Goal: Information Seeking & Learning: Learn about a topic

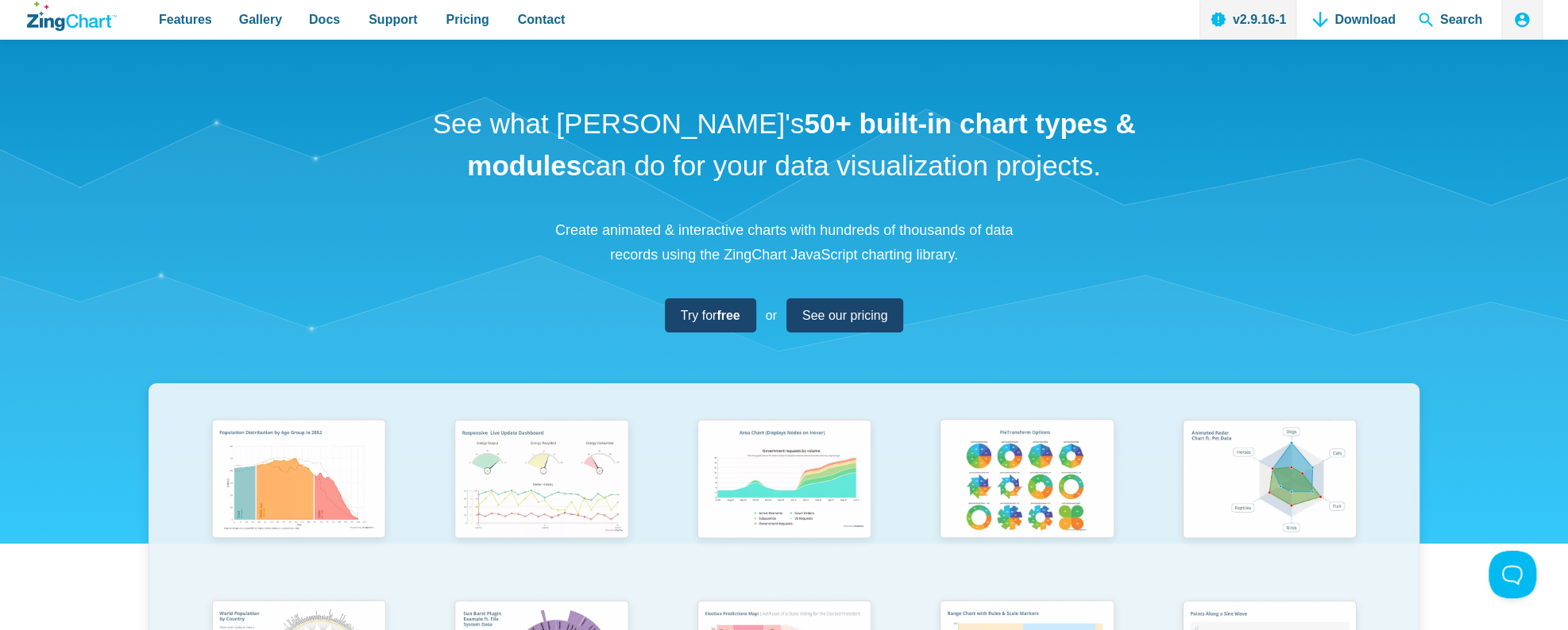
click at [786, 159] on h1 "See what ZingChart's 50+ built-in chart types & modules can do for your data vi…" at bounding box center [784, 145] width 715 height 83
click at [1358, 28] on link "Download" at bounding box center [1353, 20] width 95 height 40
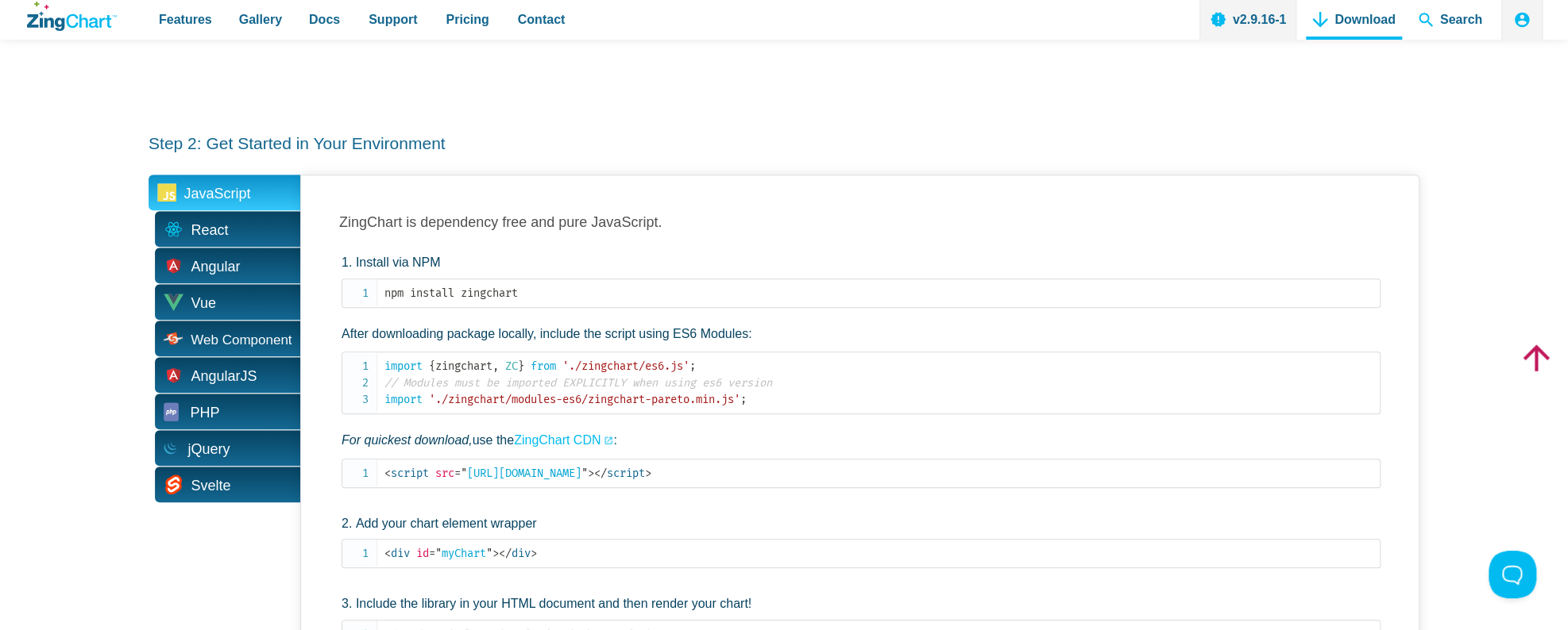
click at [831, 432] on p "For quickest download, use the ZingChart CDN :" at bounding box center [861, 440] width 1039 height 20
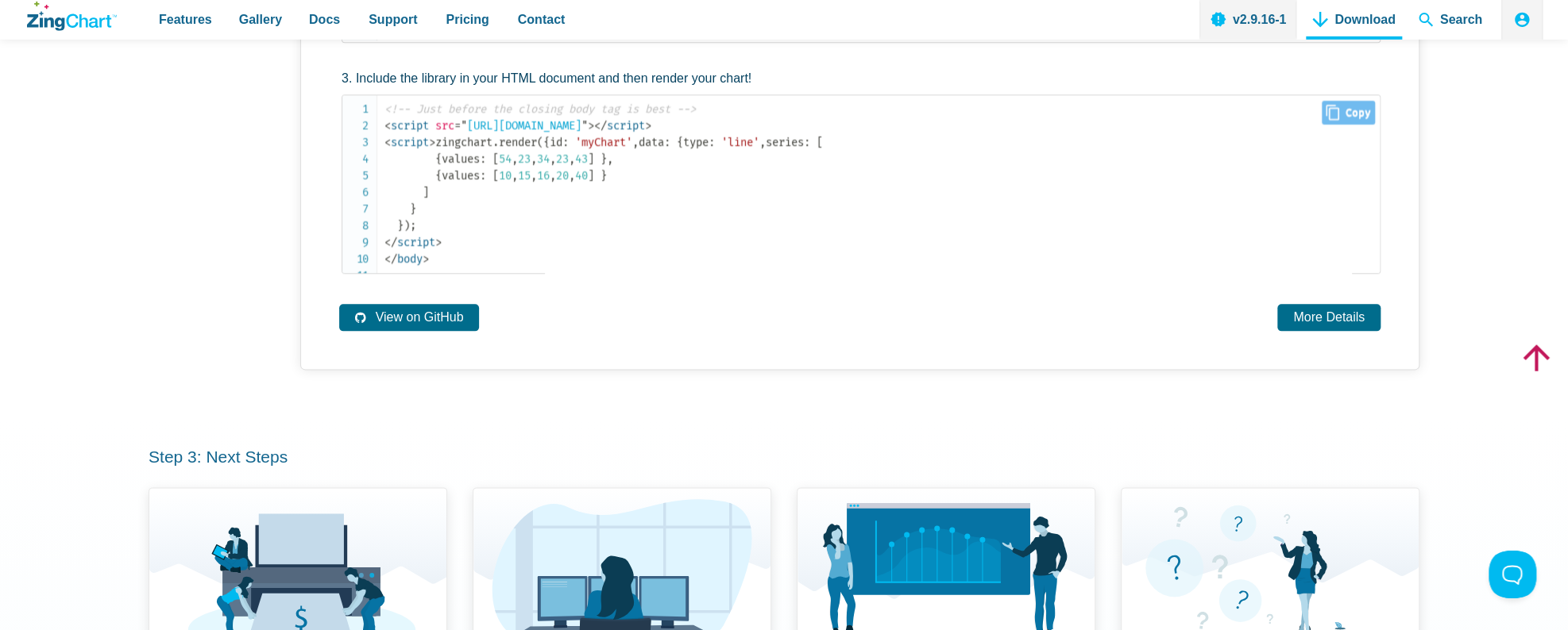
scroll to position [1174, 0]
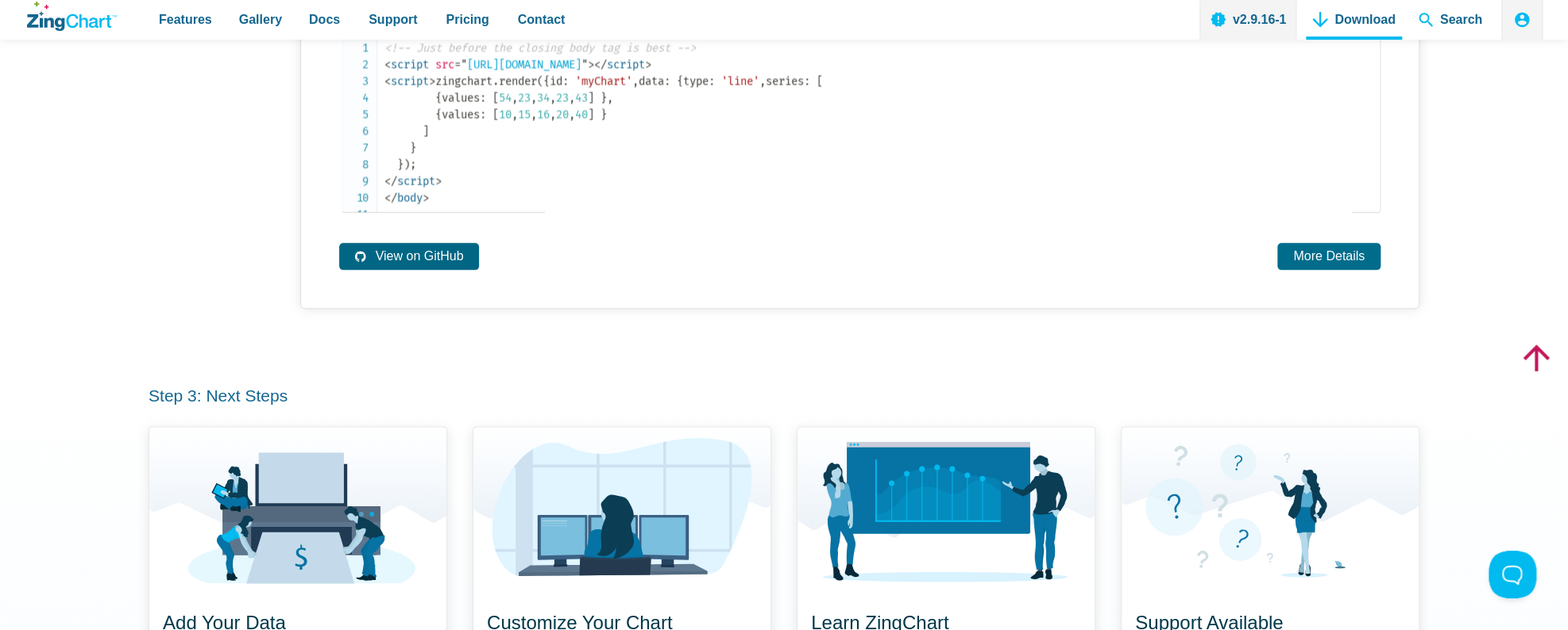
click at [426, 269] on link "View on GitHub" at bounding box center [409, 255] width 140 height 26
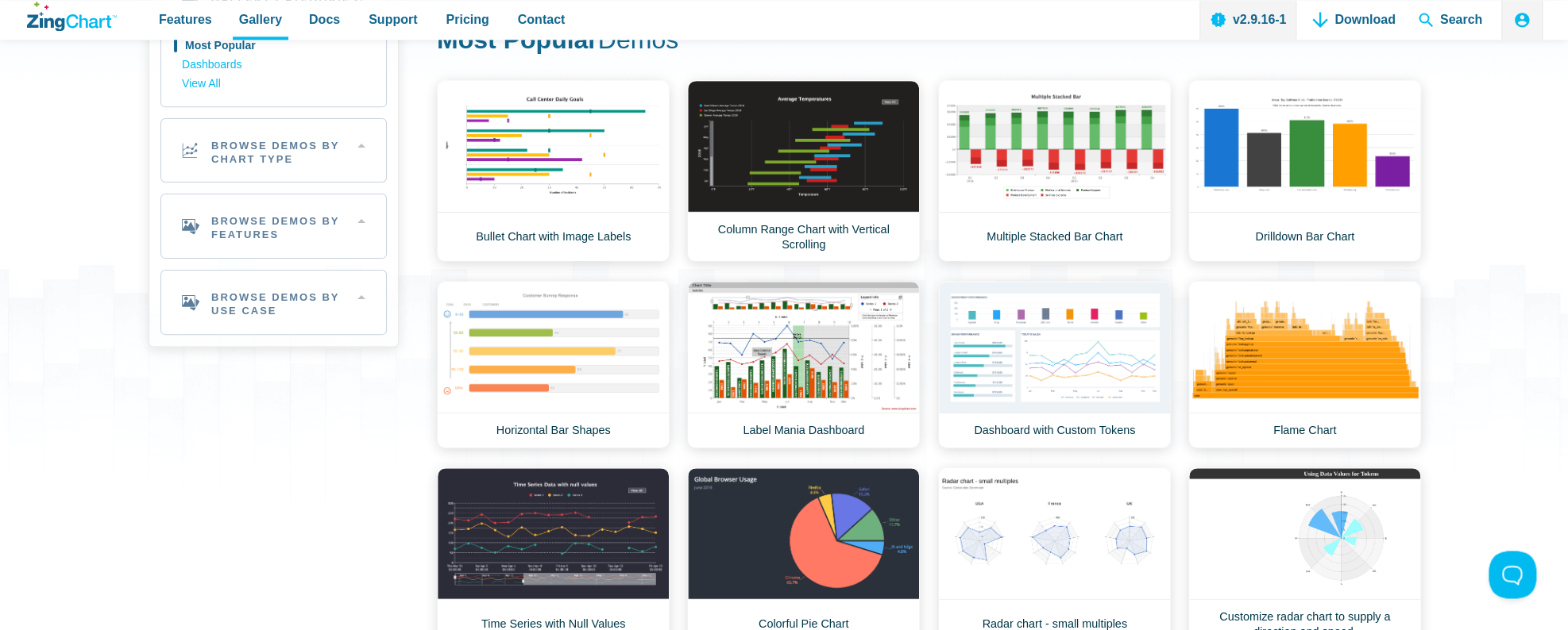
scroll to position [168, 0]
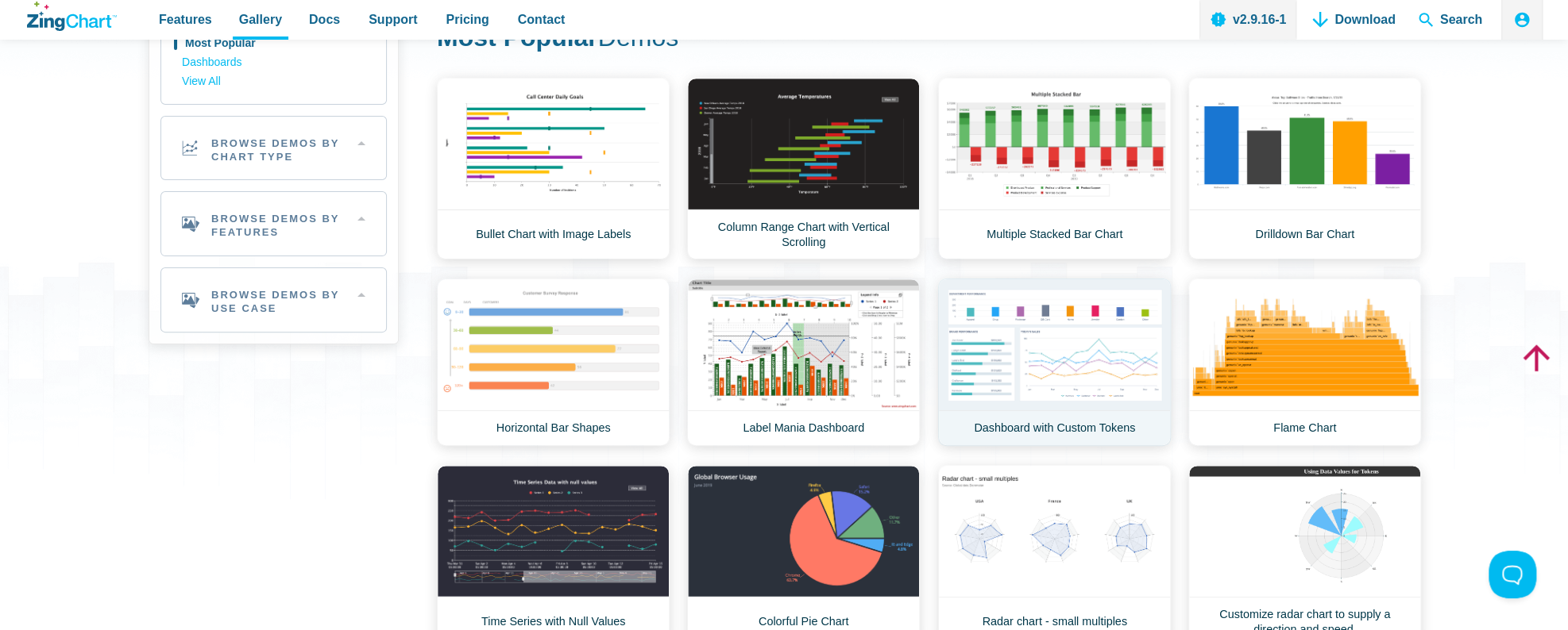
click at [1063, 357] on link "Dashboard with Custom Tokens" at bounding box center [1055, 363] width 232 height 168
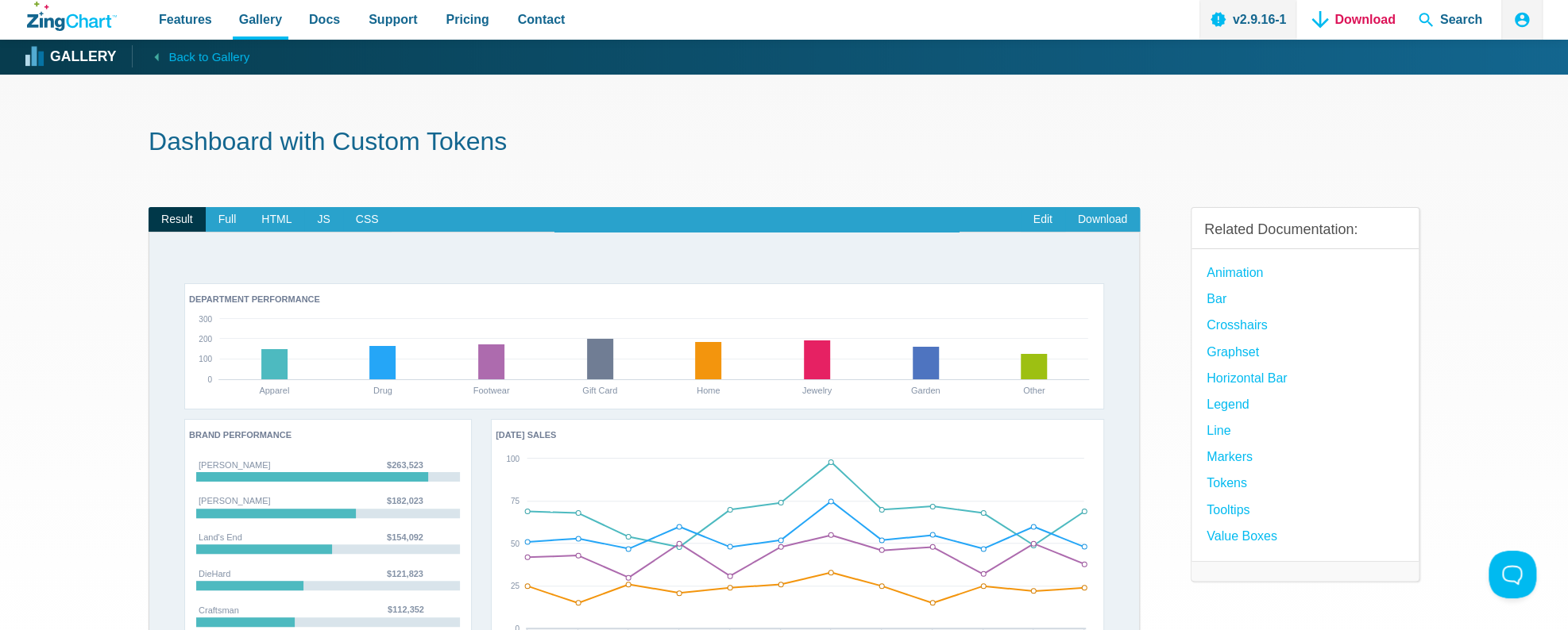
click at [1359, 14] on link "Download" at bounding box center [1353, 20] width 95 height 40
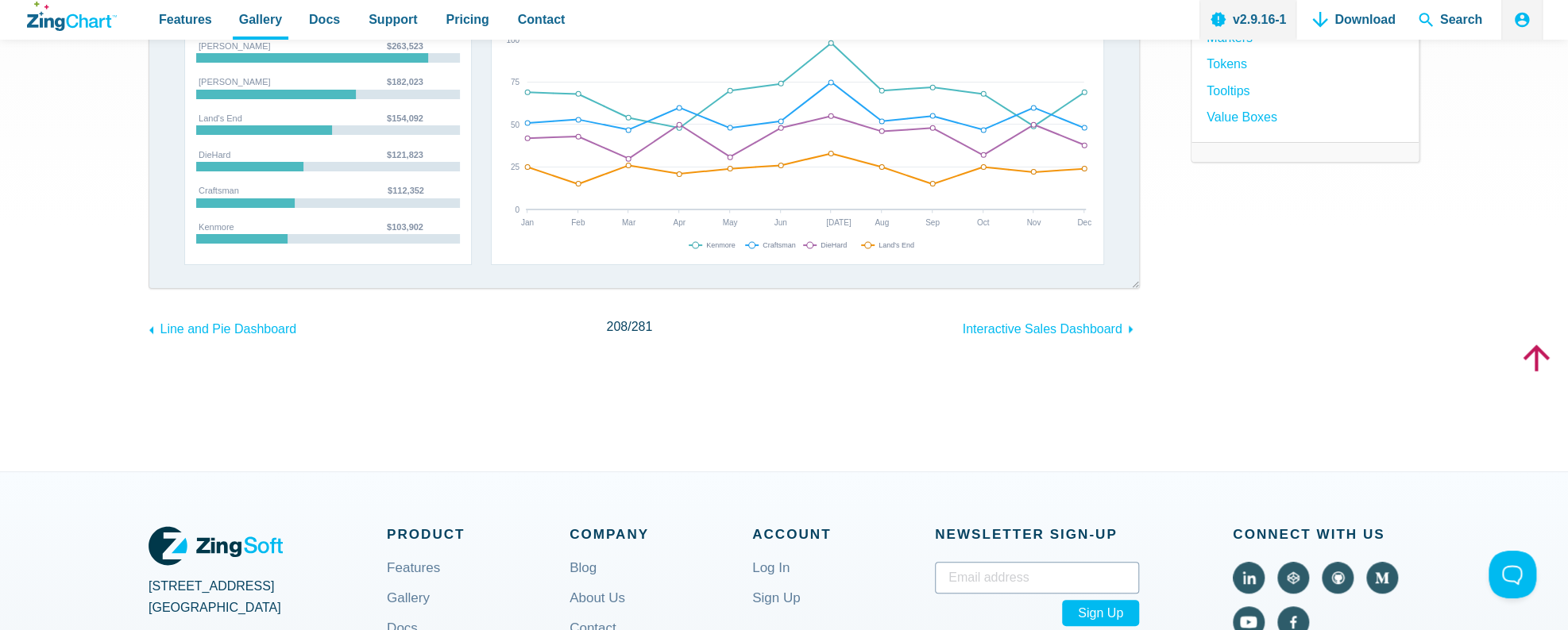
scroll to position [83, 0]
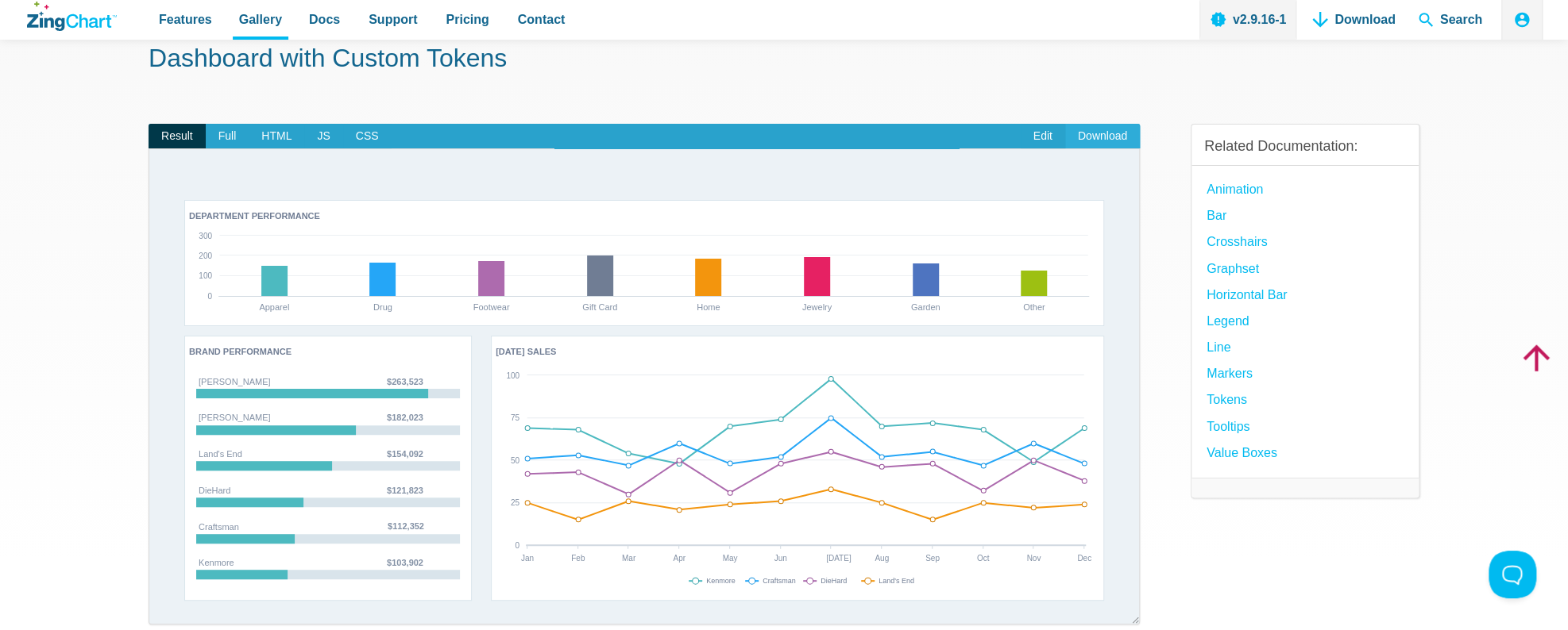
click at [1105, 142] on link "Download" at bounding box center [1102, 137] width 75 height 25
click at [742, 90] on div "Dashboard with Custom Tokens Result Full HTML JS CSS Edit Download ​ Powered by…" at bounding box center [784, 399] width 1271 height 816
click at [1383, 22] on link "Download" at bounding box center [1353, 20] width 95 height 40
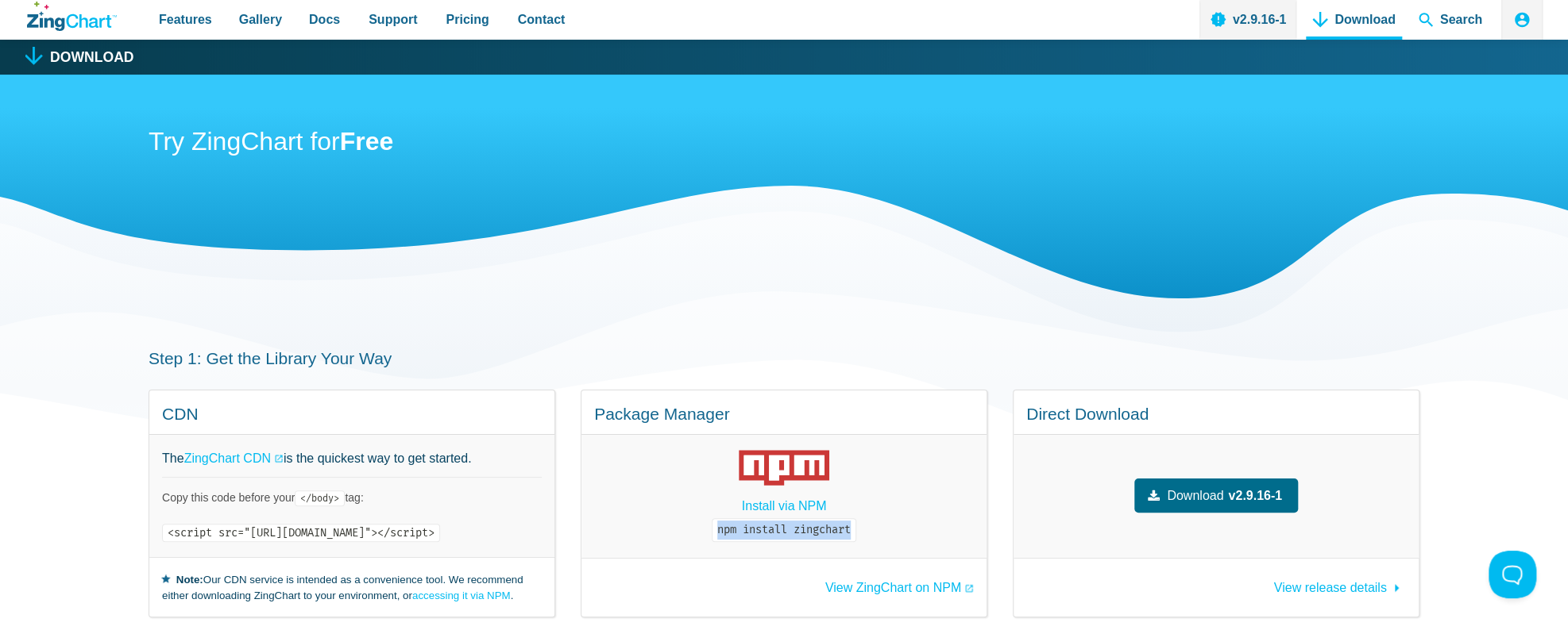
drag, startPoint x: 906, startPoint y: 531, endPoint x: 770, endPoint y: 526, distance: 136.1
click at [770, 526] on code "npm install zingchart" at bounding box center [784, 530] width 144 height 24
copy code "npm install zingchart"
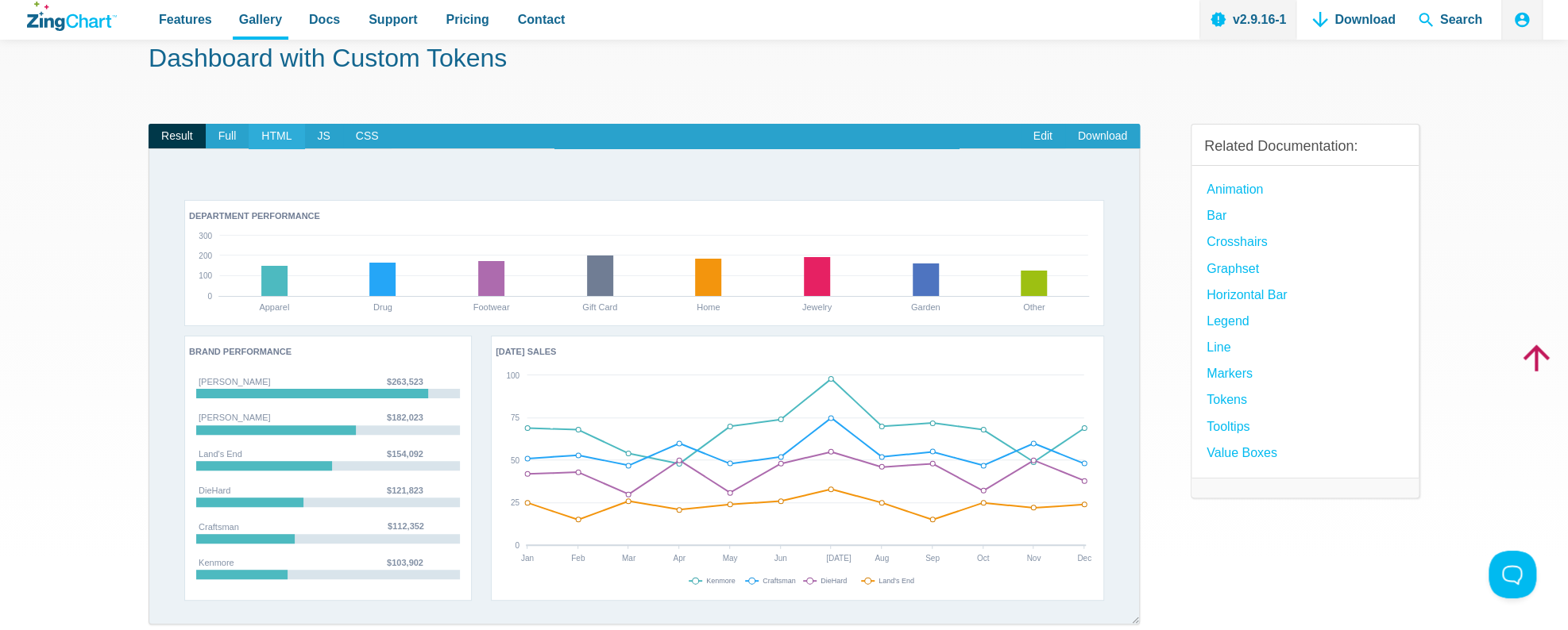
click at [272, 137] on span "HTML" at bounding box center [277, 137] width 56 height 25
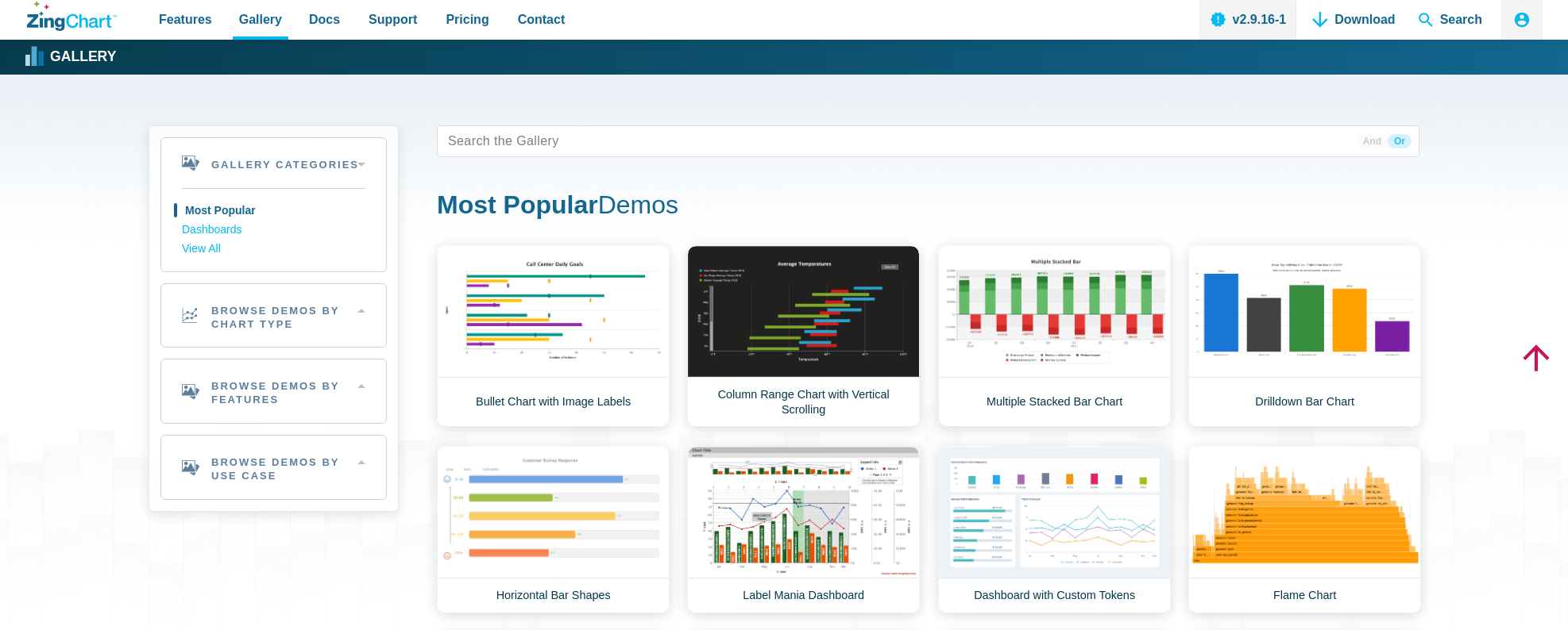
scroll to position [168, 0]
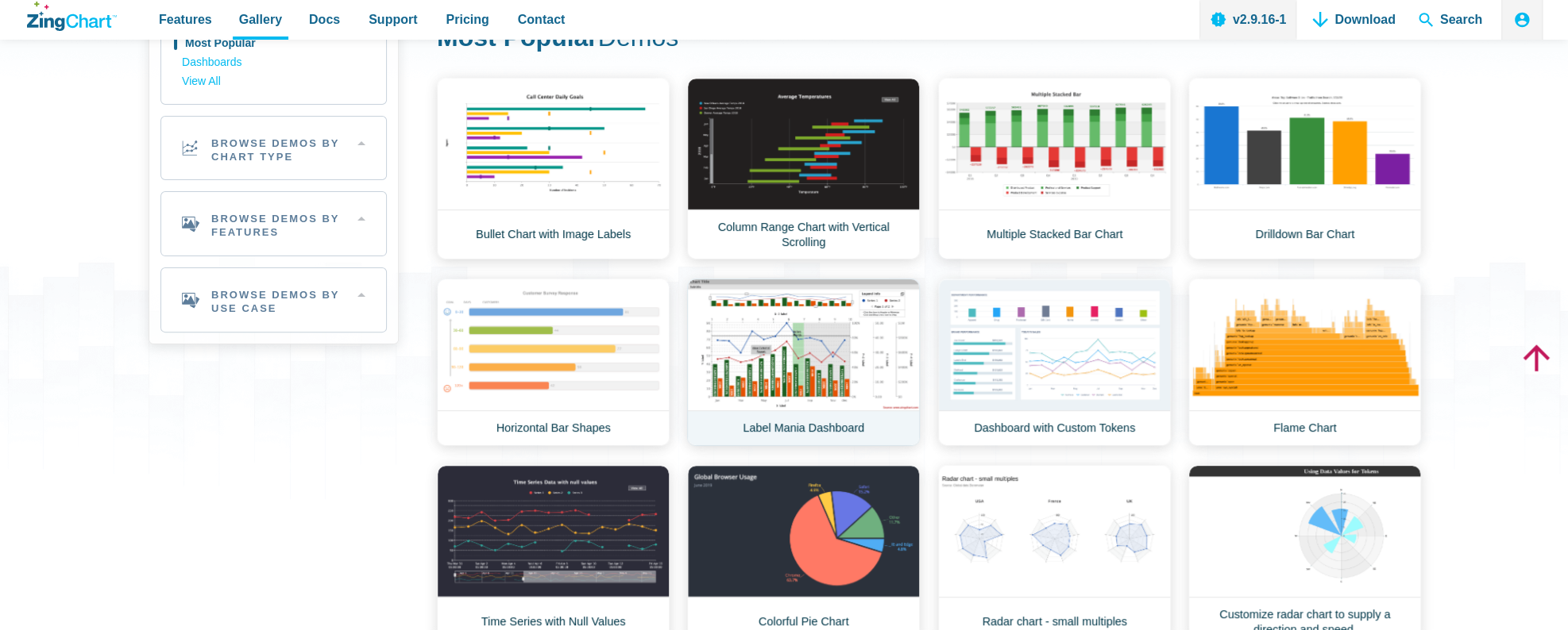
click at [806, 350] on link "Label Mania Dashboard" at bounding box center [804, 363] width 232 height 168
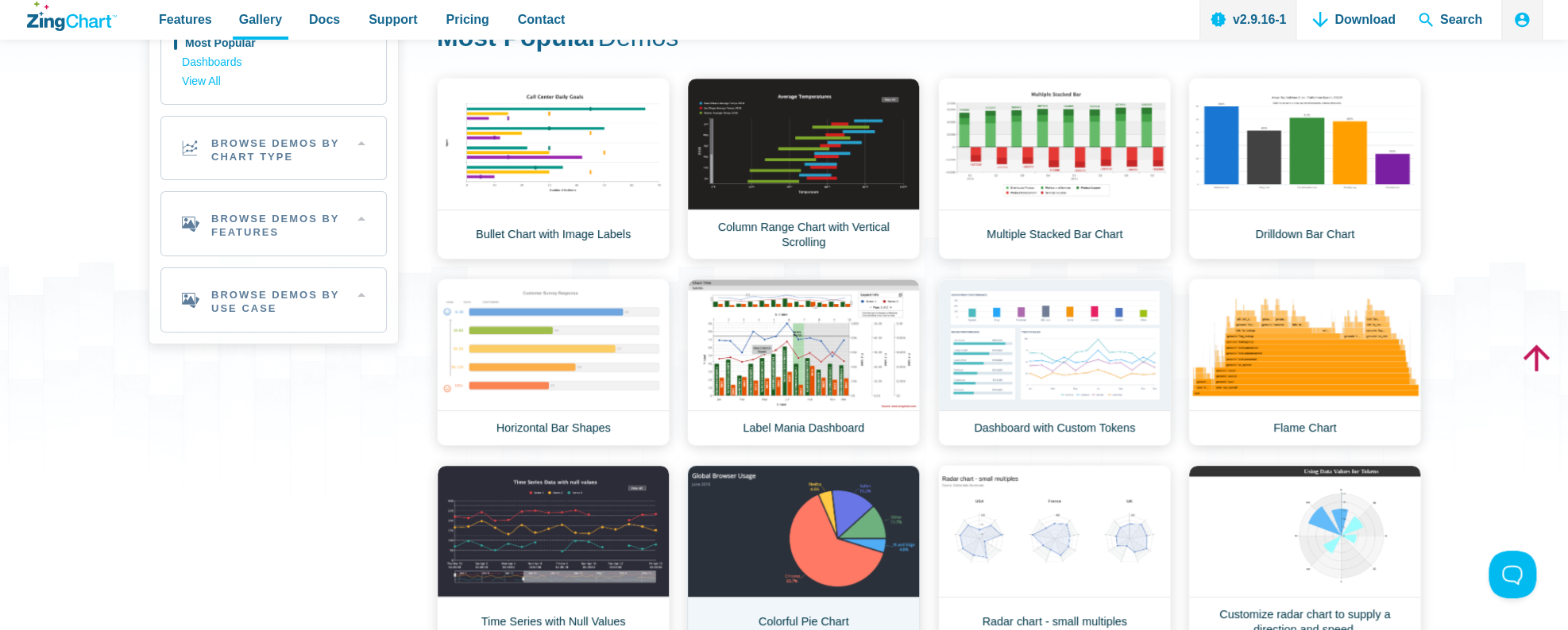
scroll to position [0, 0]
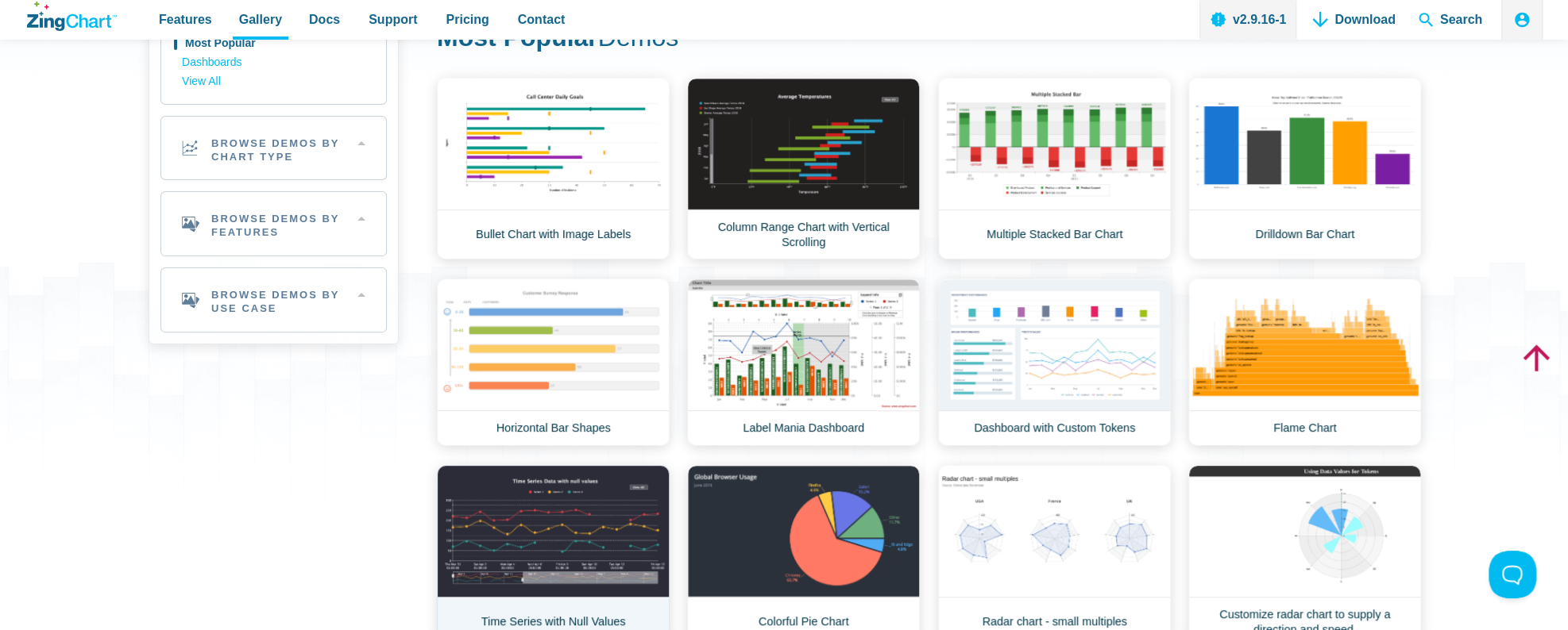
click at [565, 527] on link "Time Series with Null Values" at bounding box center [553, 556] width 232 height 181
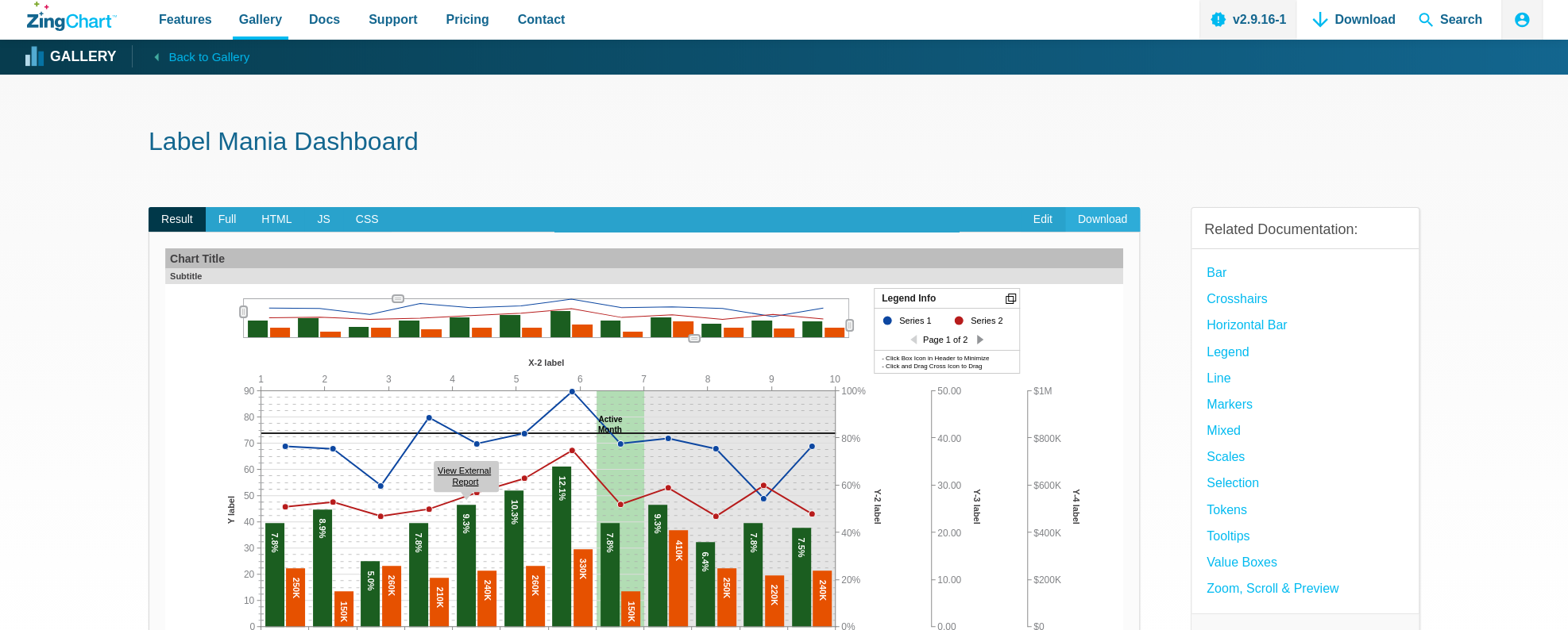
click at [1099, 215] on link "Download" at bounding box center [1102, 220] width 75 height 25
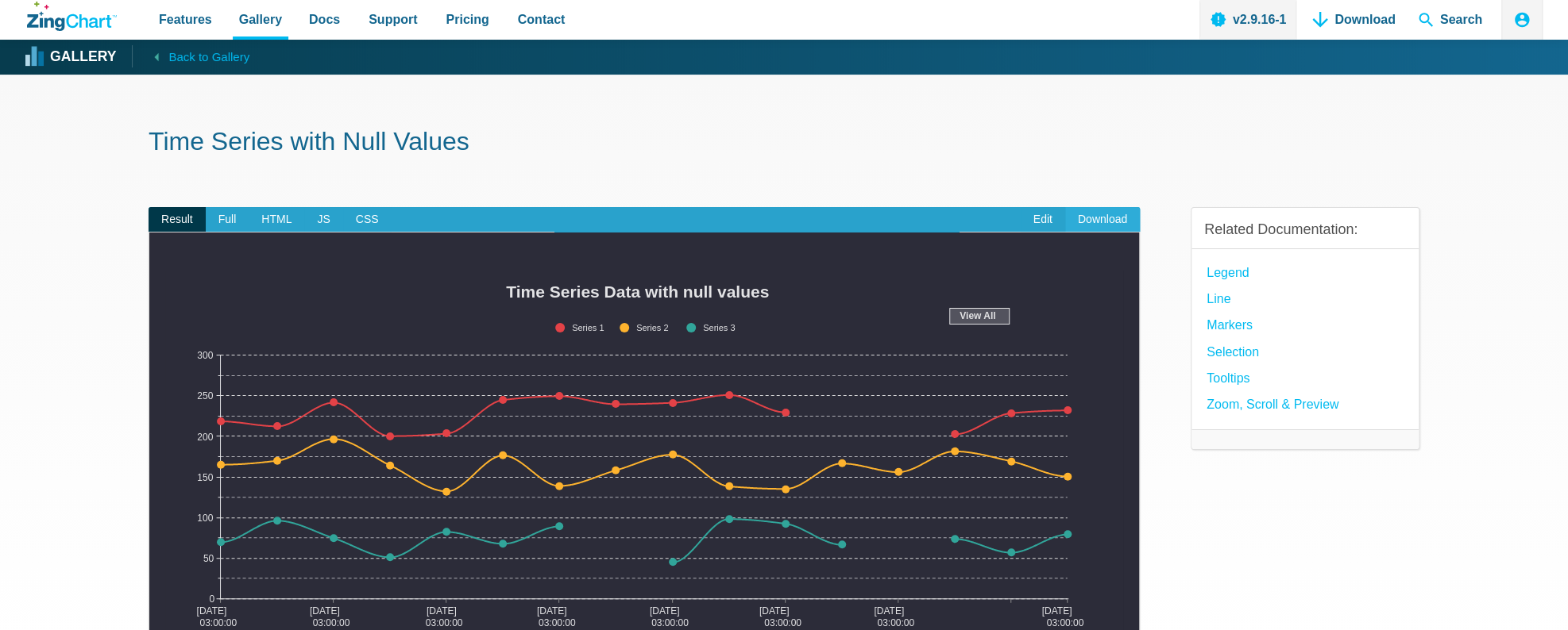
click at [1109, 215] on link "Download" at bounding box center [1102, 220] width 75 height 25
click at [105, 267] on section "Time Series with Null Values Result Full HTML JS CSS Edit Download ​ Powered by…" at bounding box center [784, 482] width 1568 height 816
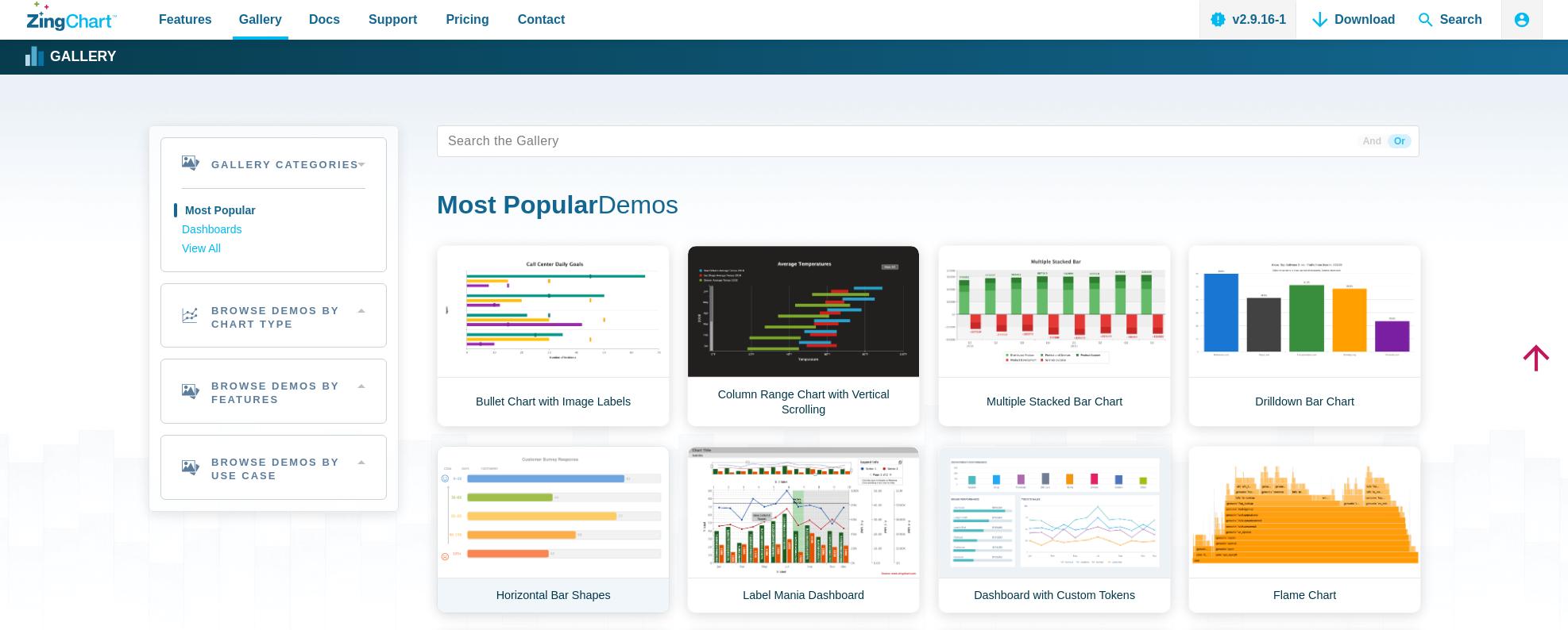
scroll to position [168, 0]
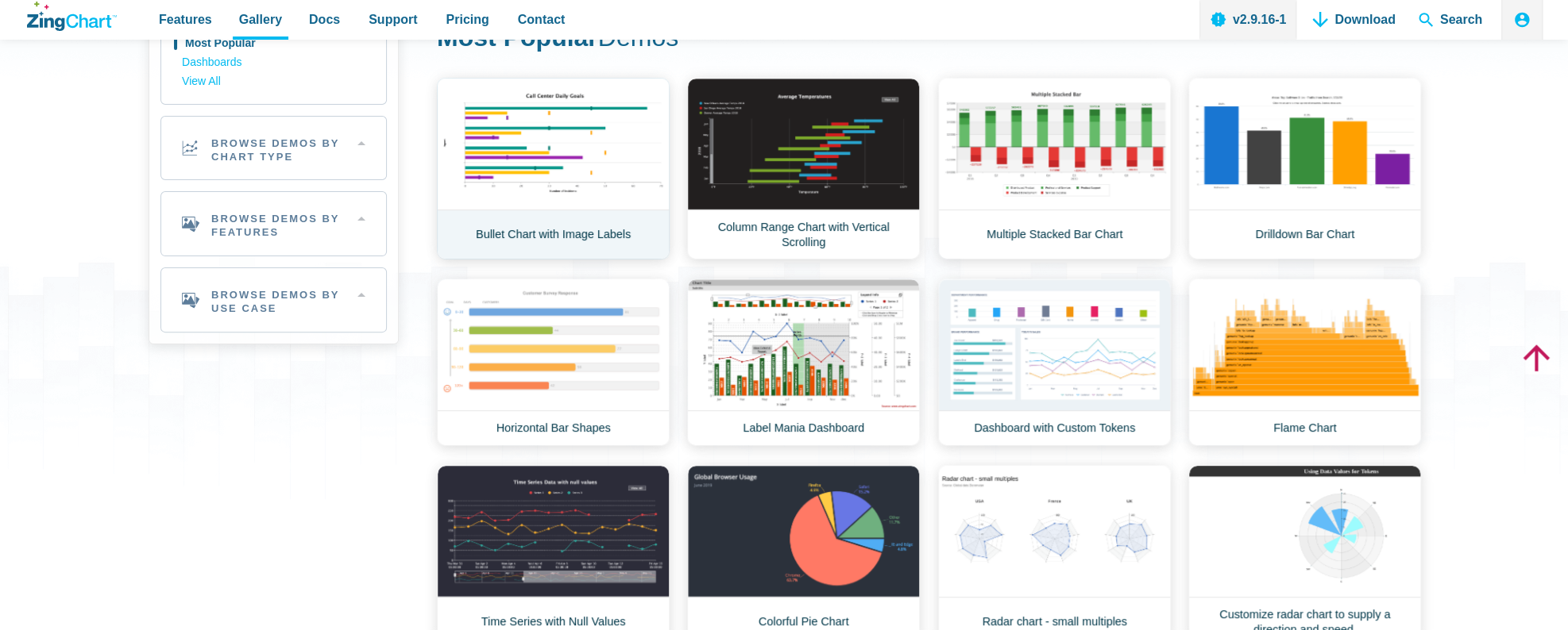
click at [552, 165] on link "Bullet Chart with Image Labels" at bounding box center [553, 169] width 232 height 181
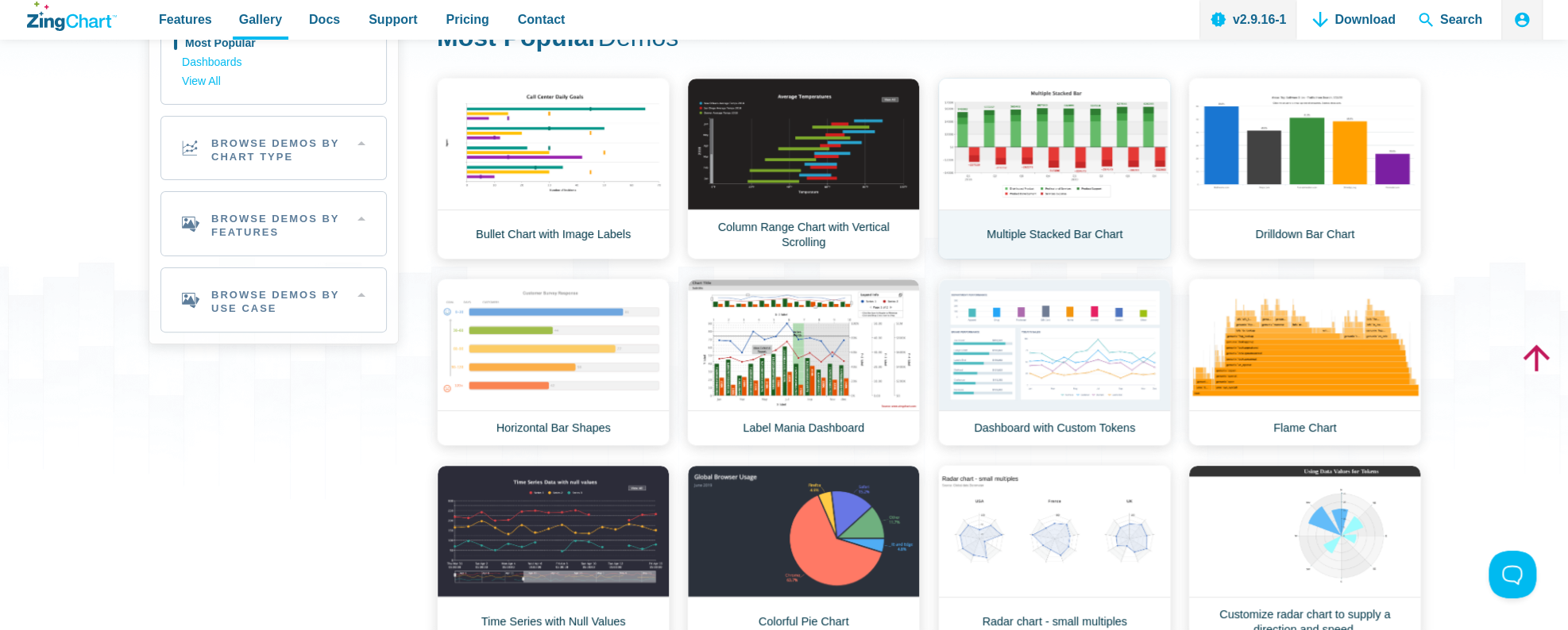
scroll to position [0, 0]
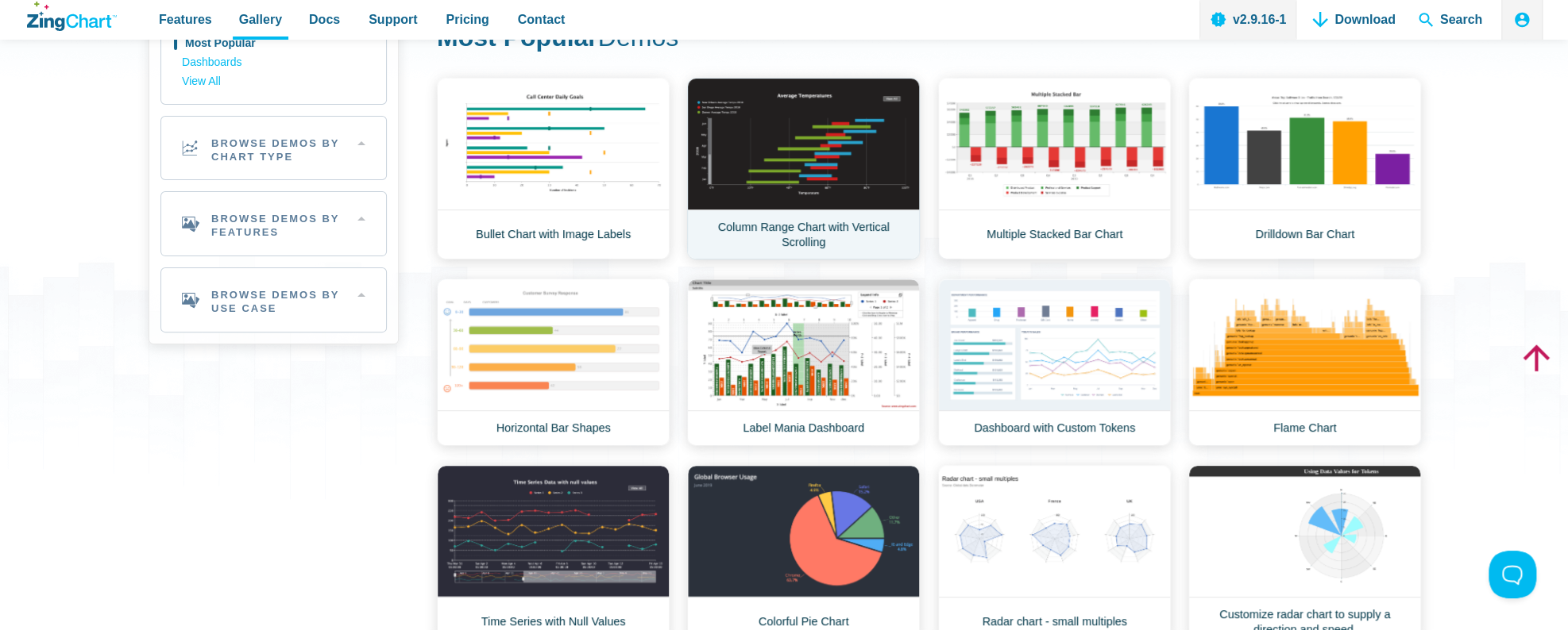
click at [873, 157] on link "Column Range Chart with Vertical Scrolling" at bounding box center [804, 169] width 232 height 181
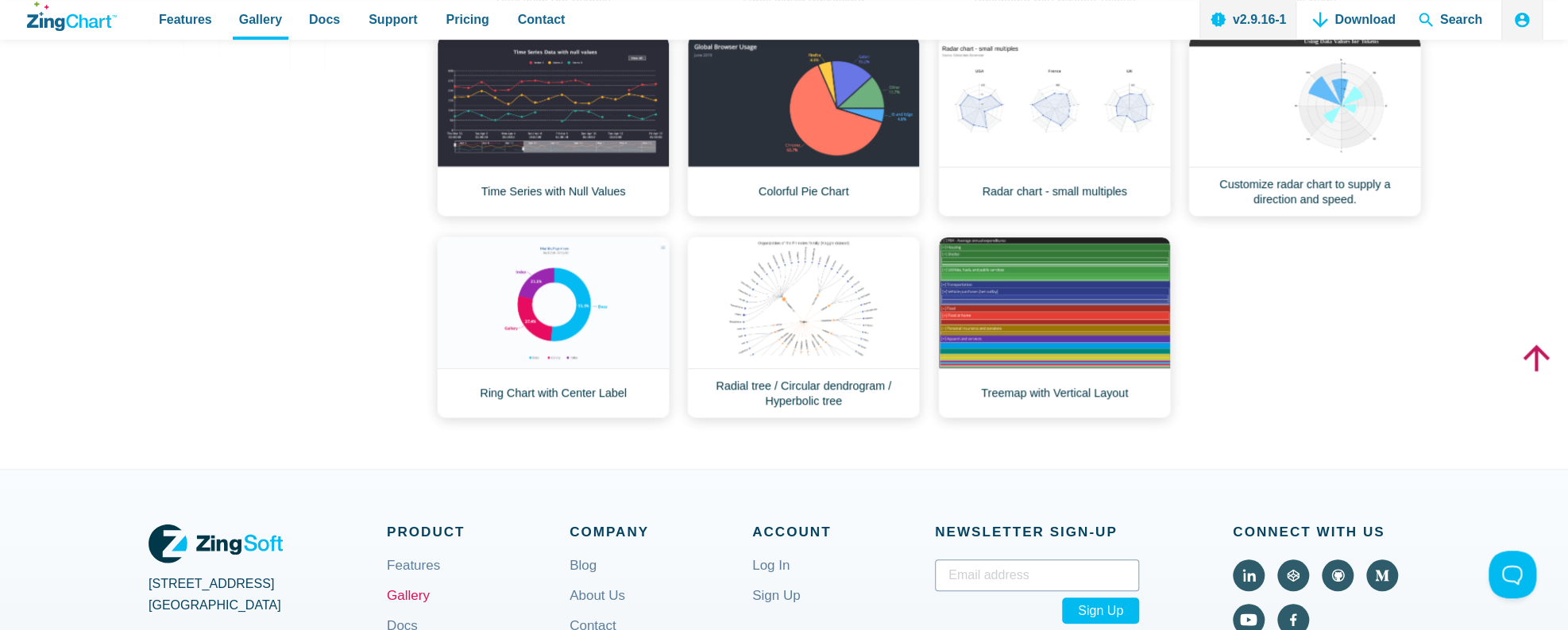
scroll to position [670, 0]
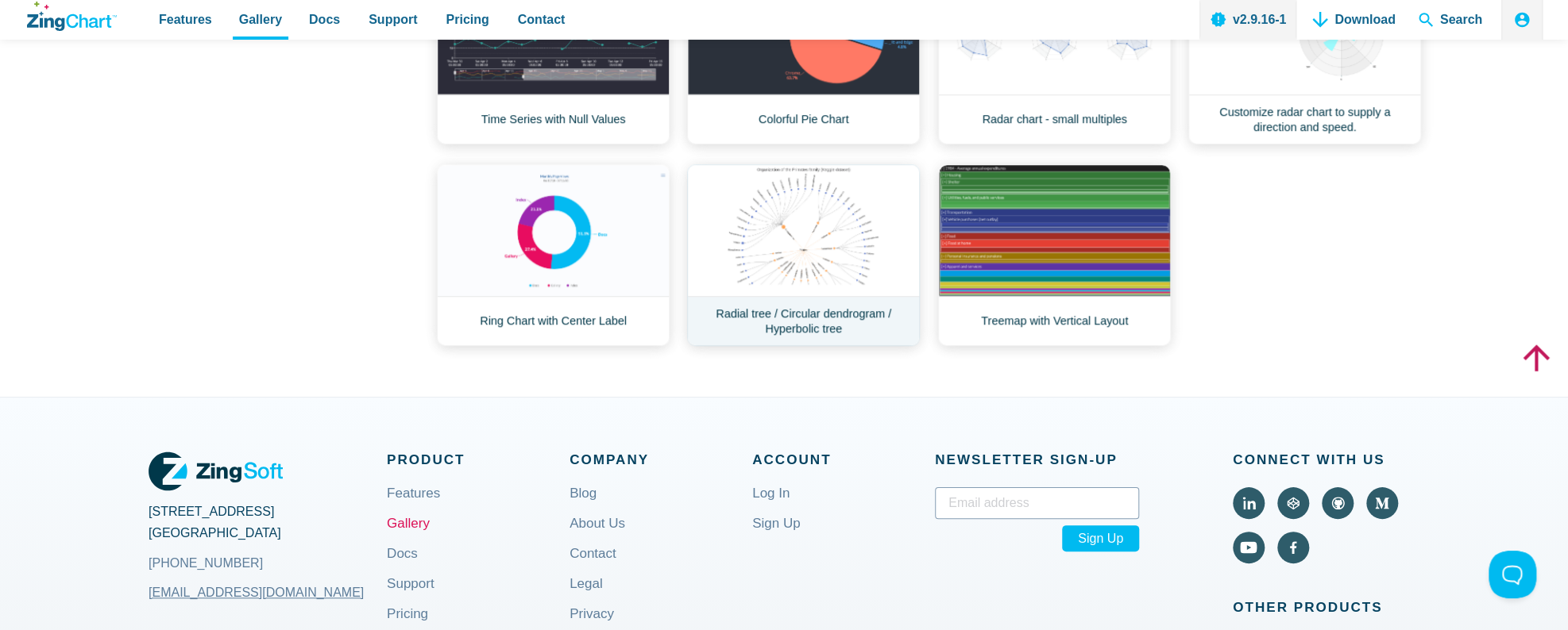
click at [828, 227] on link "Radial tree / Circular dendrogram / Hyperbolic tree" at bounding box center [804, 255] width 232 height 181
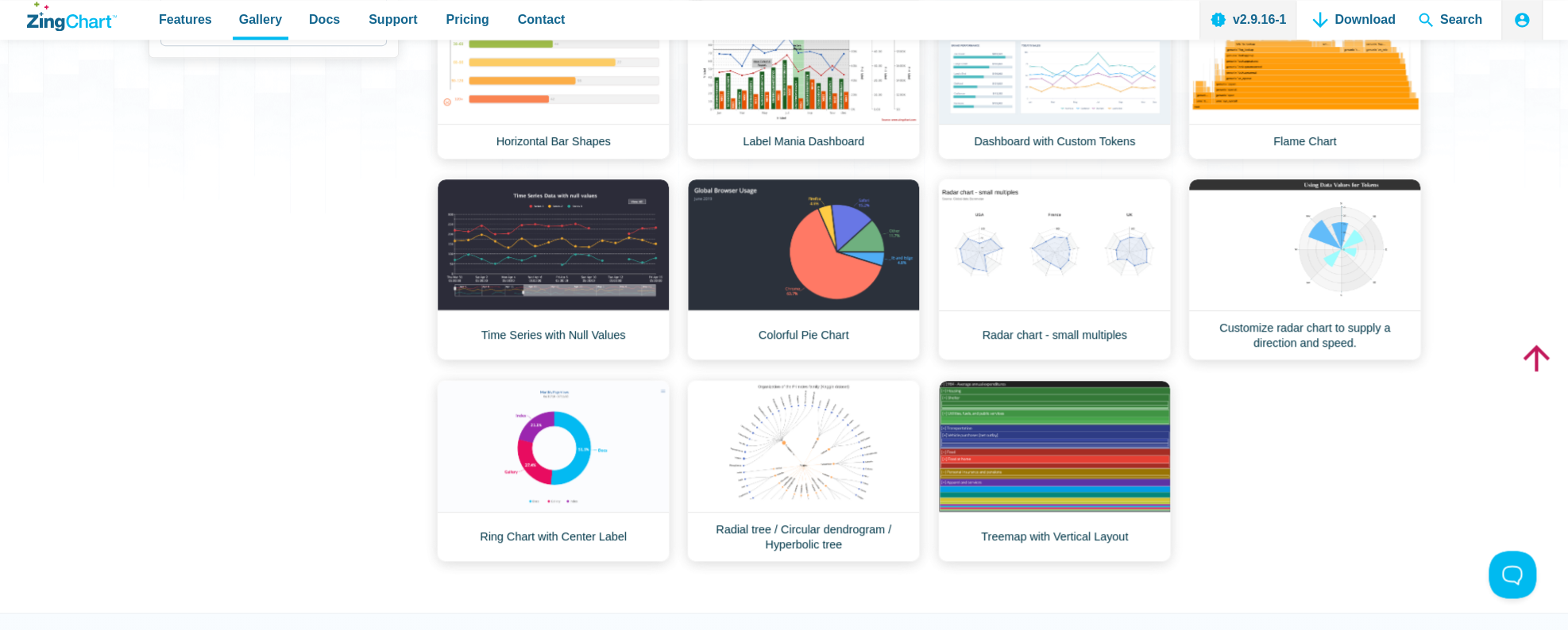
scroll to position [419, 0]
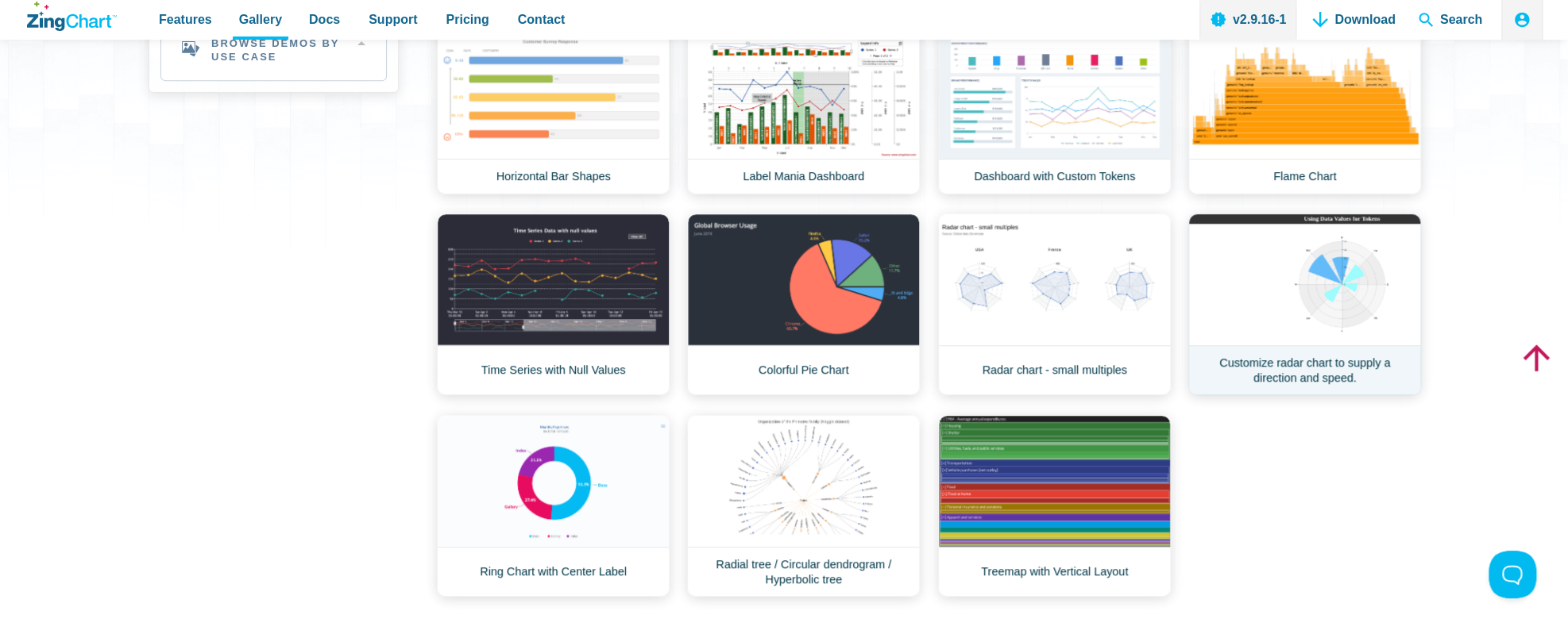
click at [1333, 304] on link "Customize radar chart to supply a direction and speed." at bounding box center [1305, 304] width 232 height 181
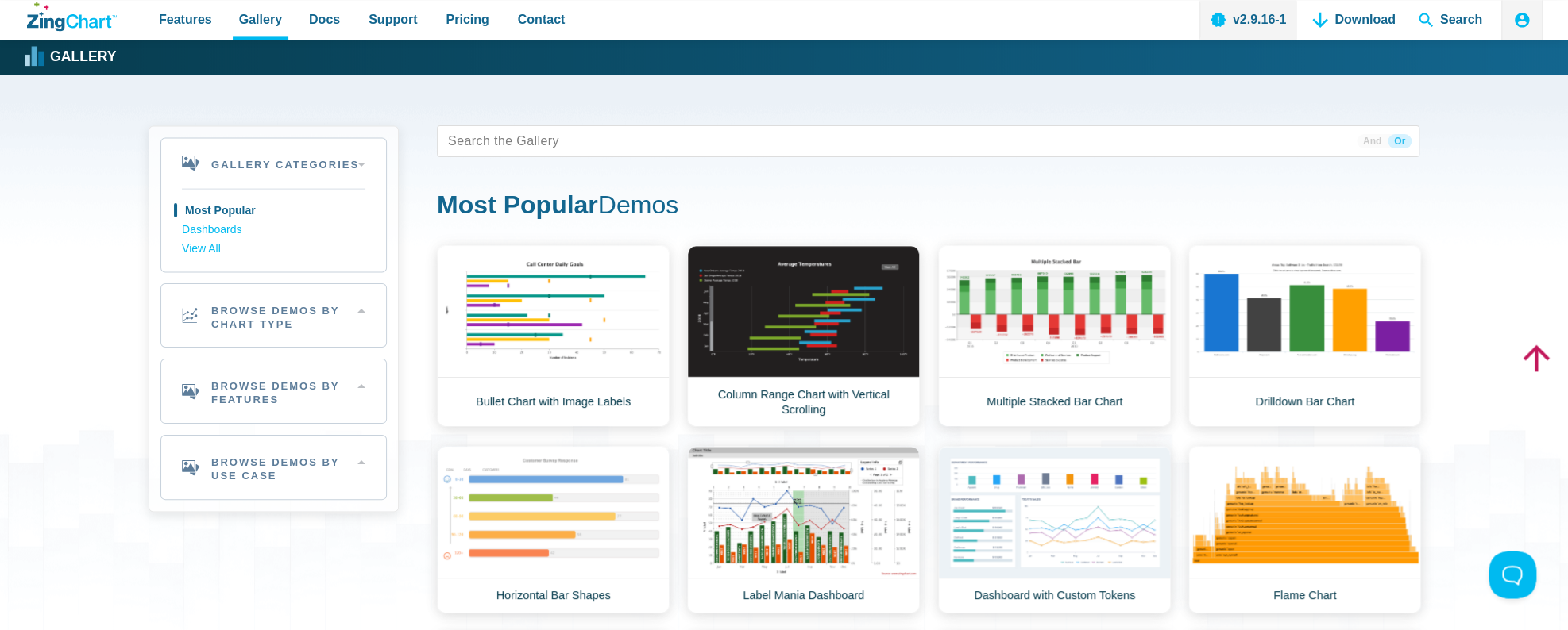
scroll to position [0, 0]
click at [1056, 308] on link "Multiple Stacked Bar Chart" at bounding box center [1055, 336] width 232 height 181
click at [262, 476] on h2 "Browse Demos By Use Case" at bounding box center [273, 467] width 225 height 64
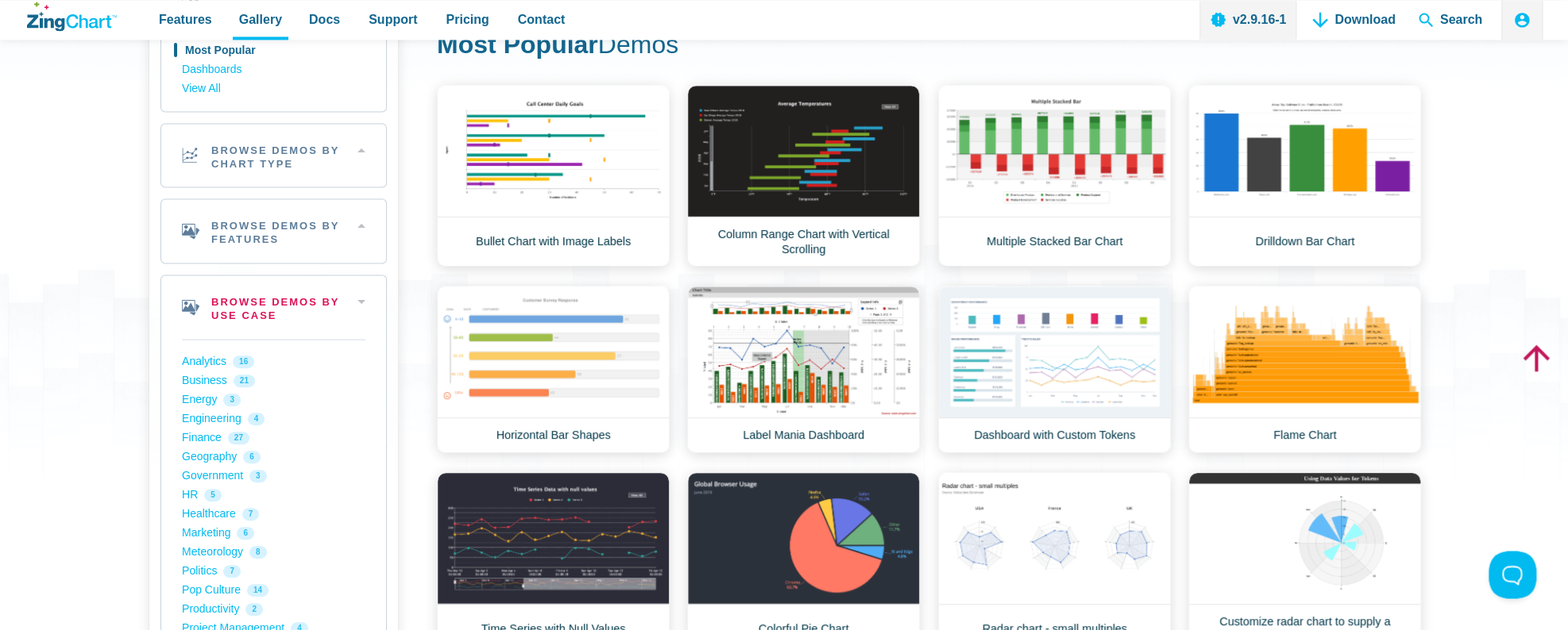
scroll to position [251, 0]
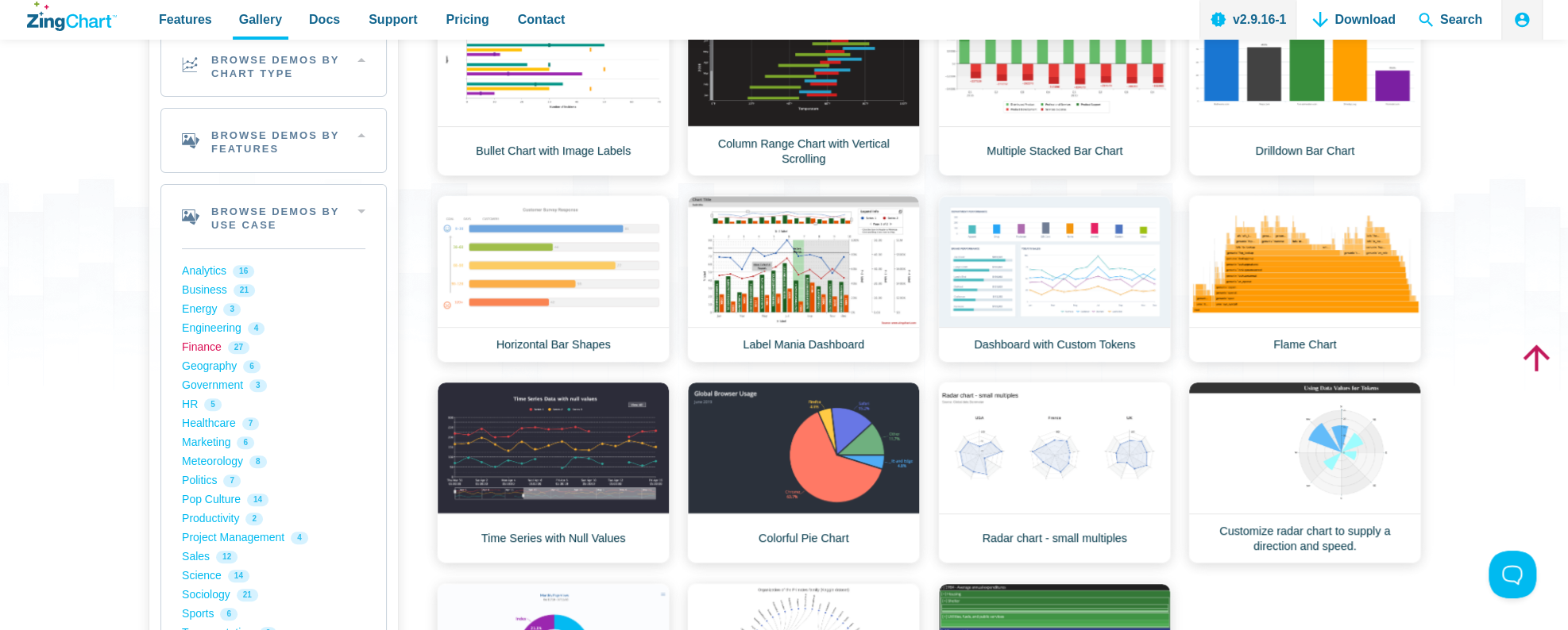
click at [196, 348] on link "Finance 27" at bounding box center [273, 348] width 183 height 19
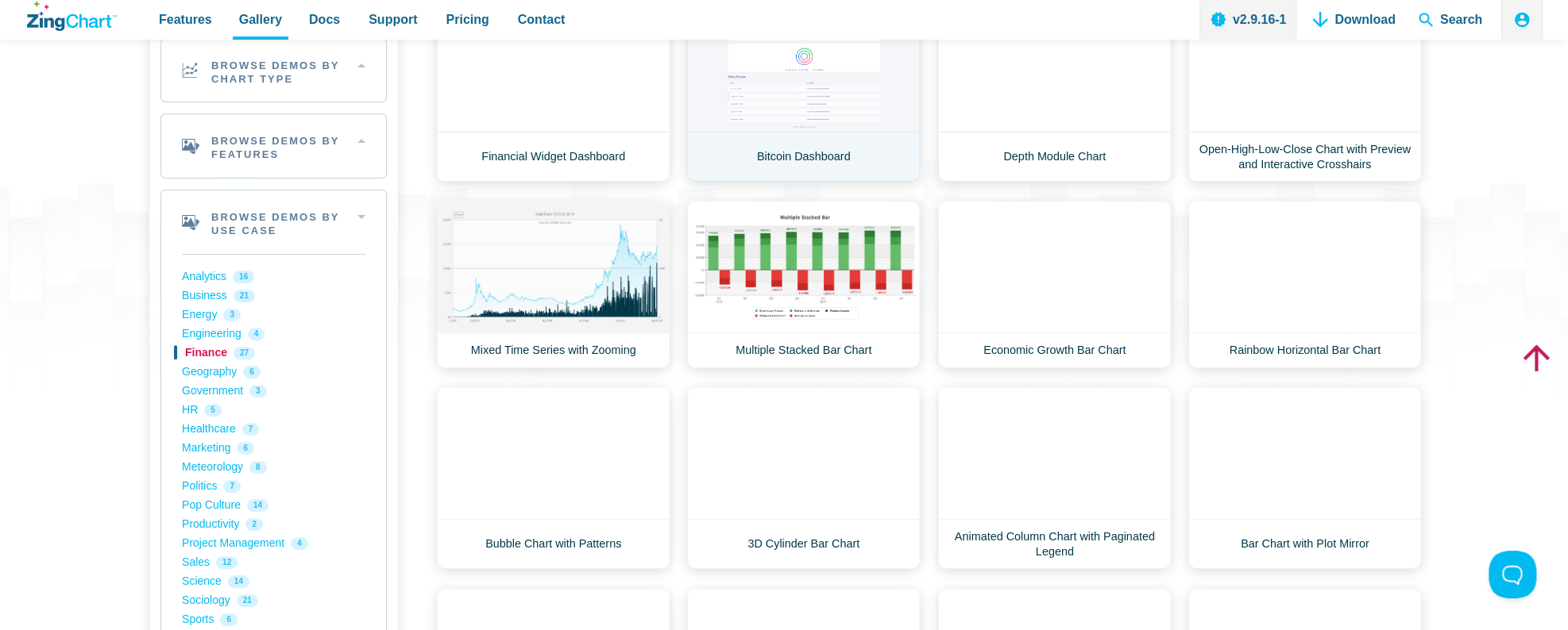
scroll to position [251, 0]
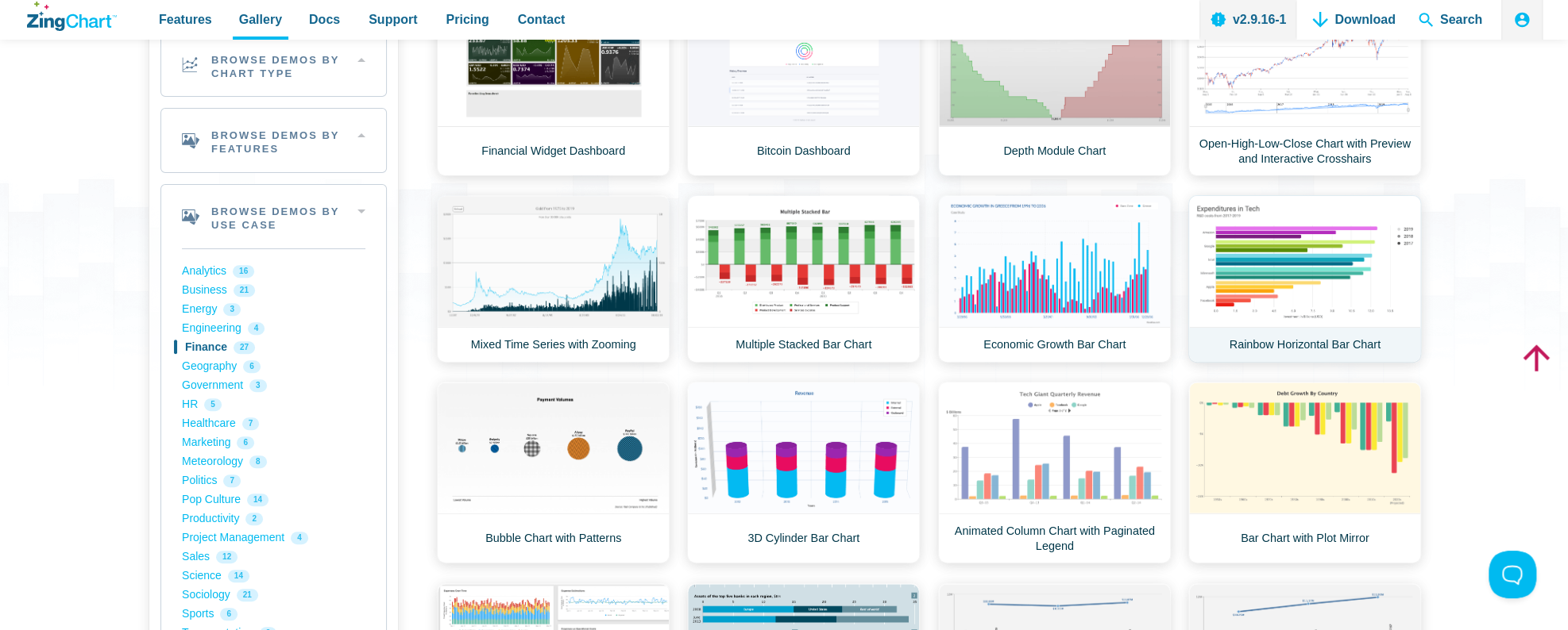
click at [1310, 274] on link "Rainbow Horizontal Bar Chart" at bounding box center [1305, 279] width 232 height 168
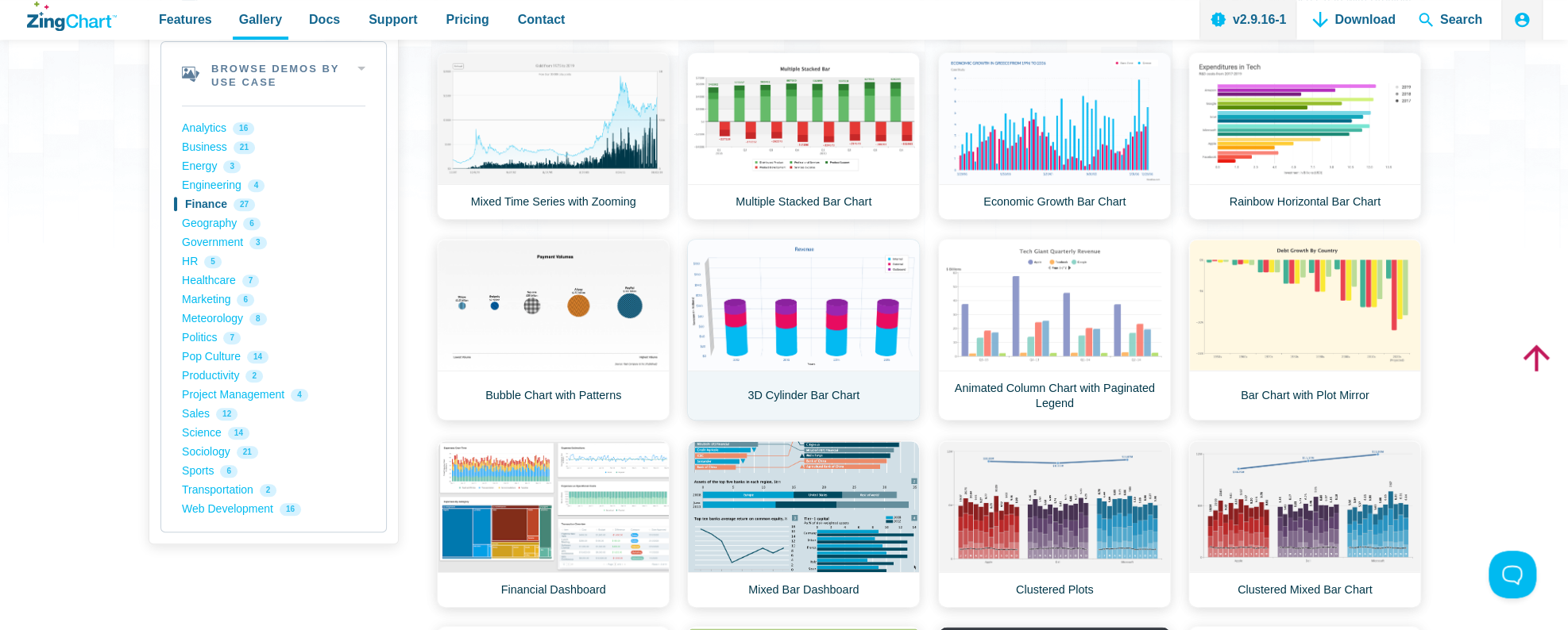
scroll to position [503, 0]
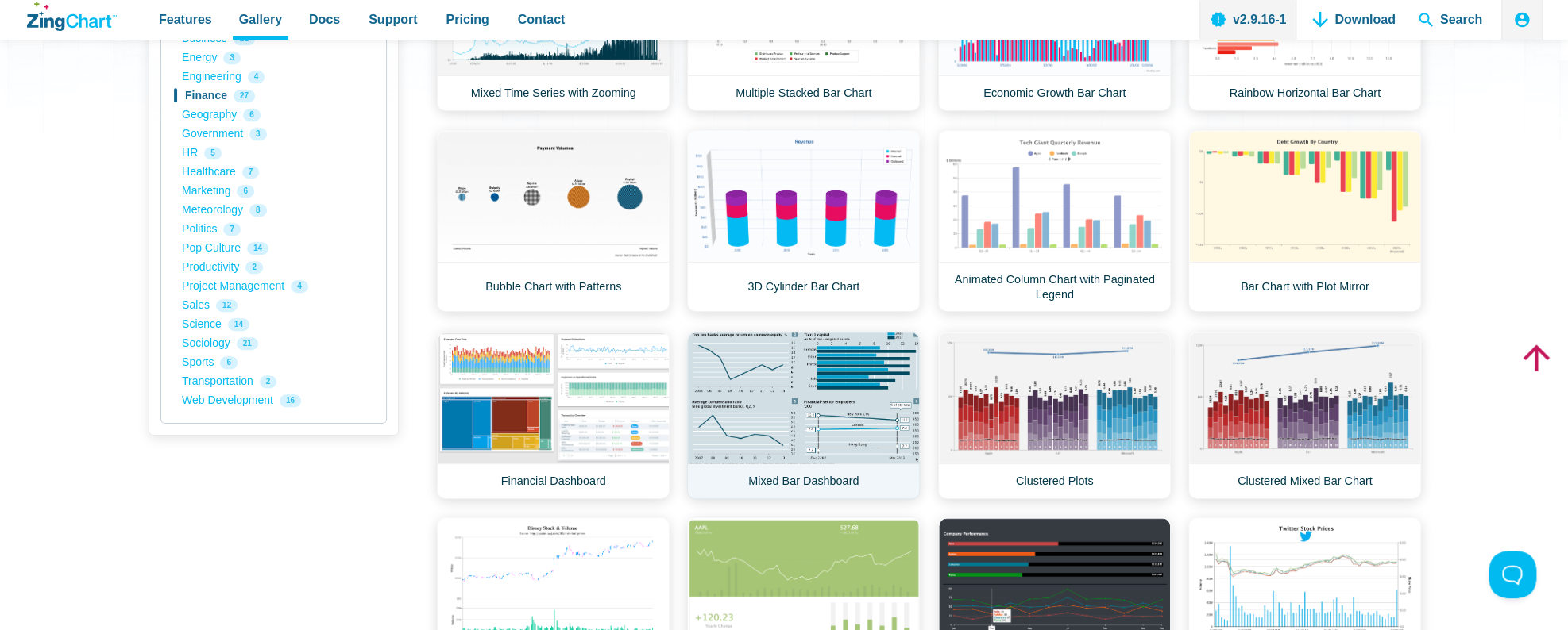
click at [829, 392] on link "Mixed Bar Dashboard" at bounding box center [804, 415] width 232 height 168
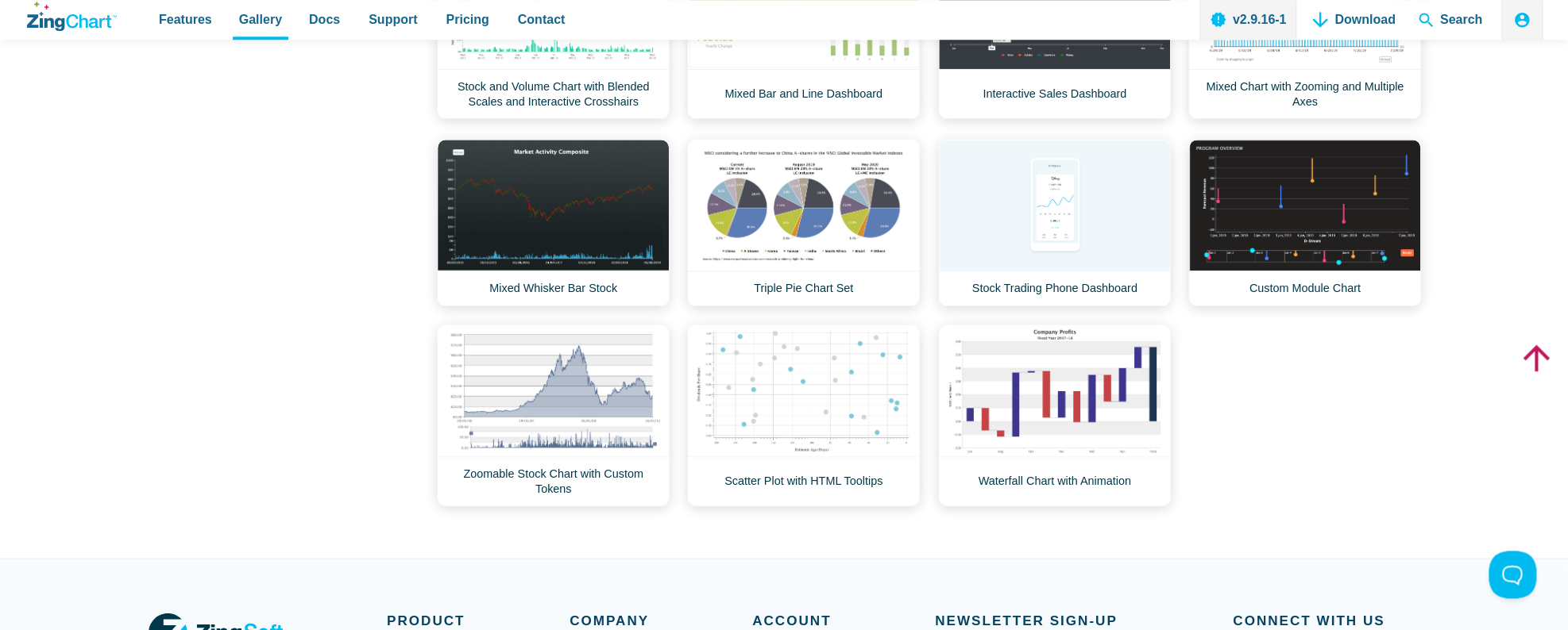
scroll to position [1090, 0]
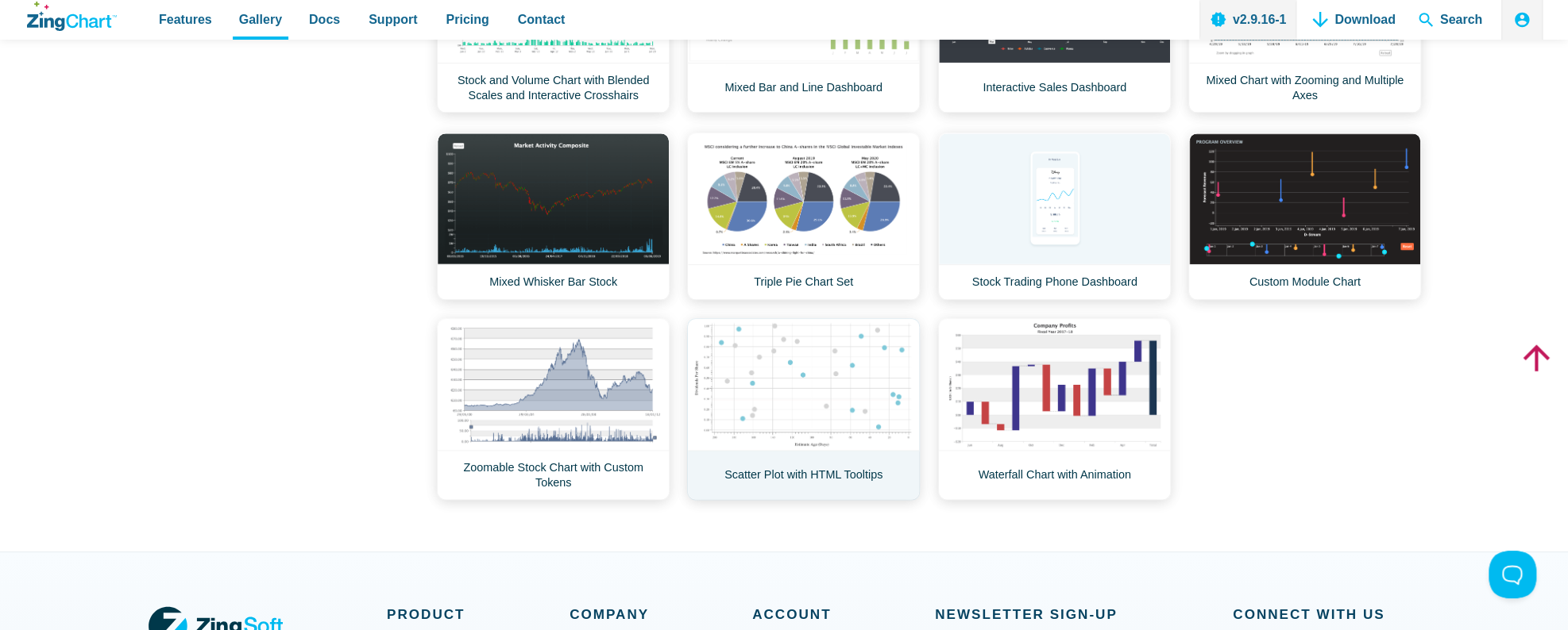
click at [847, 360] on link "Scatter Plot with HTML Tooltips" at bounding box center [804, 409] width 232 height 181
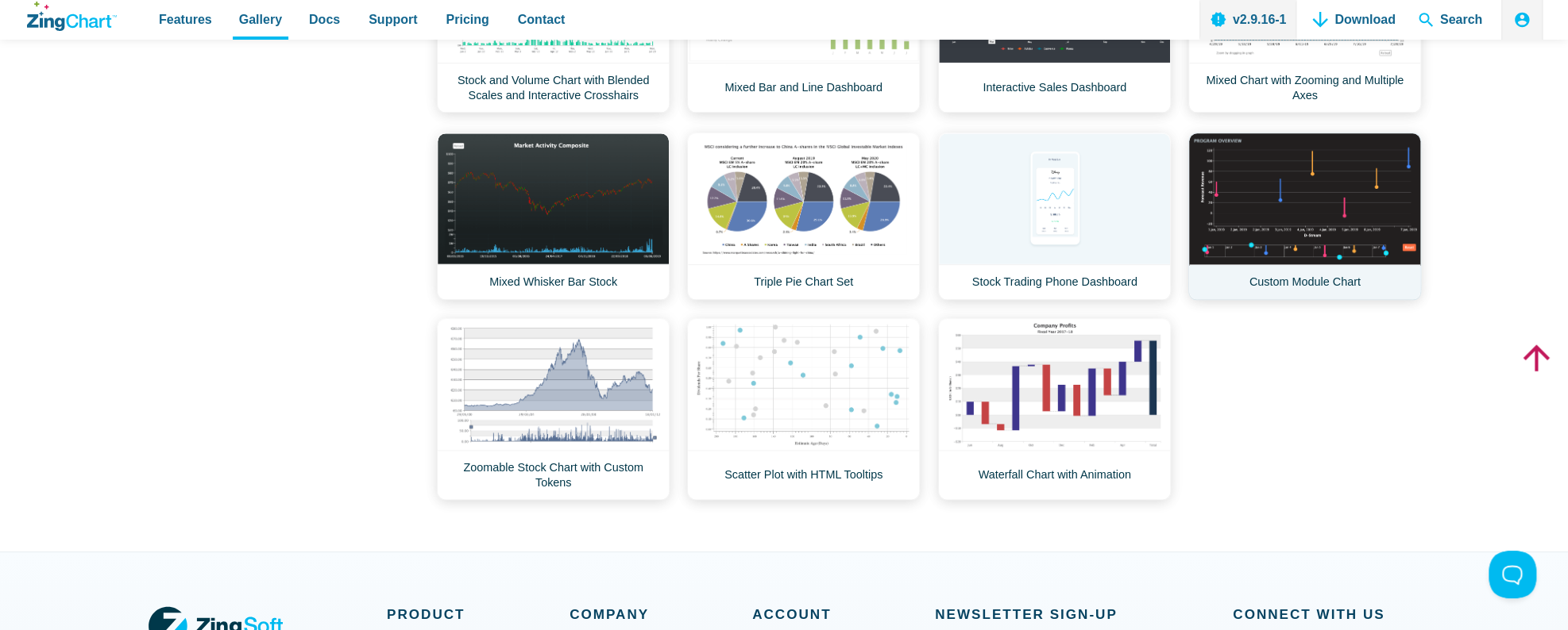
click at [1311, 193] on link "Custom Module Chart" at bounding box center [1305, 216] width 232 height 168
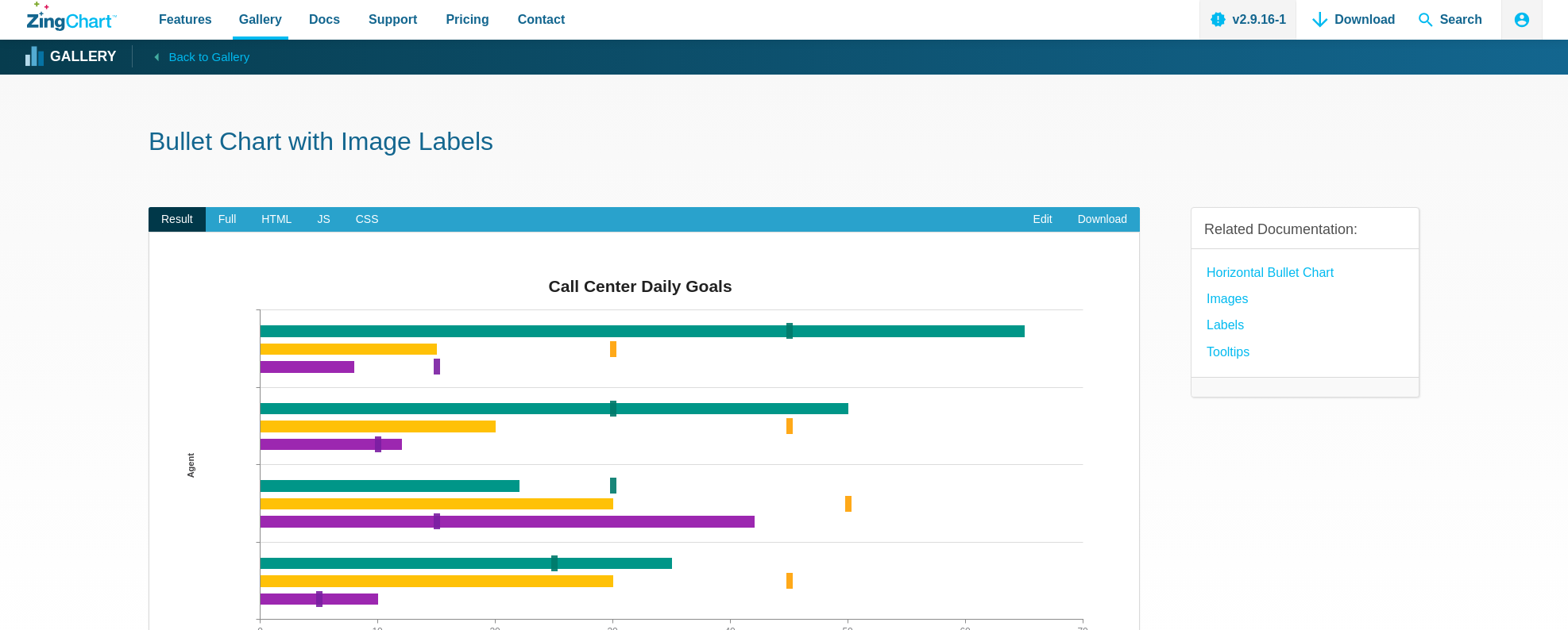
click at [1097, 220] on link "Download" at bounding box center [1102, 220] width 75 height 25
click at [96, 308] on section "Bullet Chart with Image Labels Result Full HTML JS CSS Edit Download ​ Powered …" at bounding box center [784, 482] width 1568 height 816
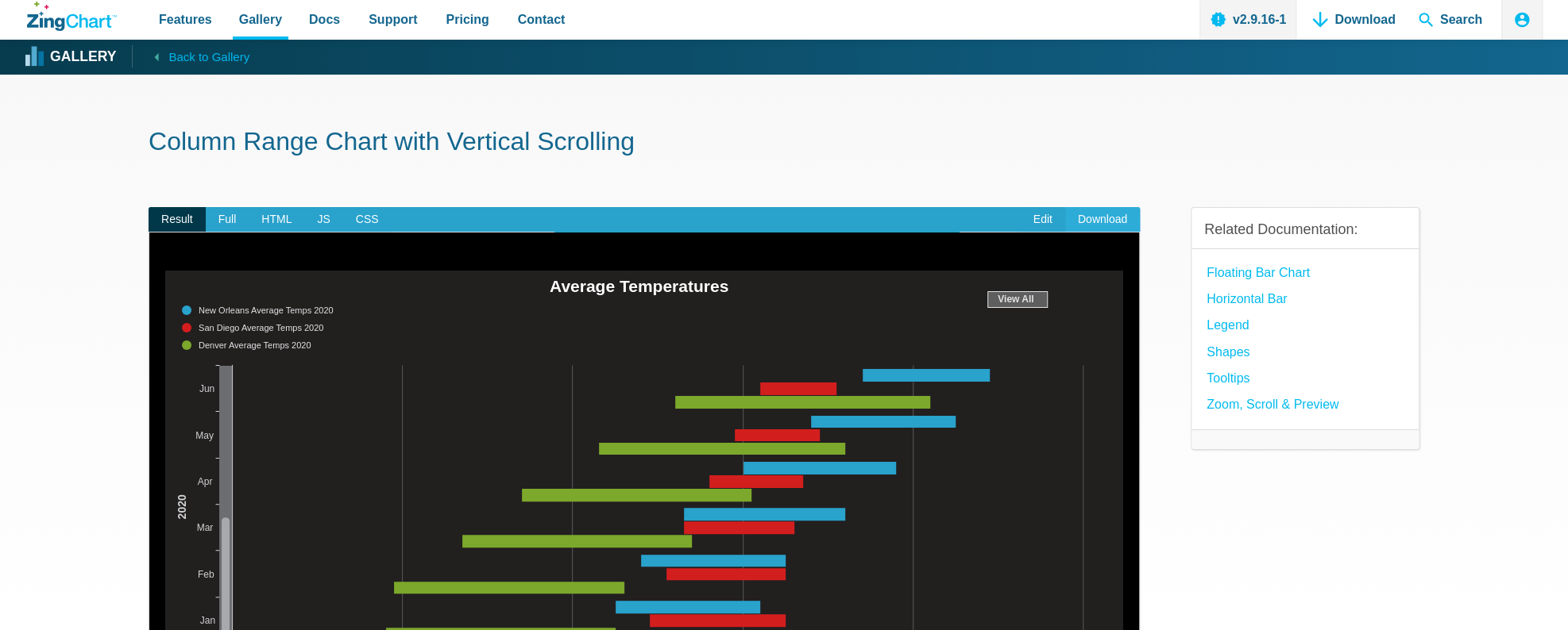
click at [1112, 219] on link "Download" at bounding box center [1102, 220] width 75 height 25
click at [81, 191] on section "Column Range Chart with Vertical Scrolling Result Full HTML JS CSS Edit Downloa…" at bounding box center [784, 482] width 1568 height 816
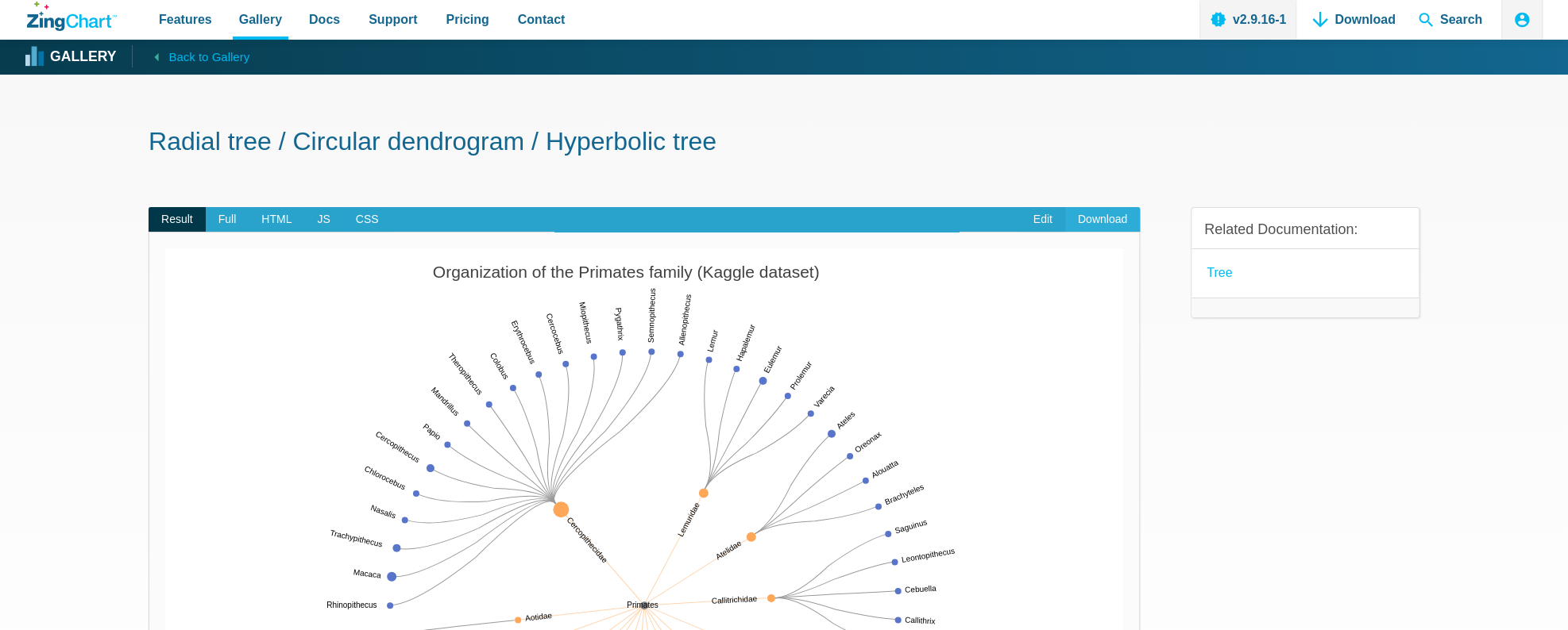
click at [1095, 224] on link "Download" at bounding box center [1102, 220] width 75 height 25
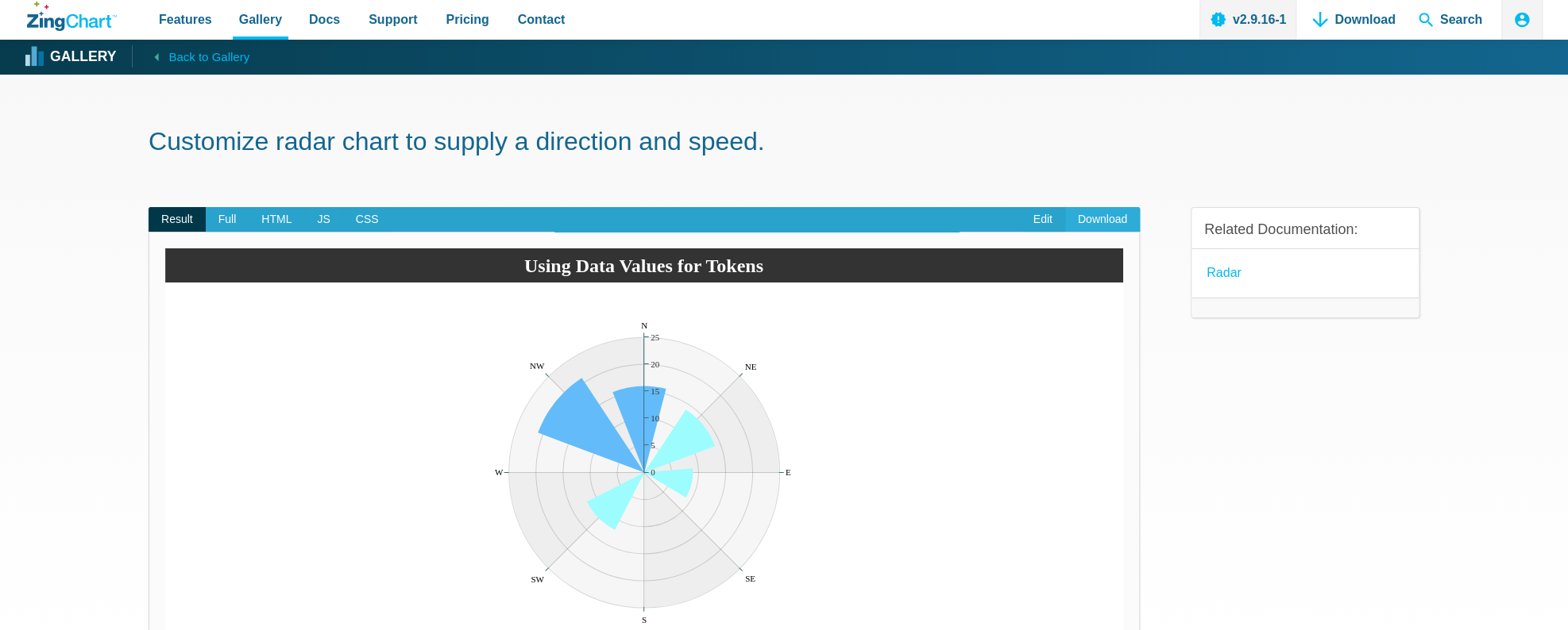
click at [1097, 225] on link "Download" at bounding box center [1102, 220] width 75 height 25
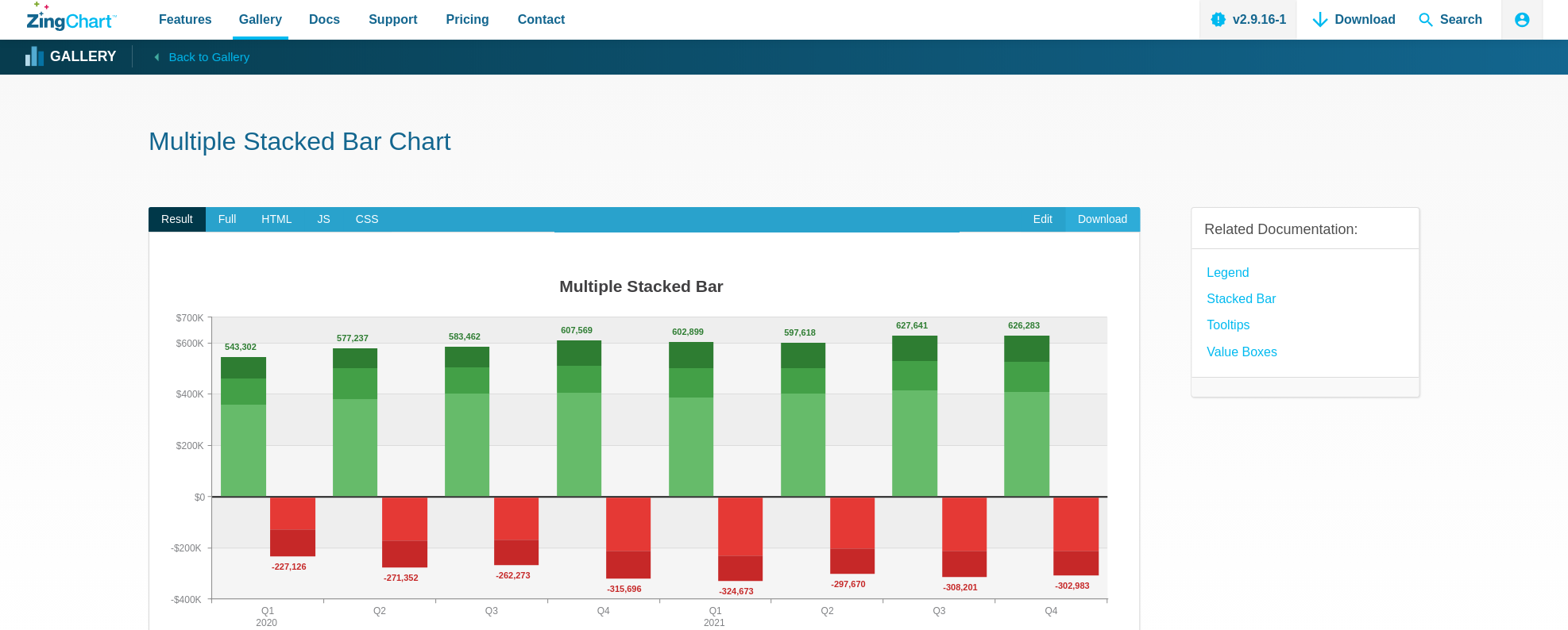
click at [1095, 221] on link "Download" at bounding box center [1102, 220] width 75 height 25
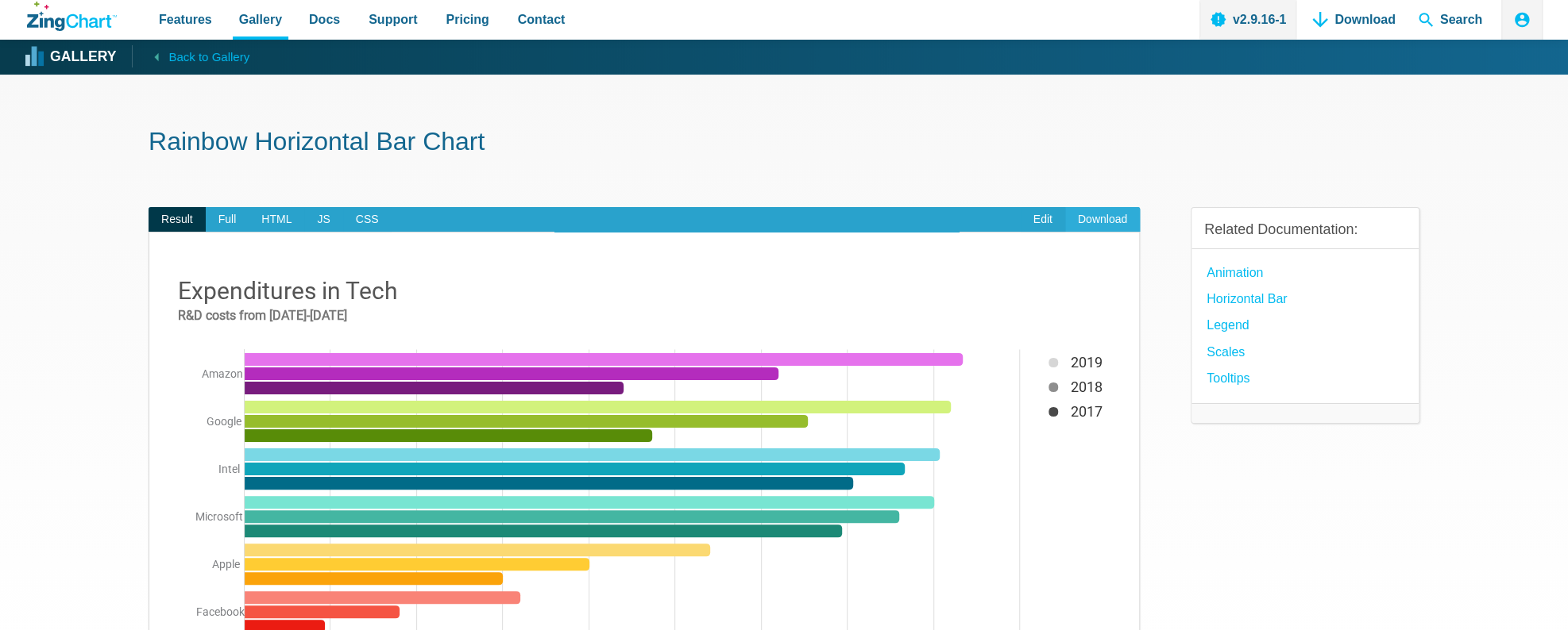
click at [1095, 220] on link "Download" at bounding box center [1102, 220] width 75 height 25
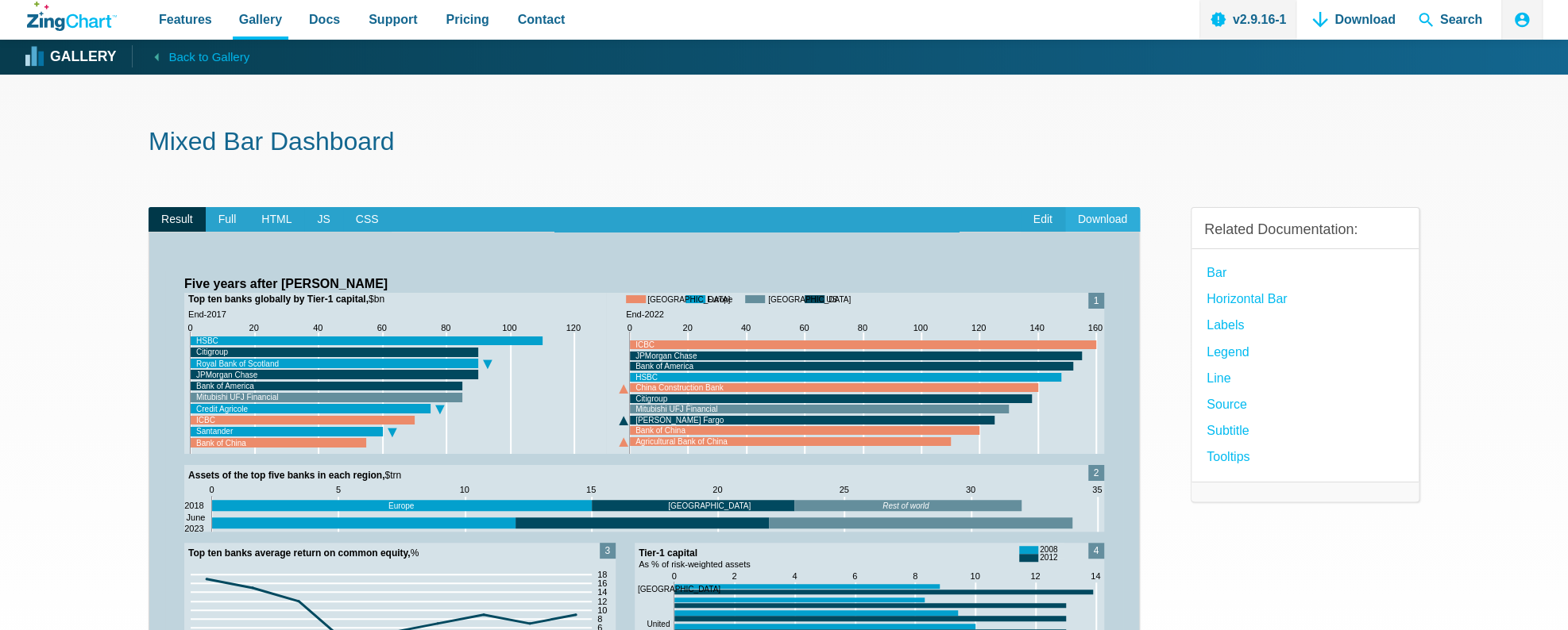
click at [1103, 215] on link "Download" at bounding box center [1102, 220] width 75 height 25
click at [119, 194] on section "Mixed Bar Dashboard Result Full HTML JS CSS Edit Download ​ Powered by ZingChar…" at bounding box center [784, 510] width 1568 height 870
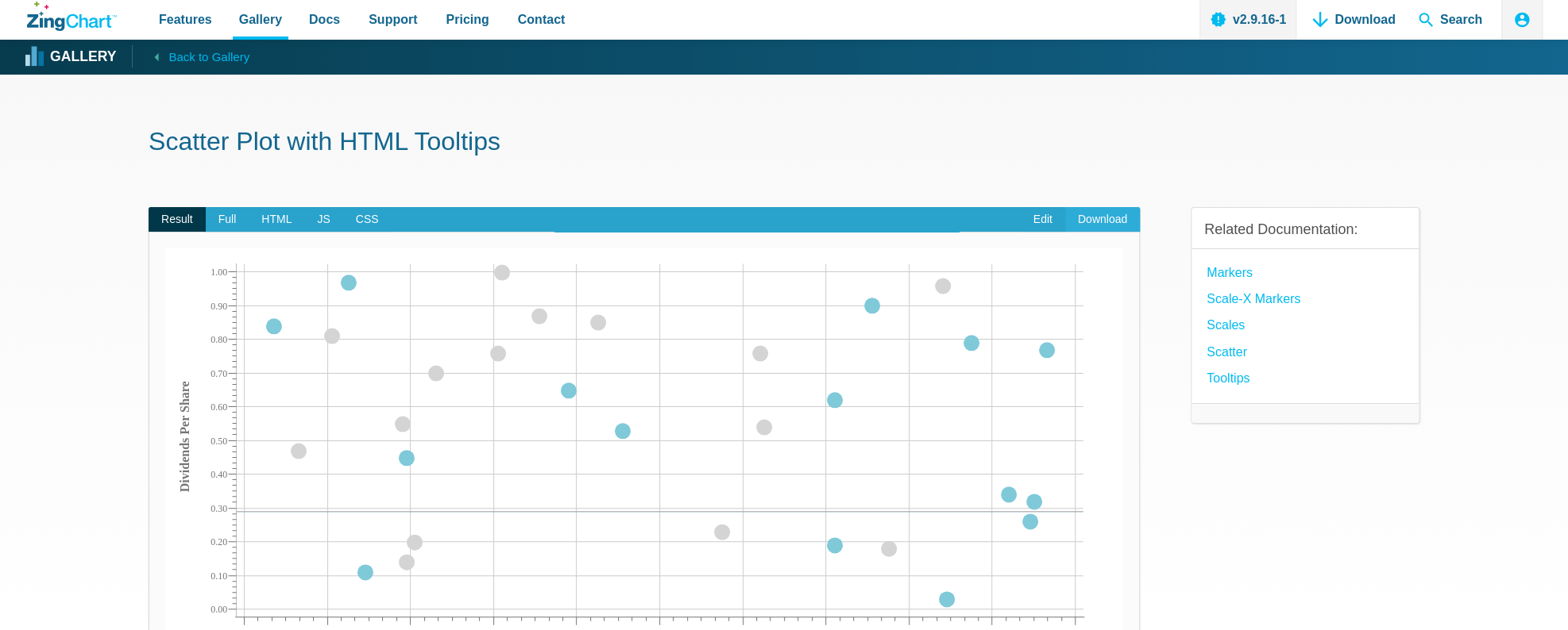
click at [1115, 216] on link "Download" at bounding box center [1102, 220] width 75 height 25
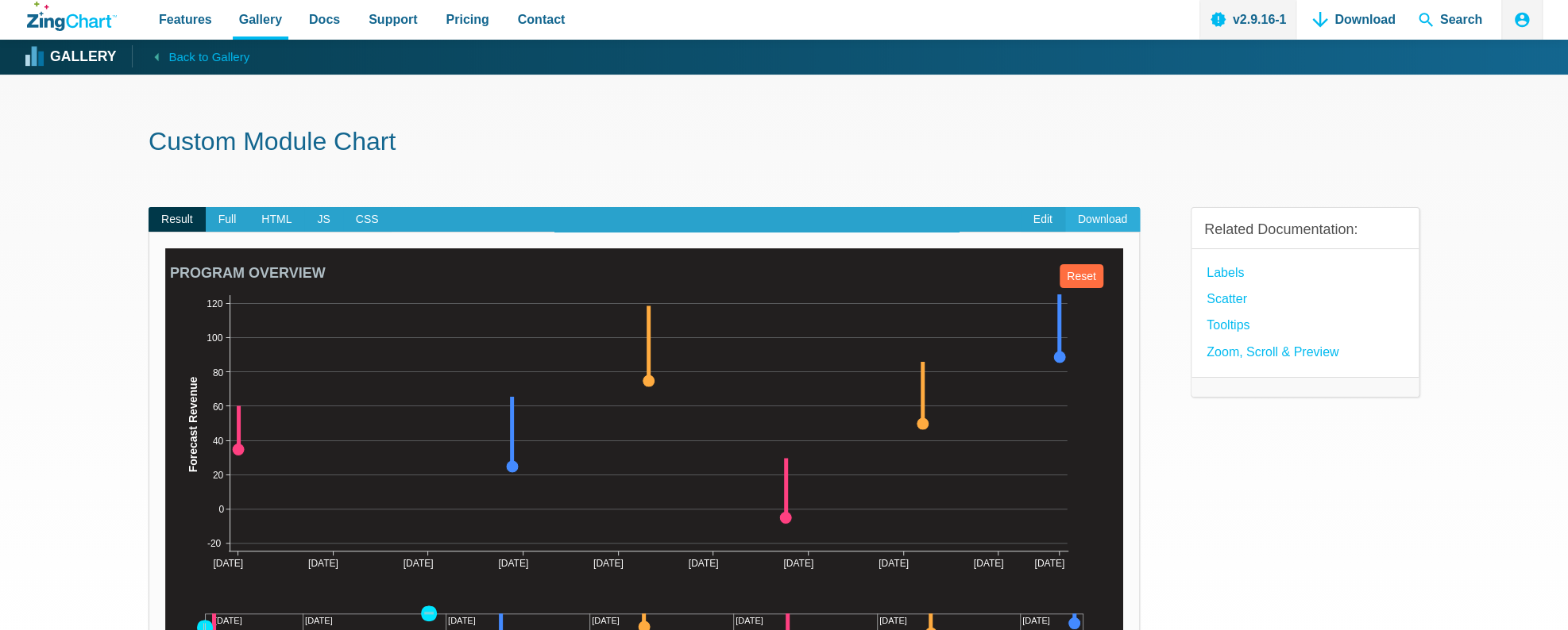
click at [1109, 214] on link "Download" at bounding box center [1102, 220] width 75 height 25
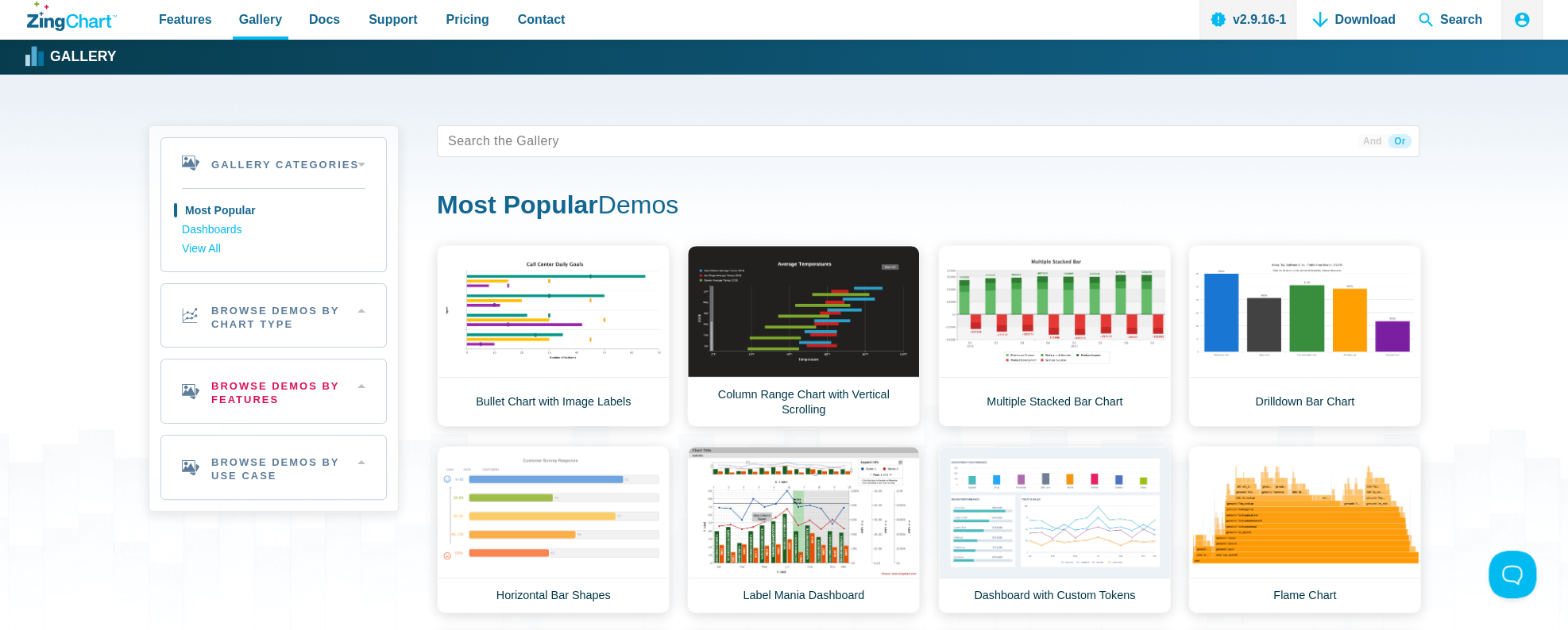
click at [249, 394] on h2 "Browse Demos By Features" at bounding box center [273, 391] width 225 height 64
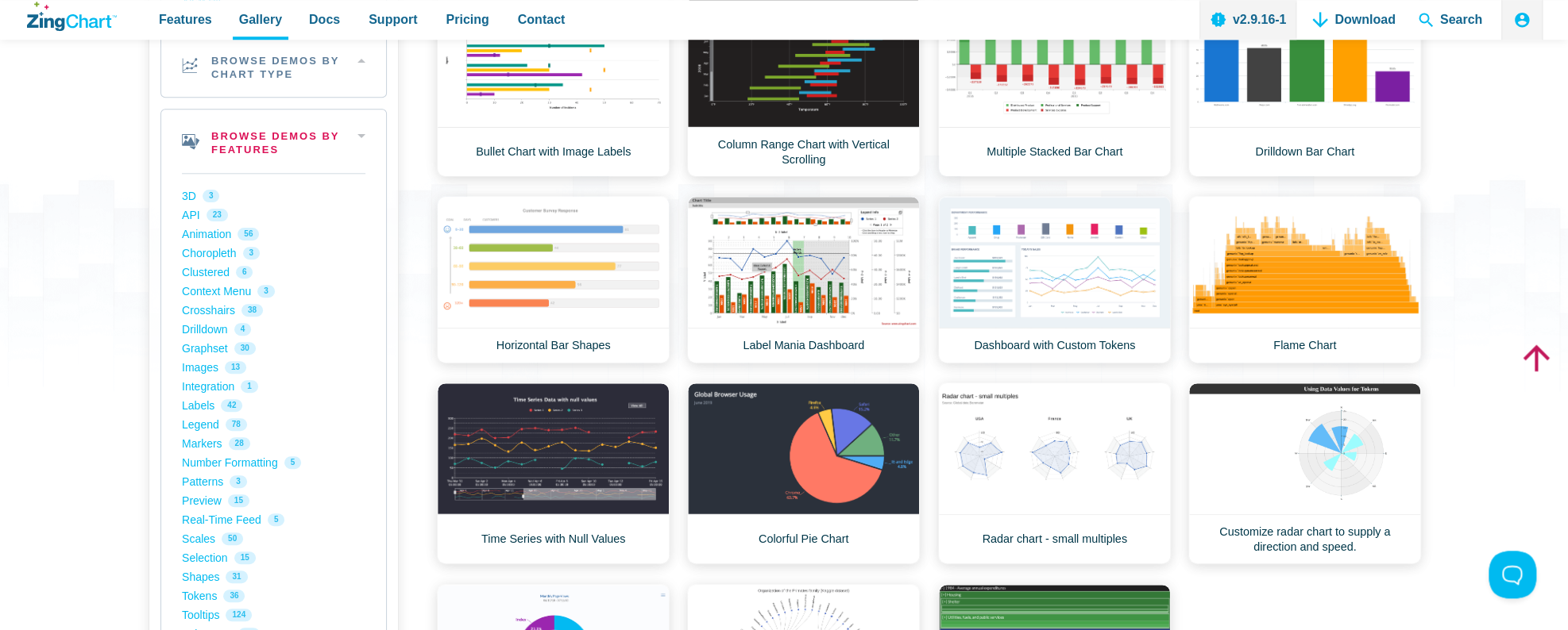
scroll to position [251, 0]
click at [239, 516] on link "Real-Time Feed 5" at bounding box center [273, 519] width 183 height 19
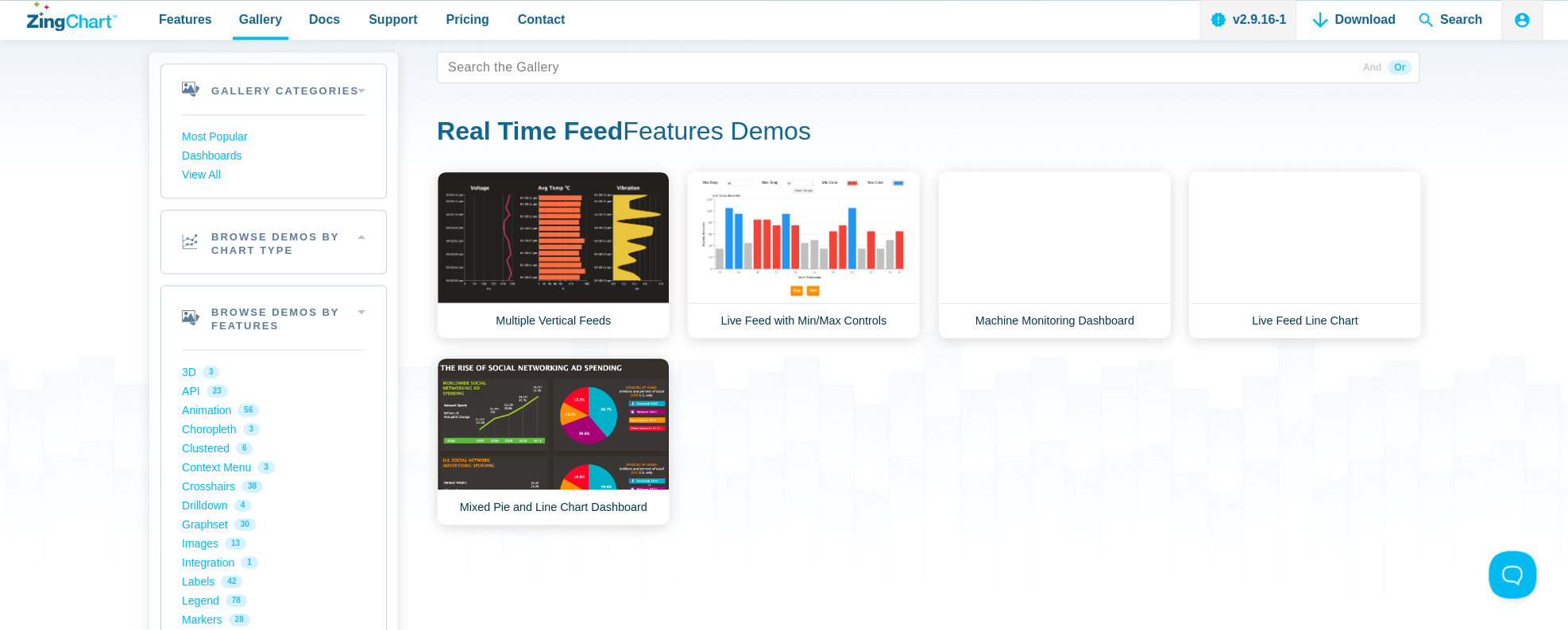
scroll to position [251, 0]
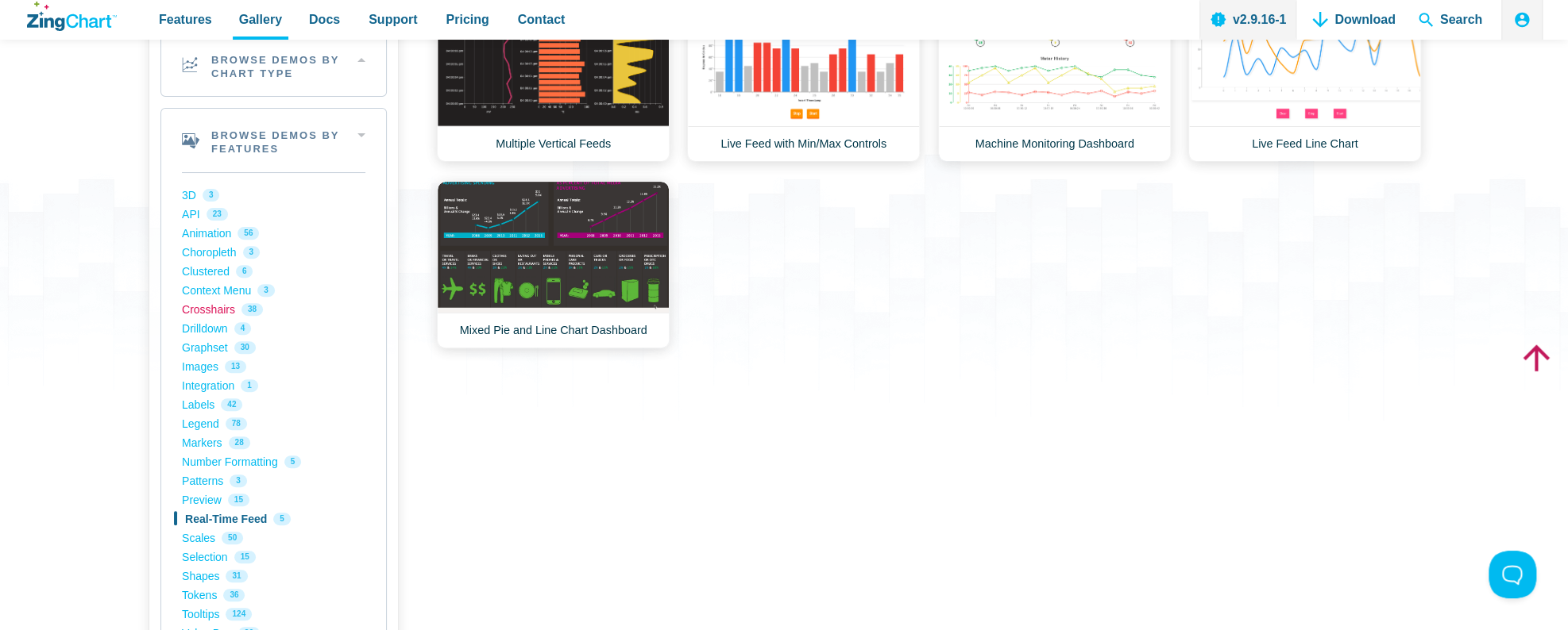
click at [203, 309] on link "Crosshairs 38" at bounding box center [273, 309] width 183 height 19
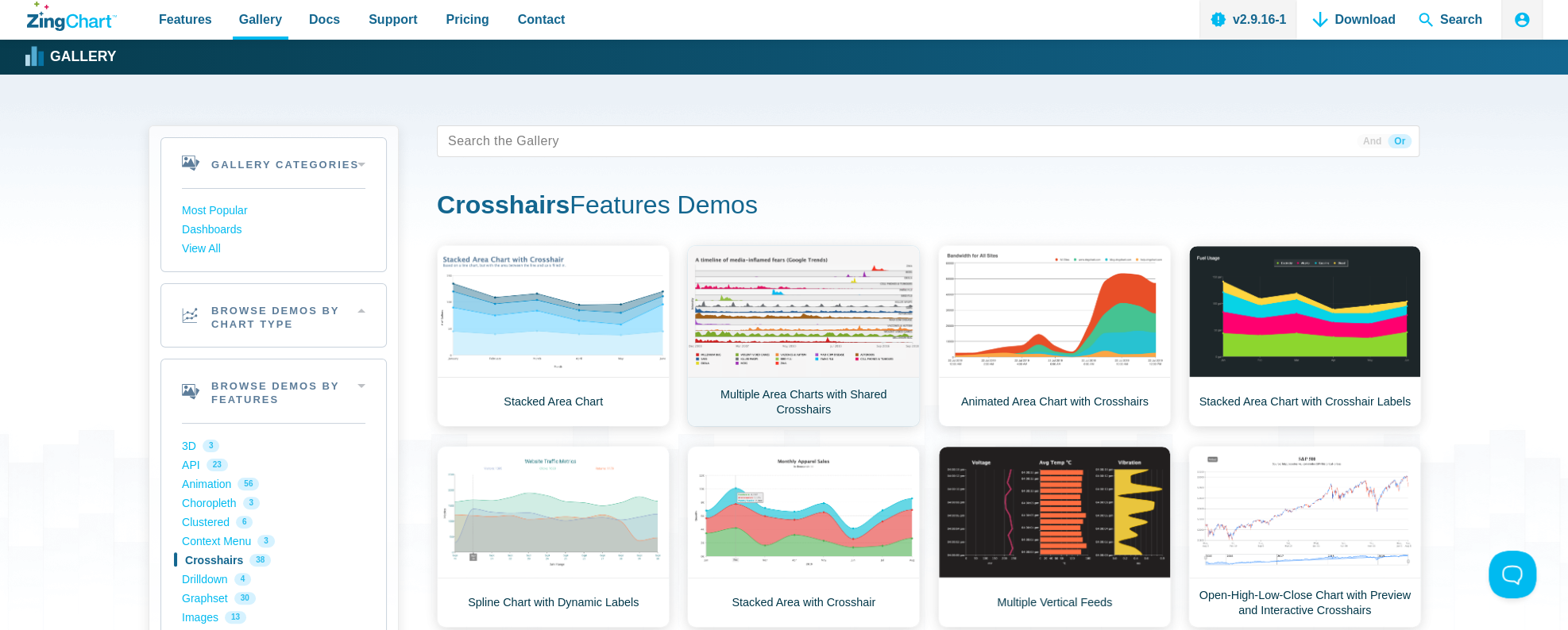
click at [827, 321] on link "Multiple Area Charts with Shared Crosshairs" at bounding box center [804, 336] width 232 height 181
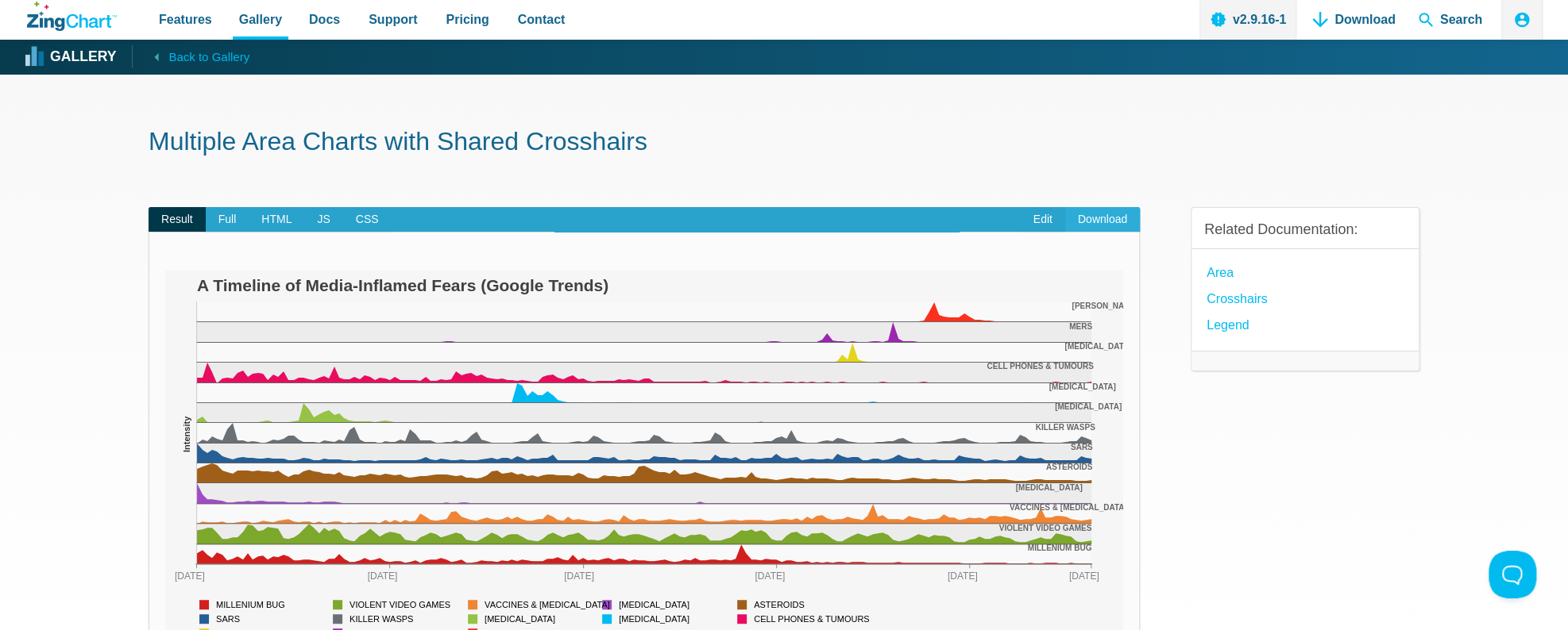
click at [1106, 221] on link "Download" at bounding box center [1102, 220] width 75 height 25
drag, startPoint x: 494, startPoint y: 284, endPoint x: 284, endPoint y: 283, distance: 210.0
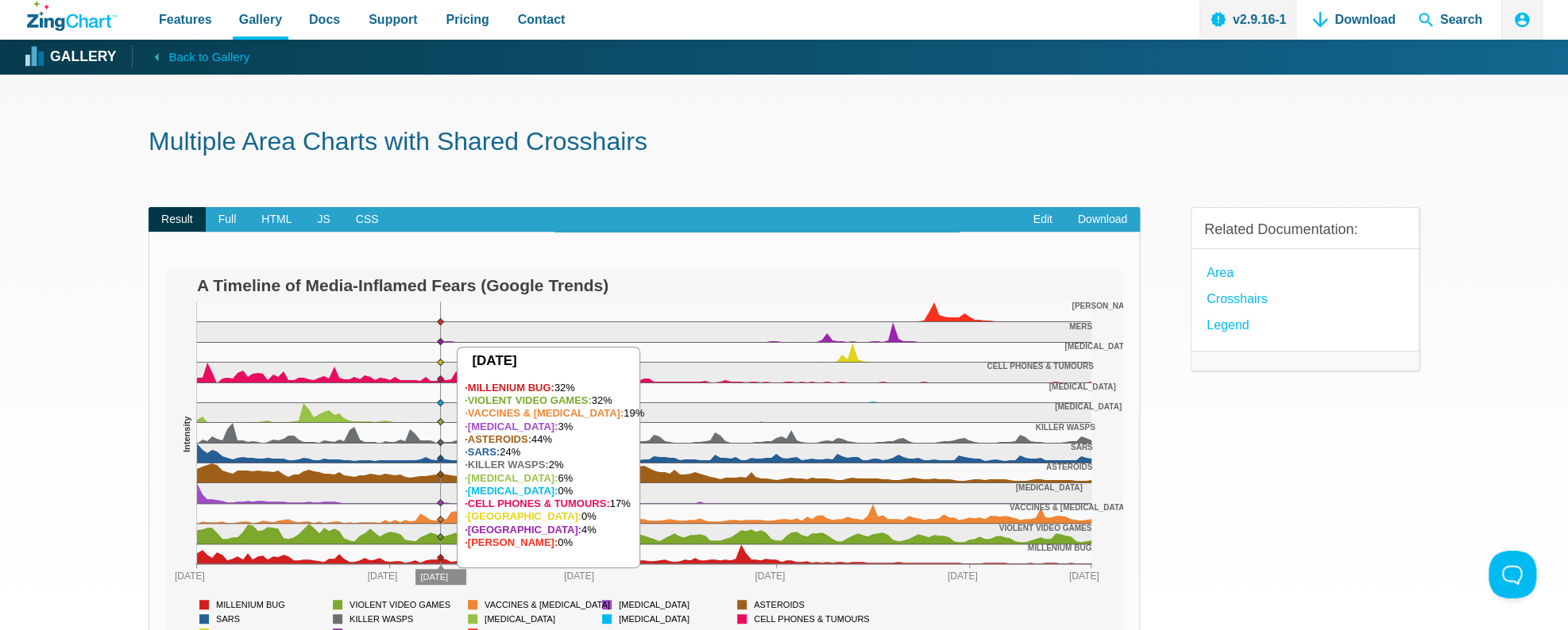
drag, startPoint x: 198, startPoint y: 281, endPoint x: 440, endPoint y: 300, distance: 242.7
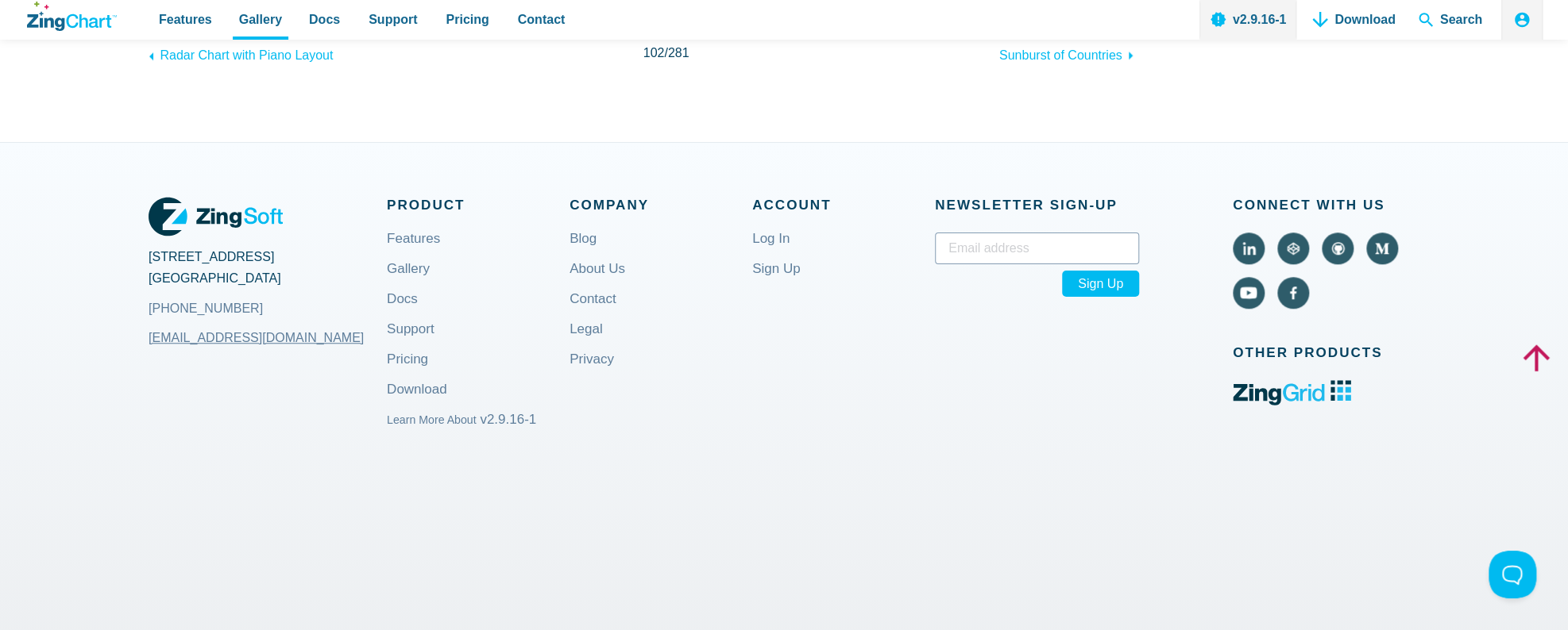
scroll to position [413, 0]
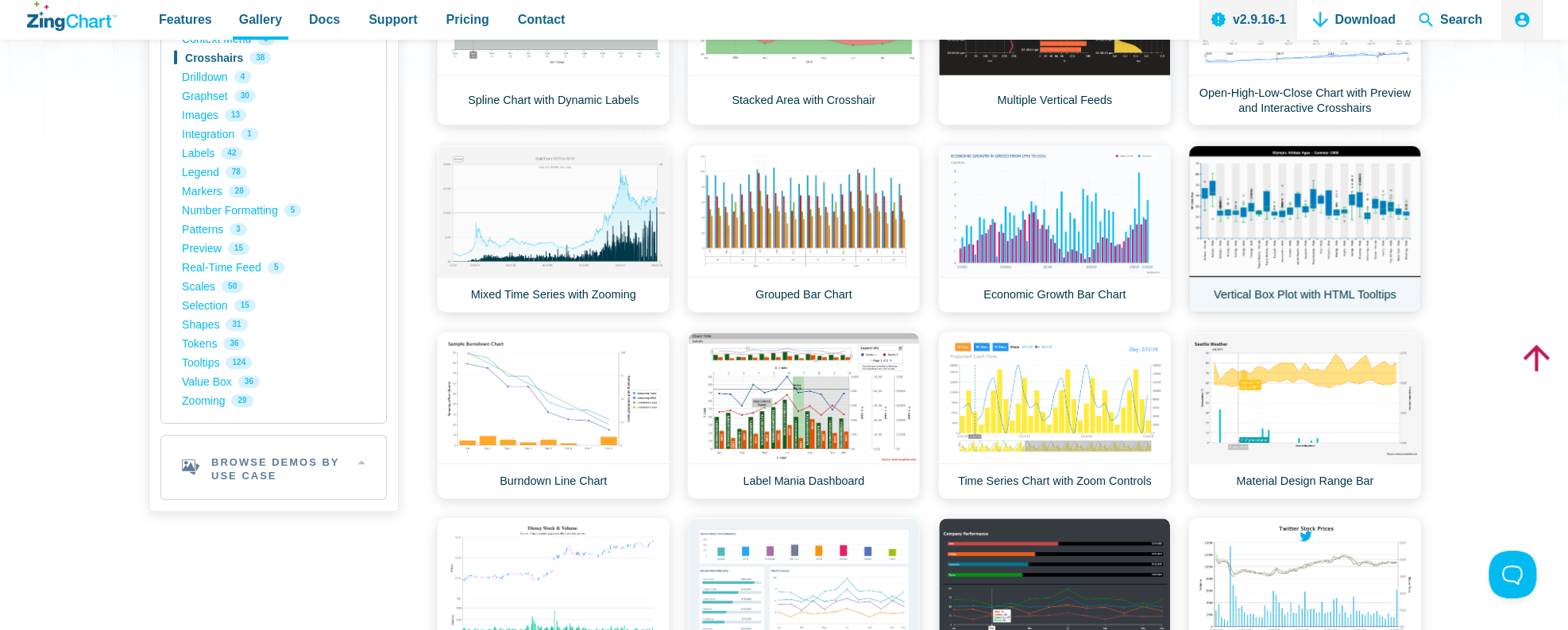
click at [1266, 215] on link "Vertical Box Plot with HTML Tooltips" at bounding box center [1305, 229] width 232 height 168
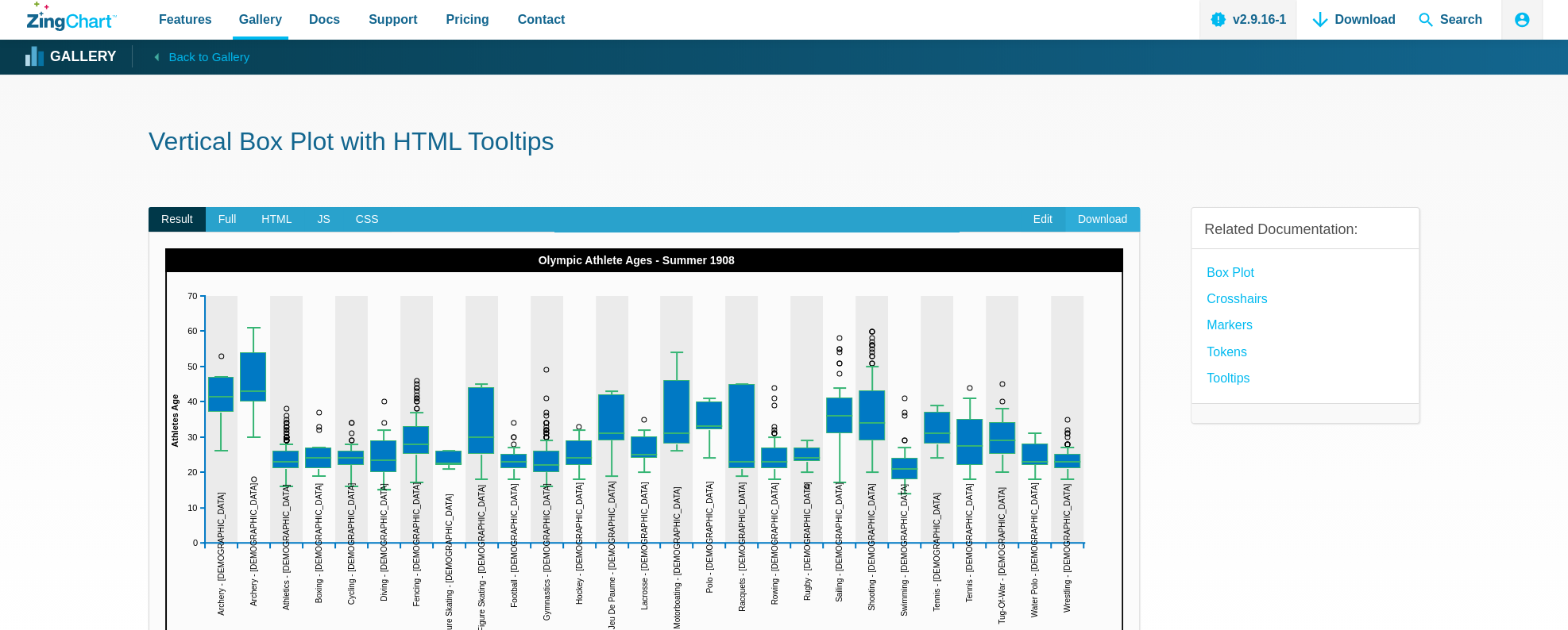
click at [1101, 220] on link "Download" at bounding box center [1102, 220] width 75 height 25
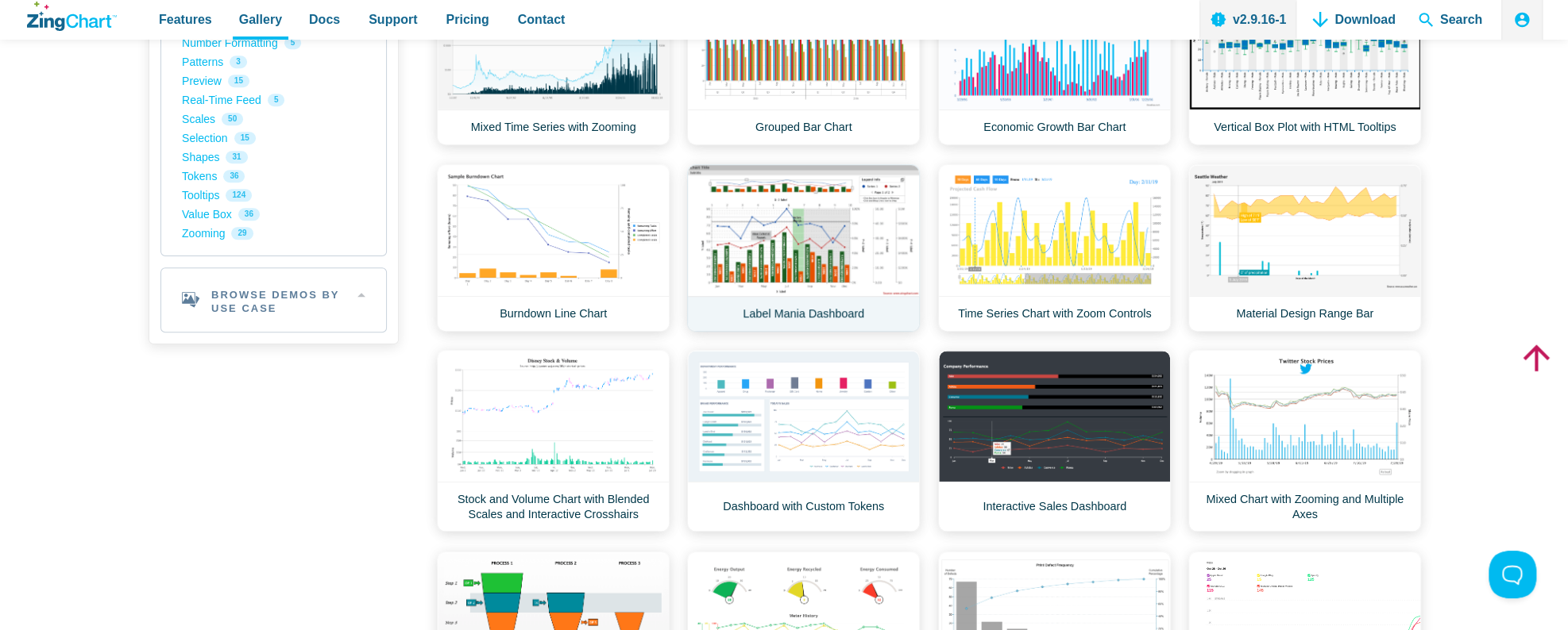
click at [815, 239] on link "Label Mania Dashboard" at bounding box center [804, 248] width 232 height 168
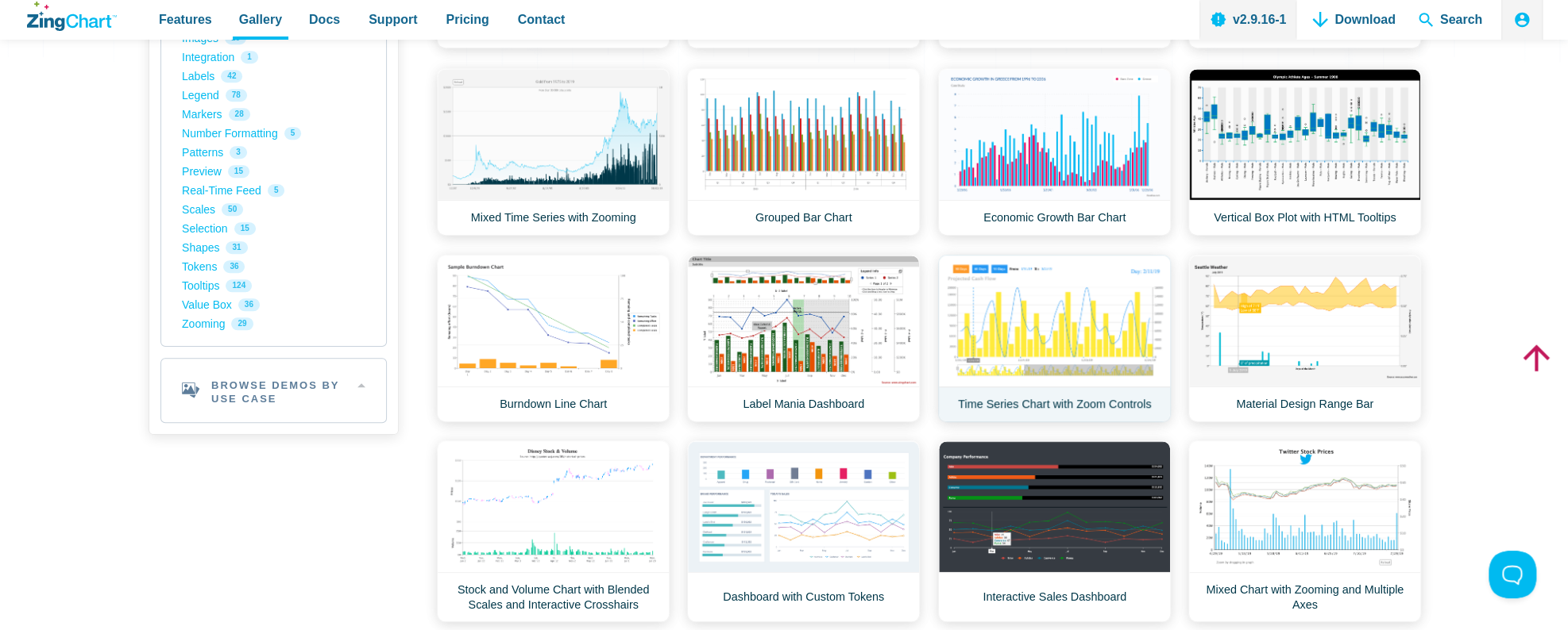
click at [1064, 330] on link "Time Series Chart with Zoom Controls" at bounding box center [1055, 339] width 232 height 168
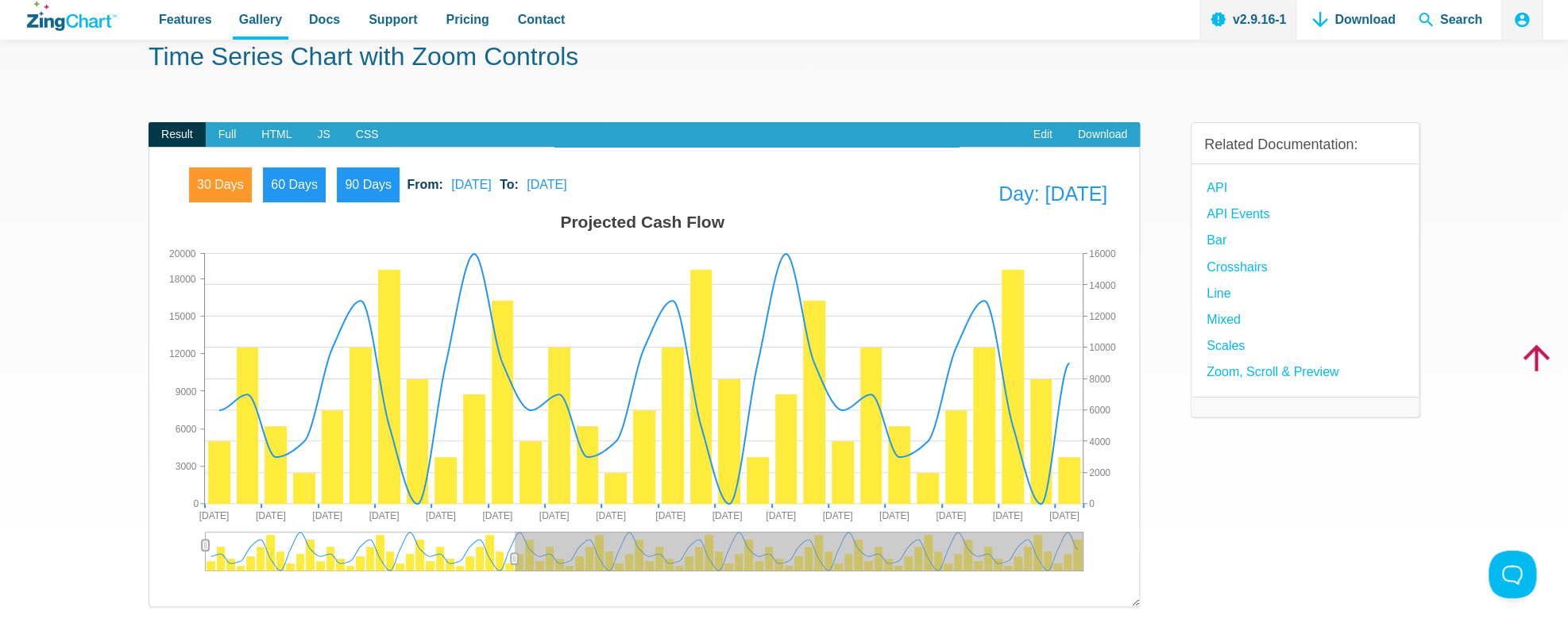
scroll to position [83, 0]
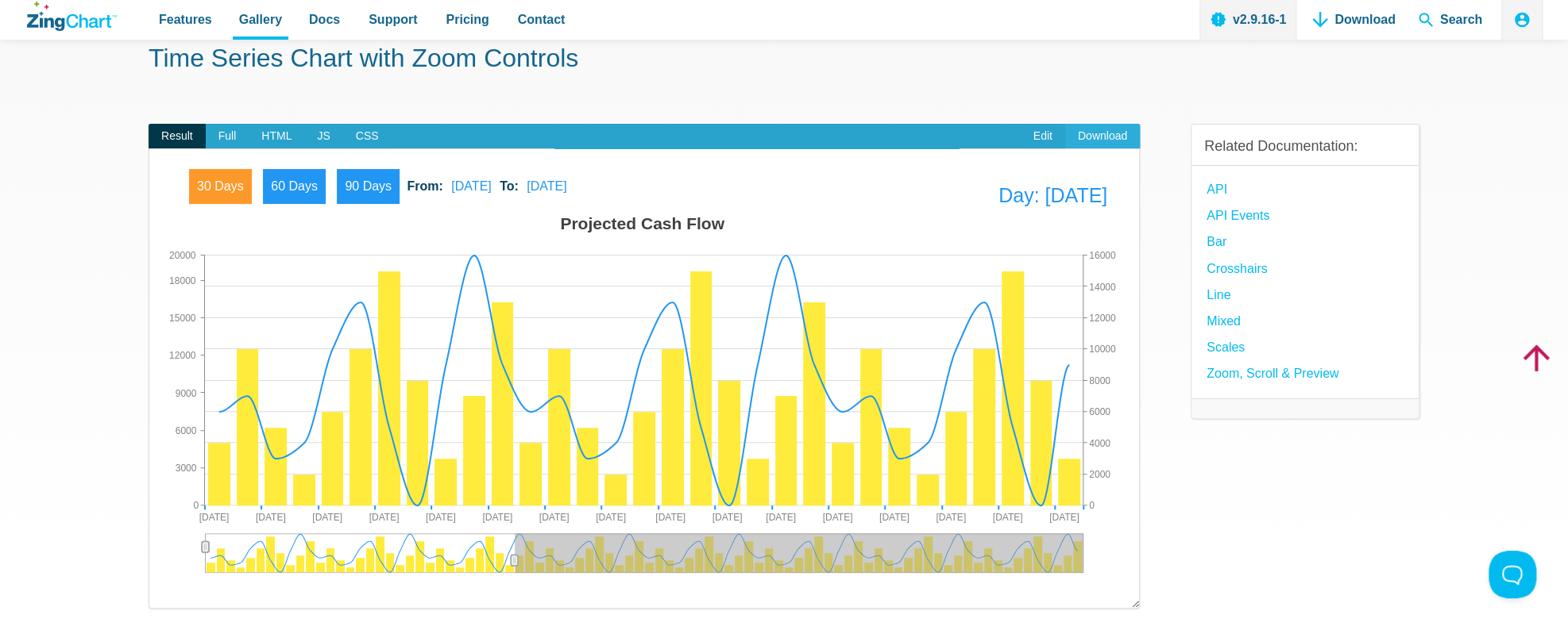
click at [1098, 135] on link "Download" at bounding box center [1102, 137] width 75 height 25
click at [65, 287] on section "Time Series Chart with Zoom Controls Result Full HTML JS CSS Edit Download 30 D…" at bounding box center [784, 399] width 1568 height 816
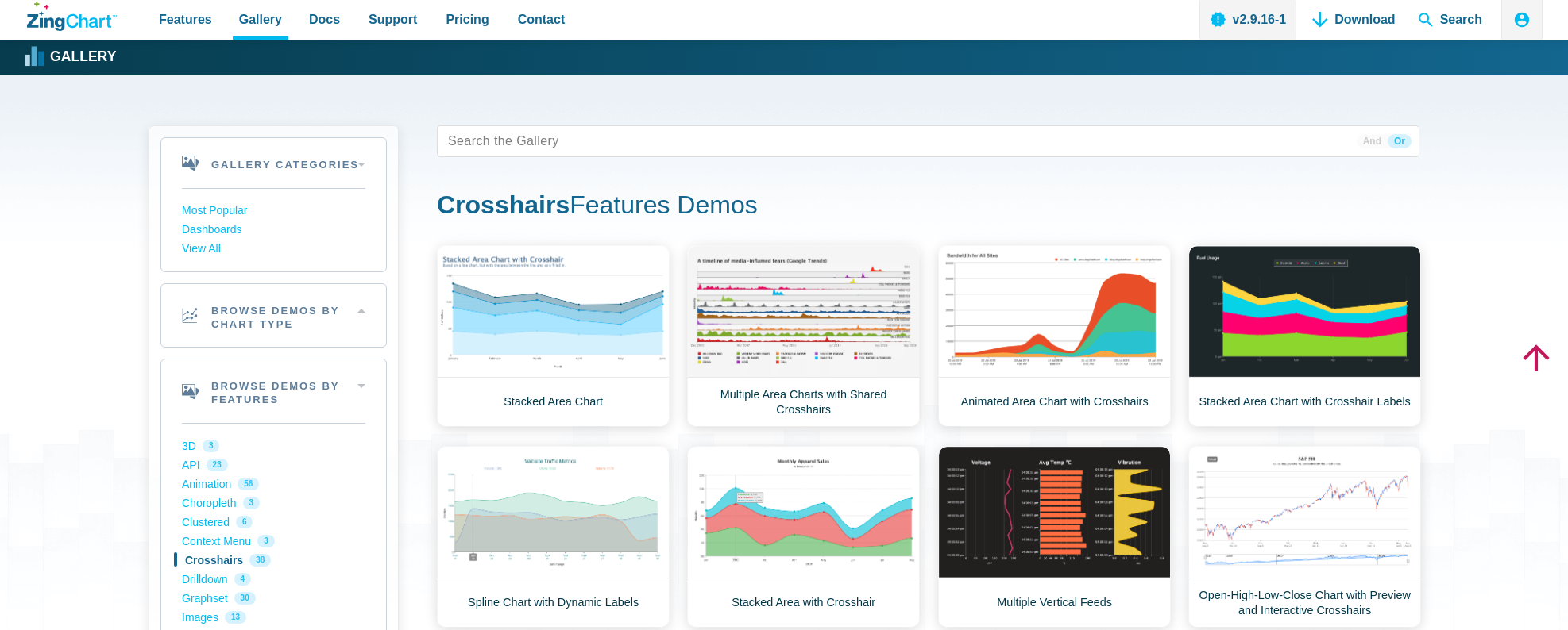
scroll to position [244, 0]
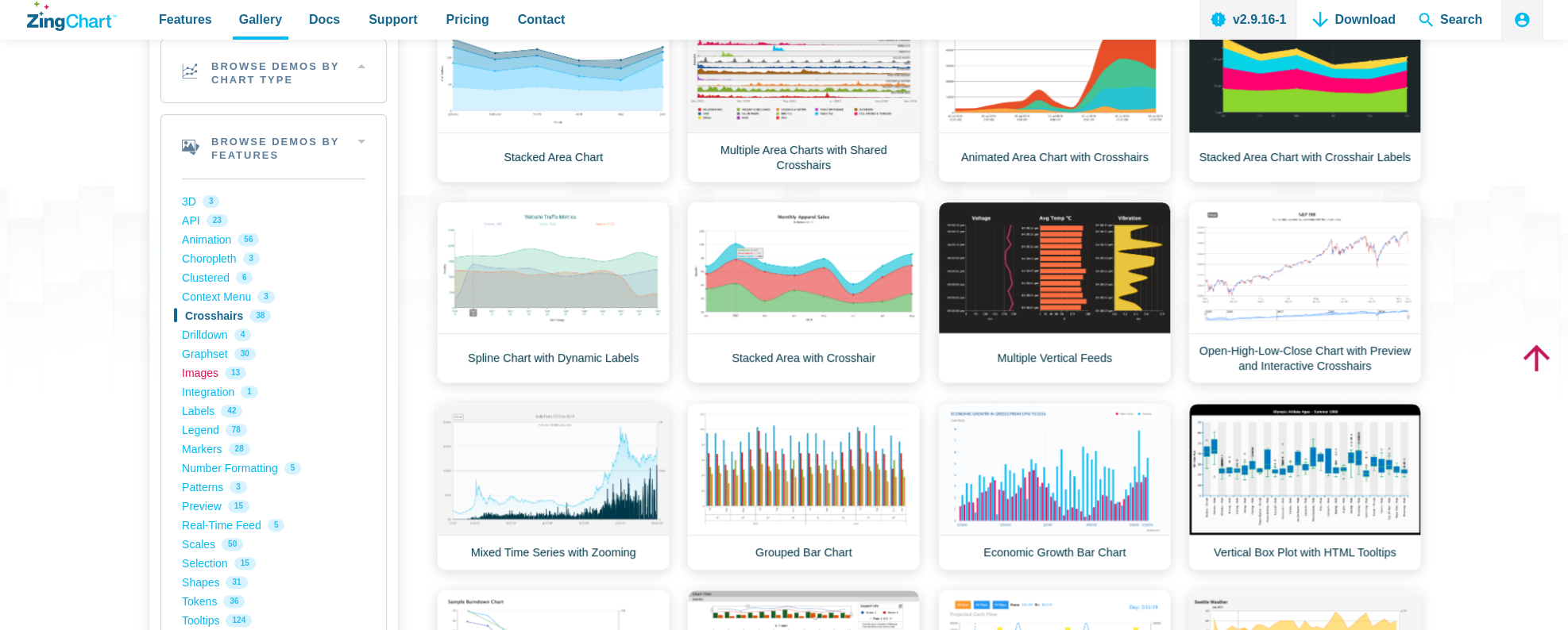
click at [212, 376] on link "Images 13" at bounding box center [273, 373] width 183 height 19
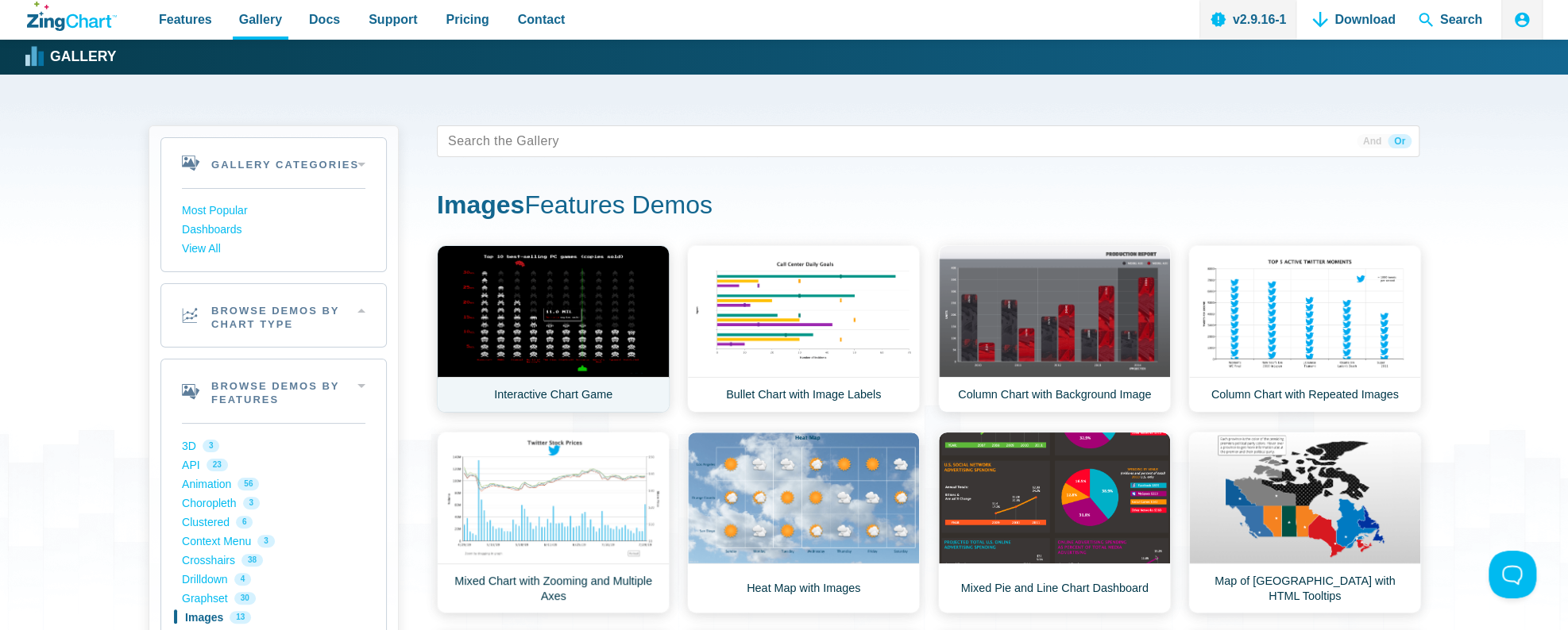
click at [578, 293] on link "Interactive Chart Game" at bounding box center [553, 329] width 232 height 168
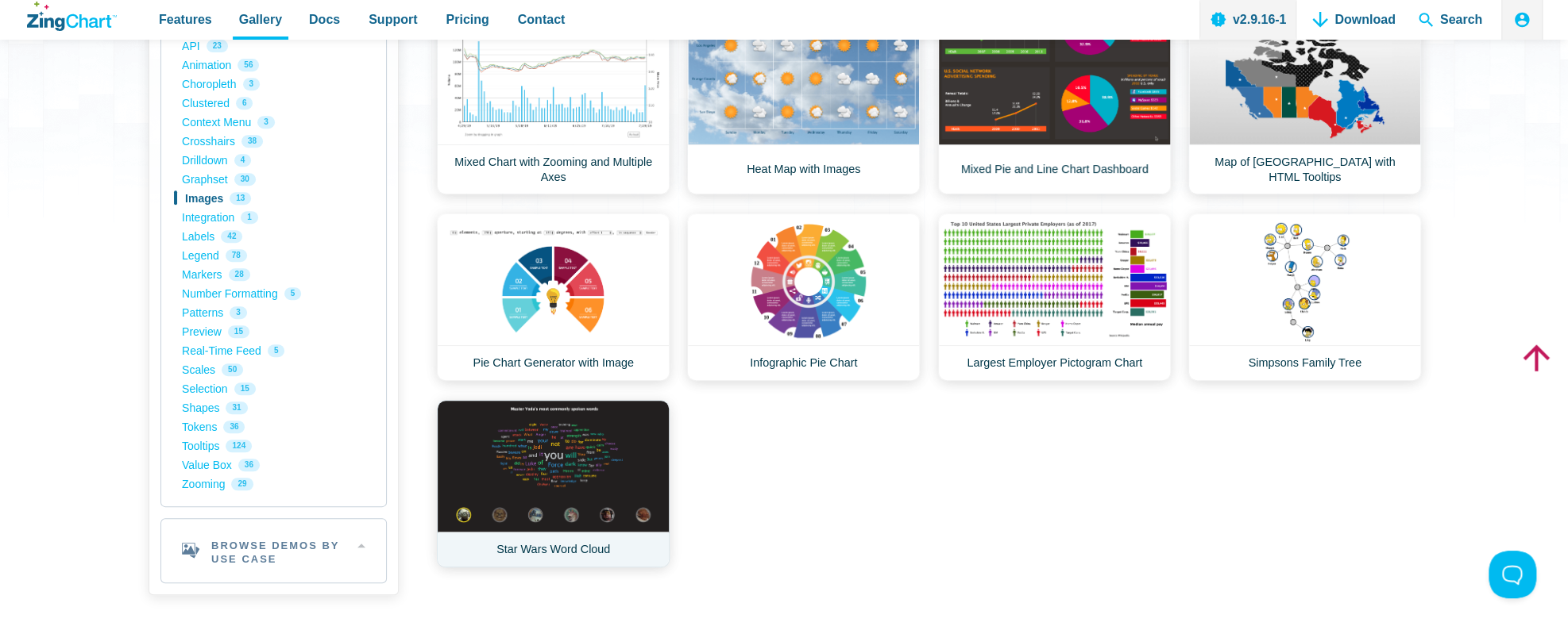
click at [574, 460] on link "Star Wars Word Cloud" at bounding box center [553, 484] width 232 height 168
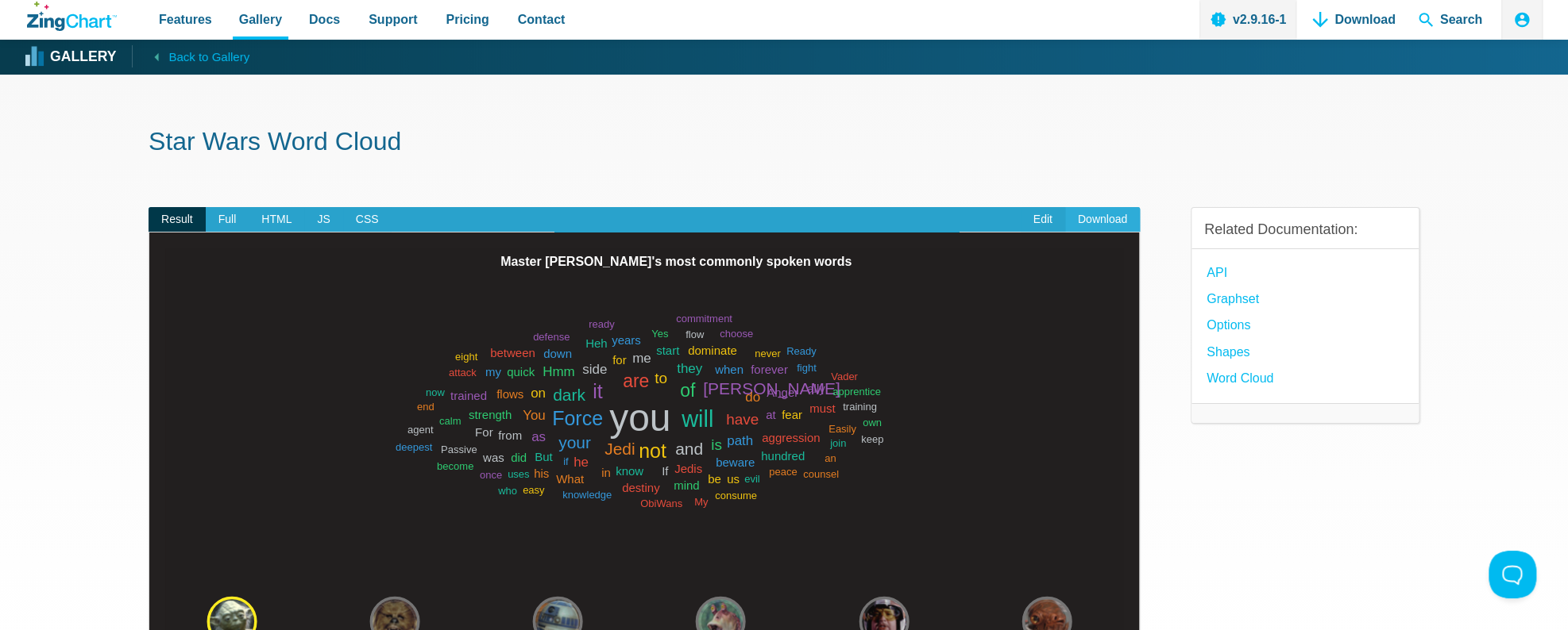
click at [1102, 222] on link "Download" at bounding box center [1102, 220] width 75 height 25
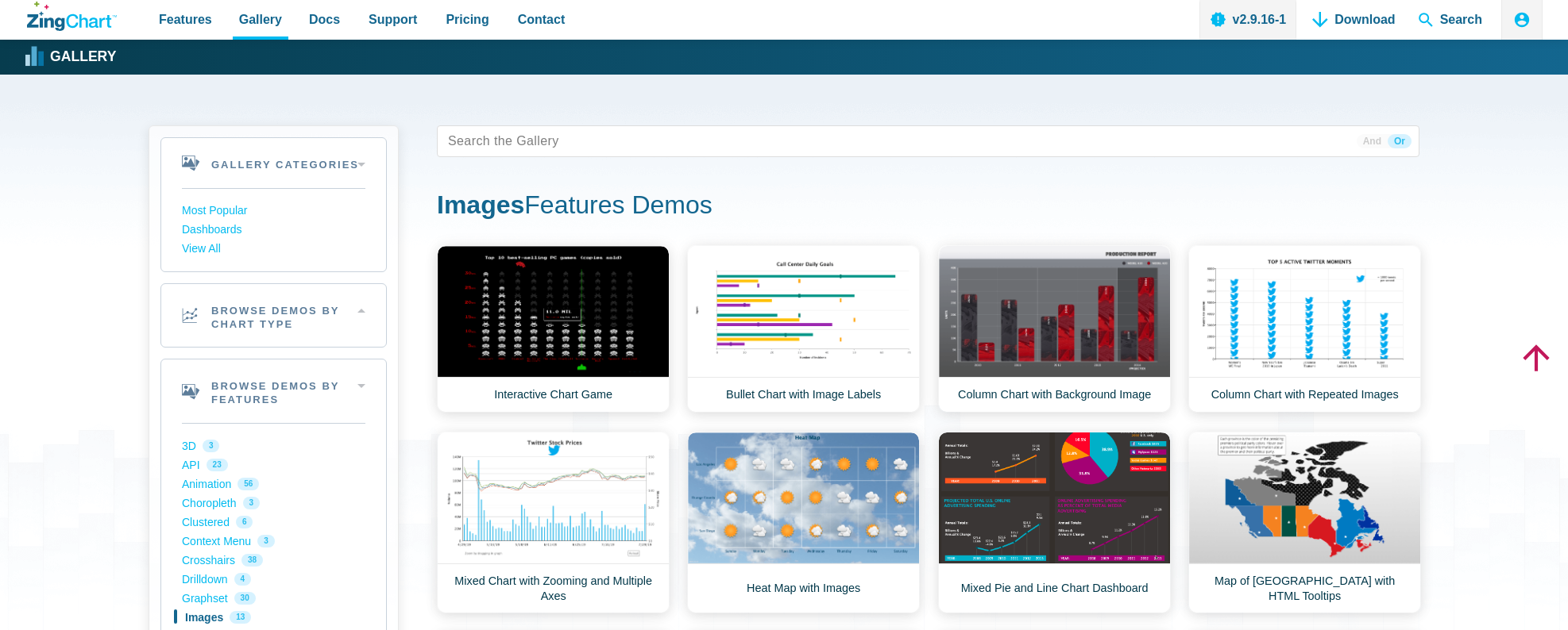
scroll to position [419, 0]
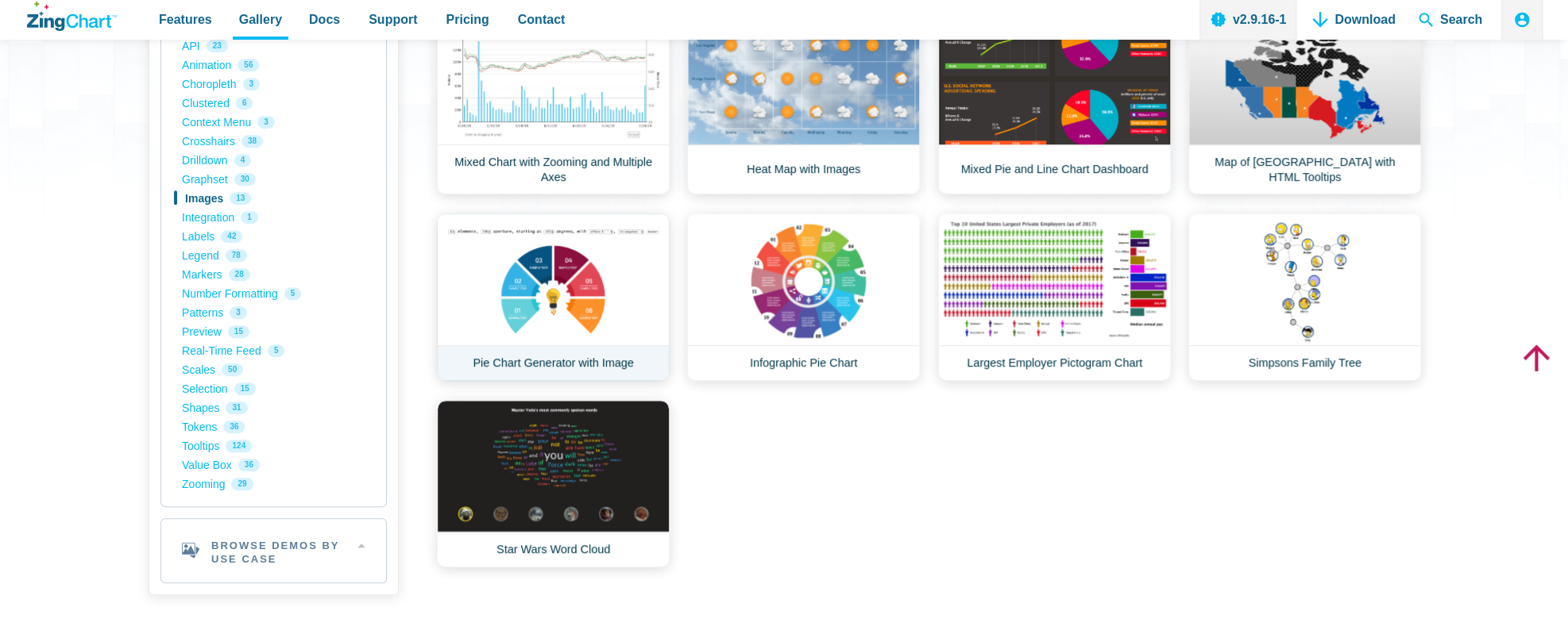
click at [558, 273] on link "Pie Chart Generator with Image" at bounding box center [553, 298] width 232 height 168
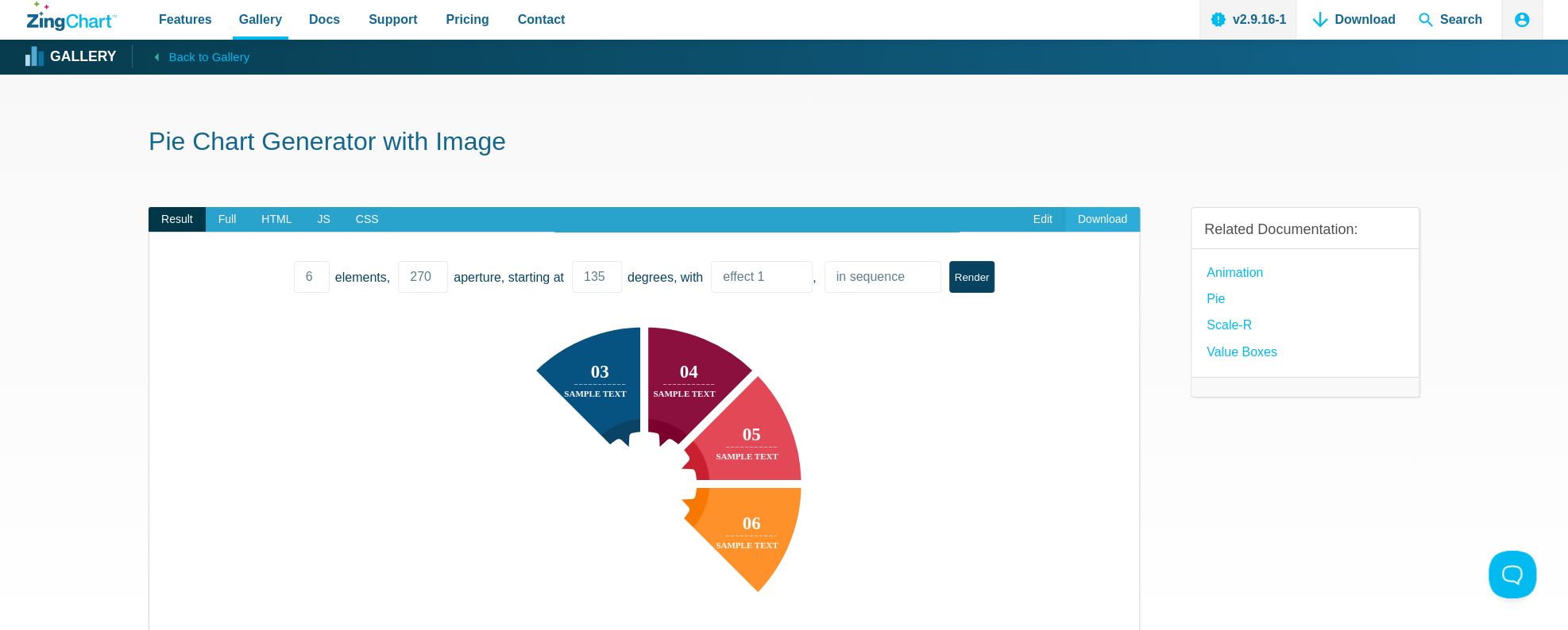
click at [1095, 220] on link "Download" at bounding box center [1102, 220] width 75 height 25
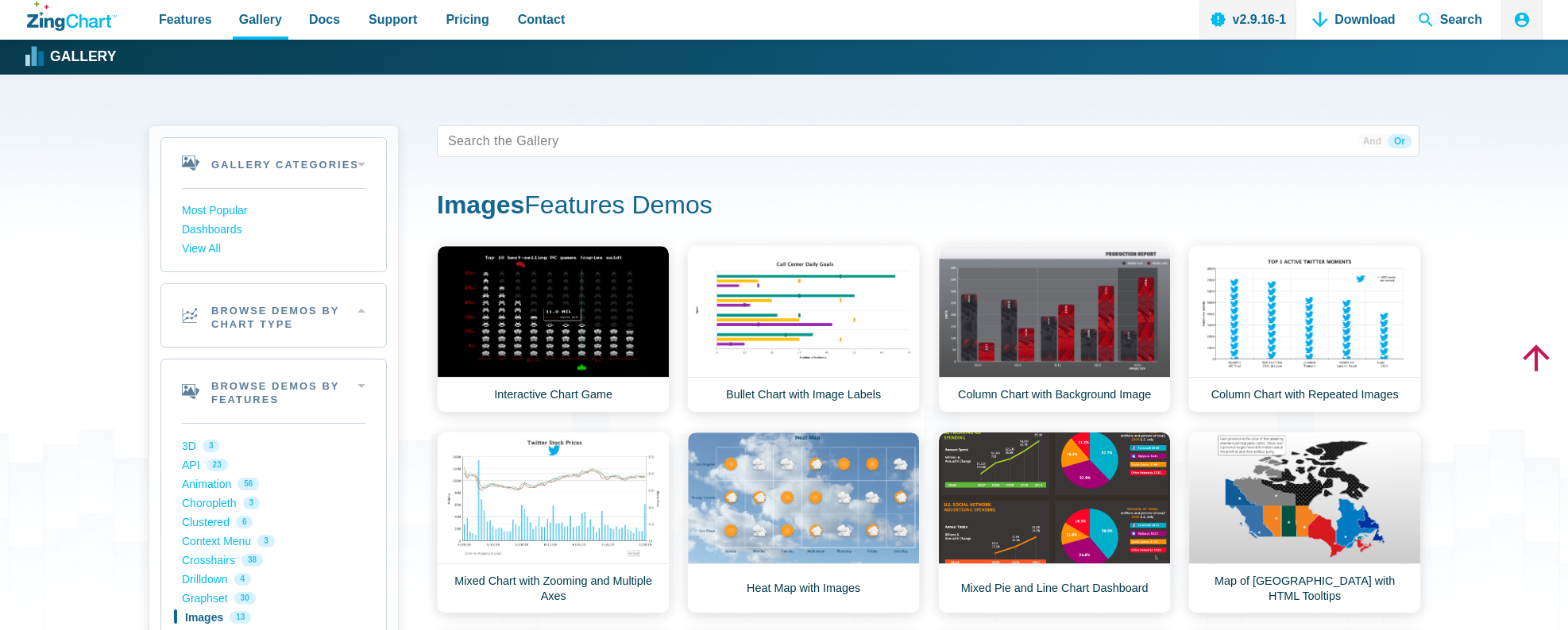
scroll to position [419, 0]
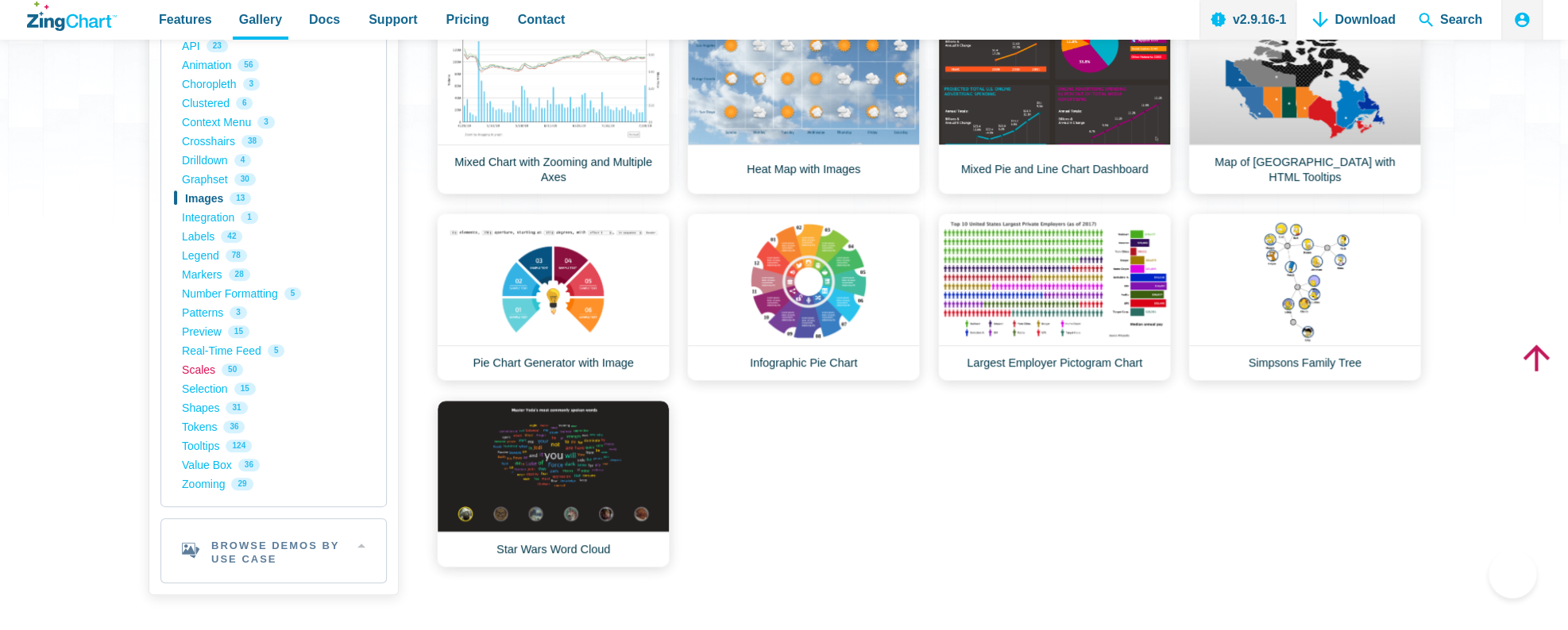
click at [193, 367] on link "Scales 50" at bounding box center [273, 370] width 183 height 19
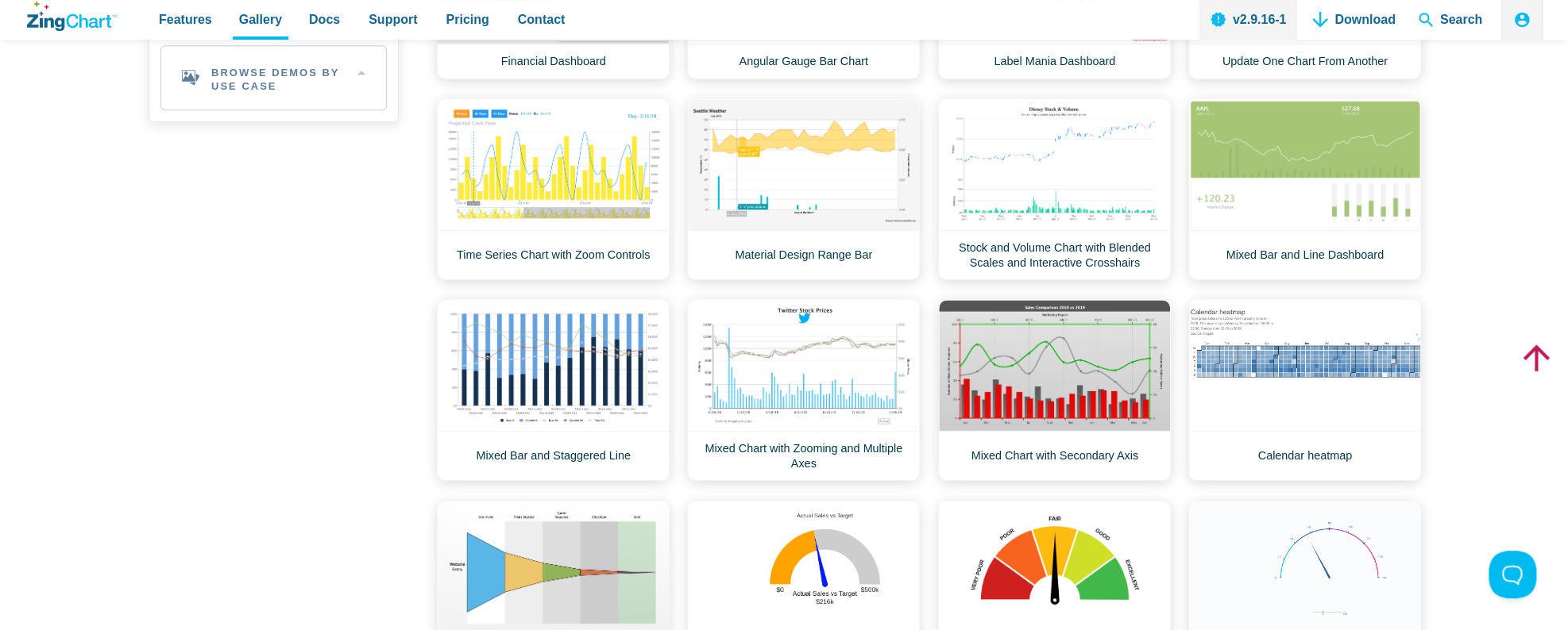
scroll to position [922, 0]
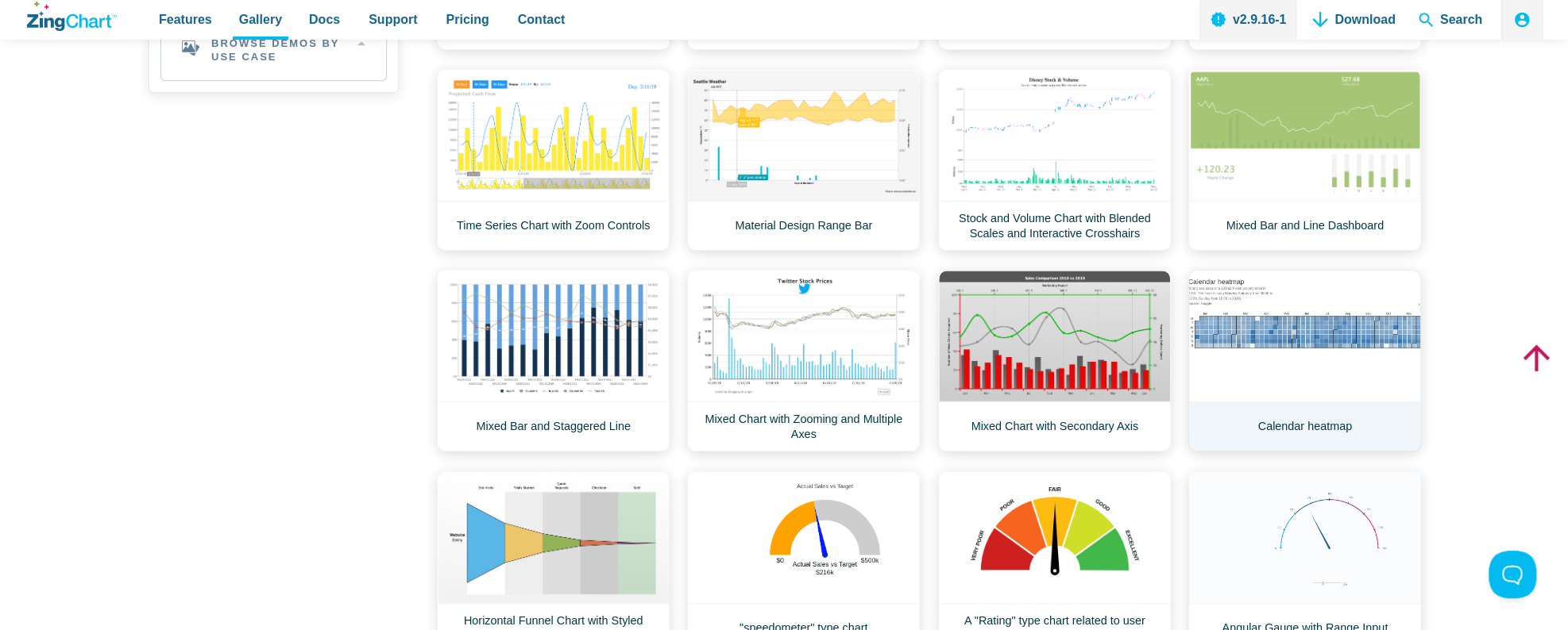
click at [1285, 339] on link "Calendar heatmap" at bounding box center [1305, 360] width 232 height 181
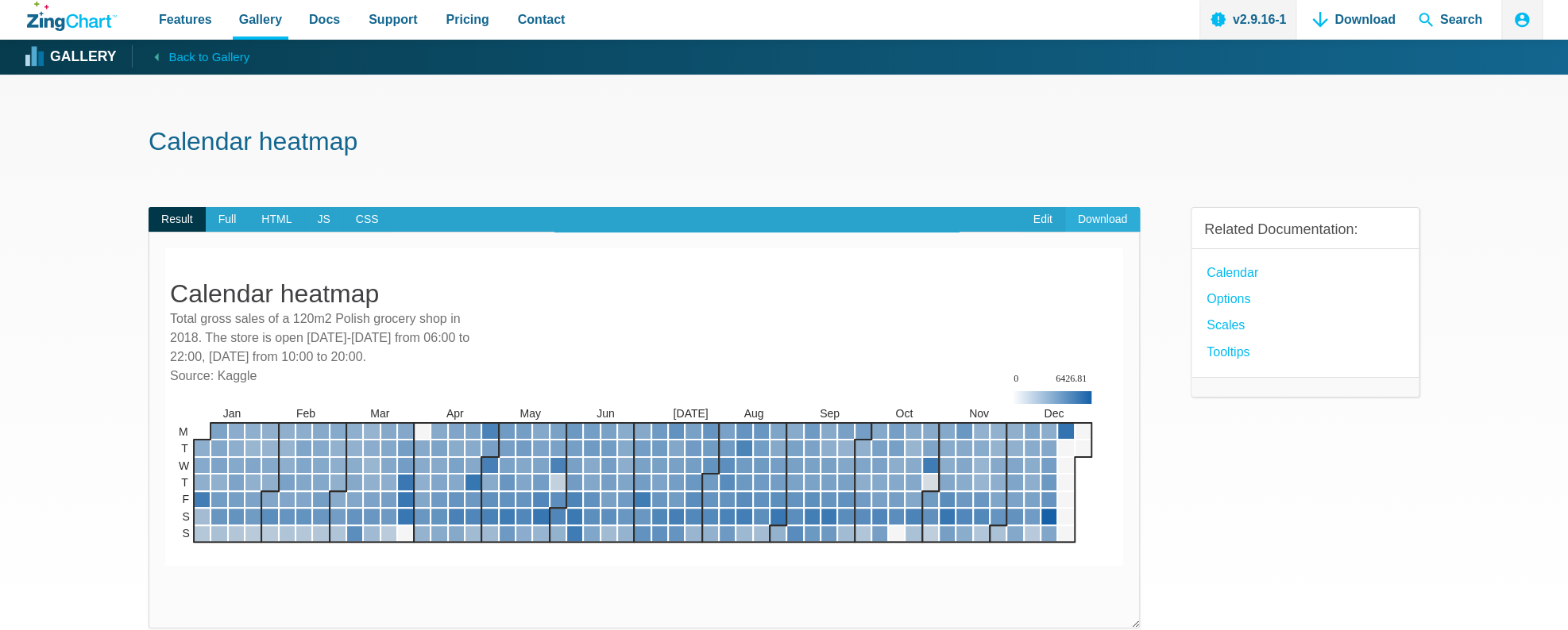
click at [1104, 218] on link "Download" at bounding box center [1102, 220] width 75 height 25
drag, startPoint x: 116, startPoint y: 163, endPoint x: 44, endPoint y: 24, distance: 156.5
click at [114, 157] on section "Calendar heatmap Result Full HTML JS CSS Edit Download Total gross sales of a 1…" at bounding box center [784, 482] width 1568 height 816
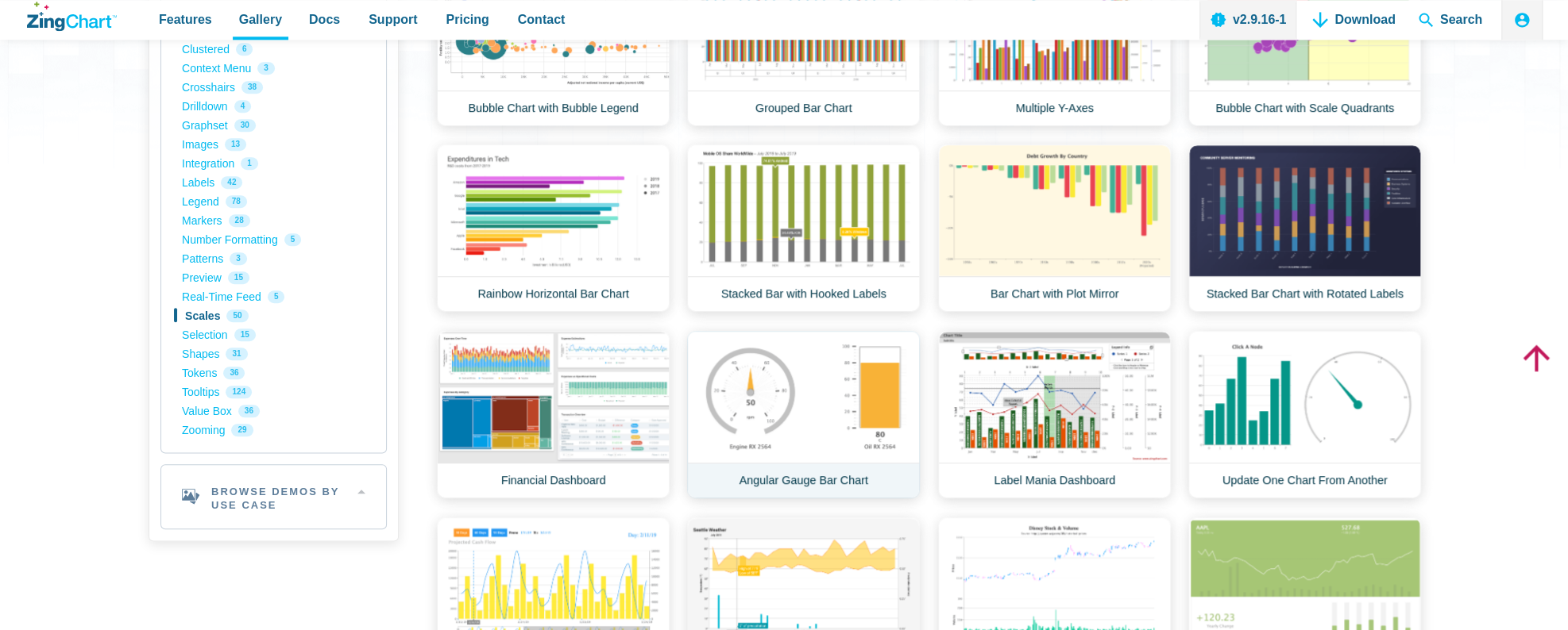
scroll to position [473, 0]
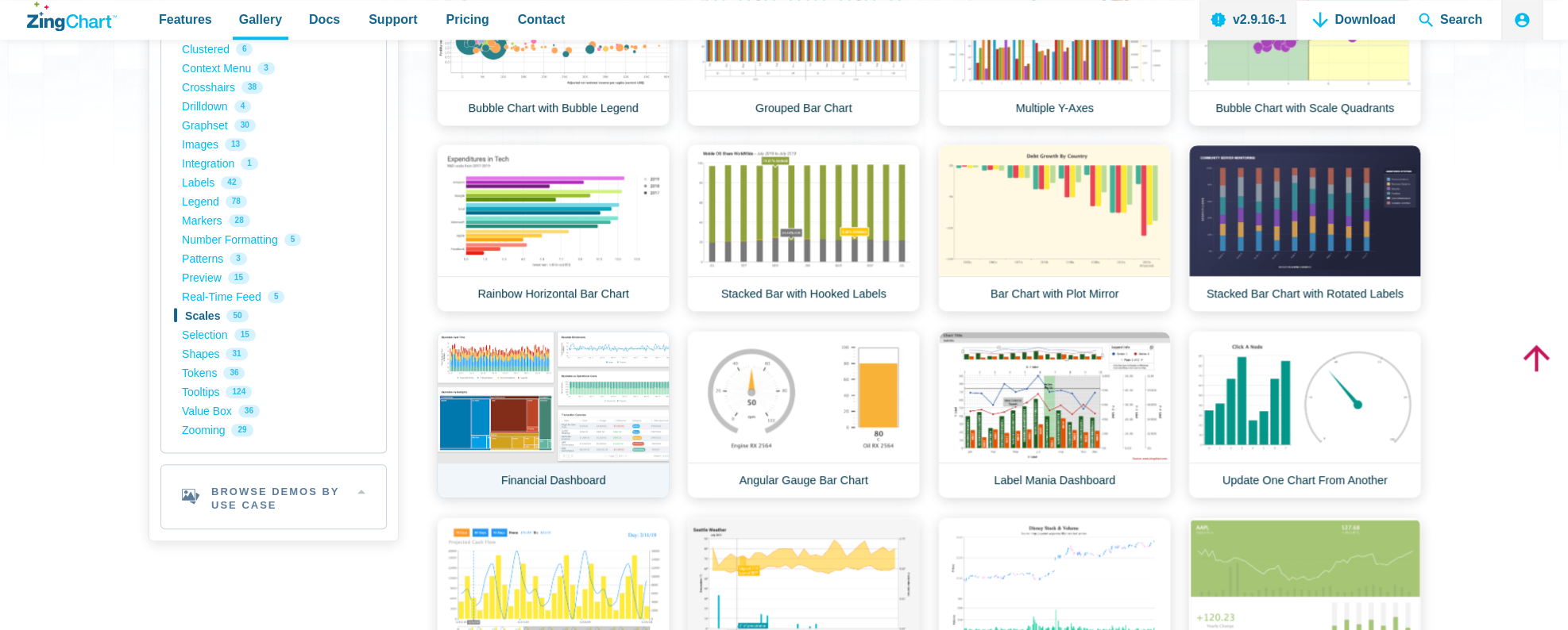
click at [607, 417] on link "Financial Dashboard" at bounding box center [553, 415] width 232 height 168
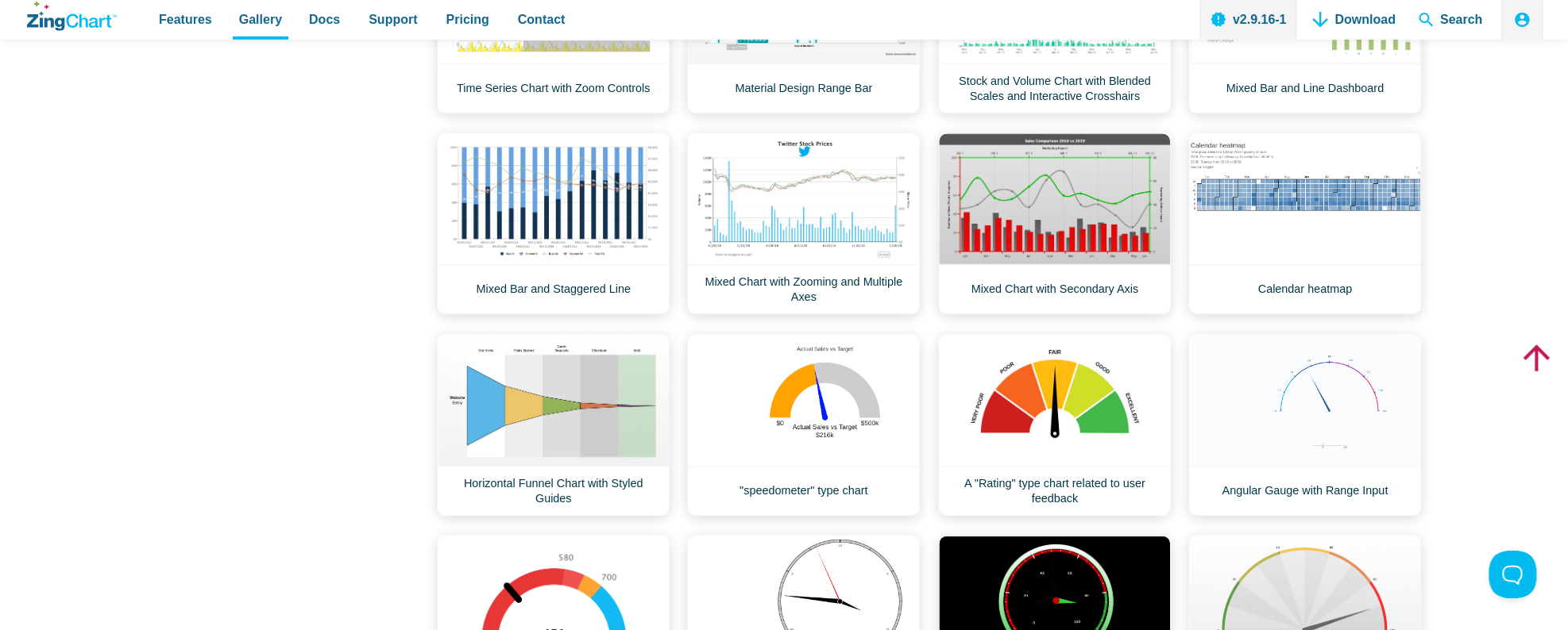
scroll to position [1060, 0]
click at [567, 181] on link "Mixed Bar and Staggered Line" at bounding box center [553, 222] width 232 height 181
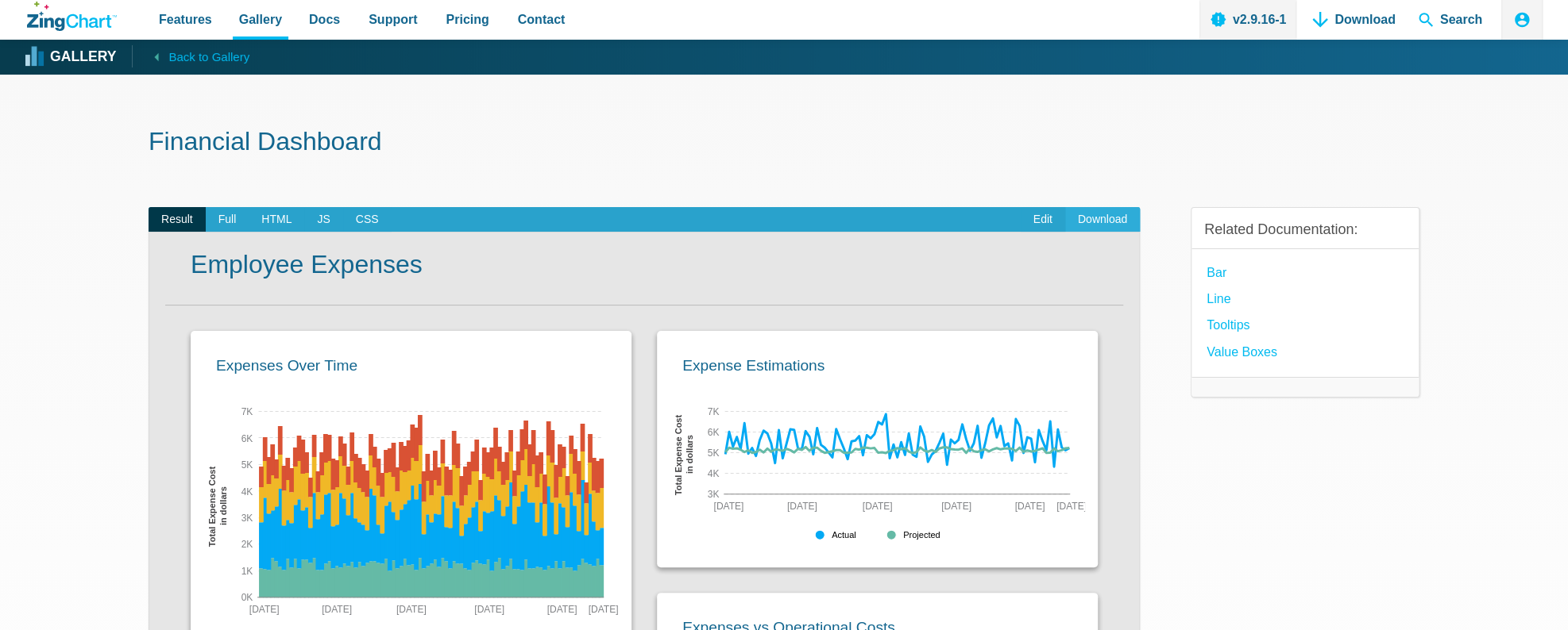
click at [1092, 218] on link "Download" at bounding box center [1102, 220] width 75 height 25
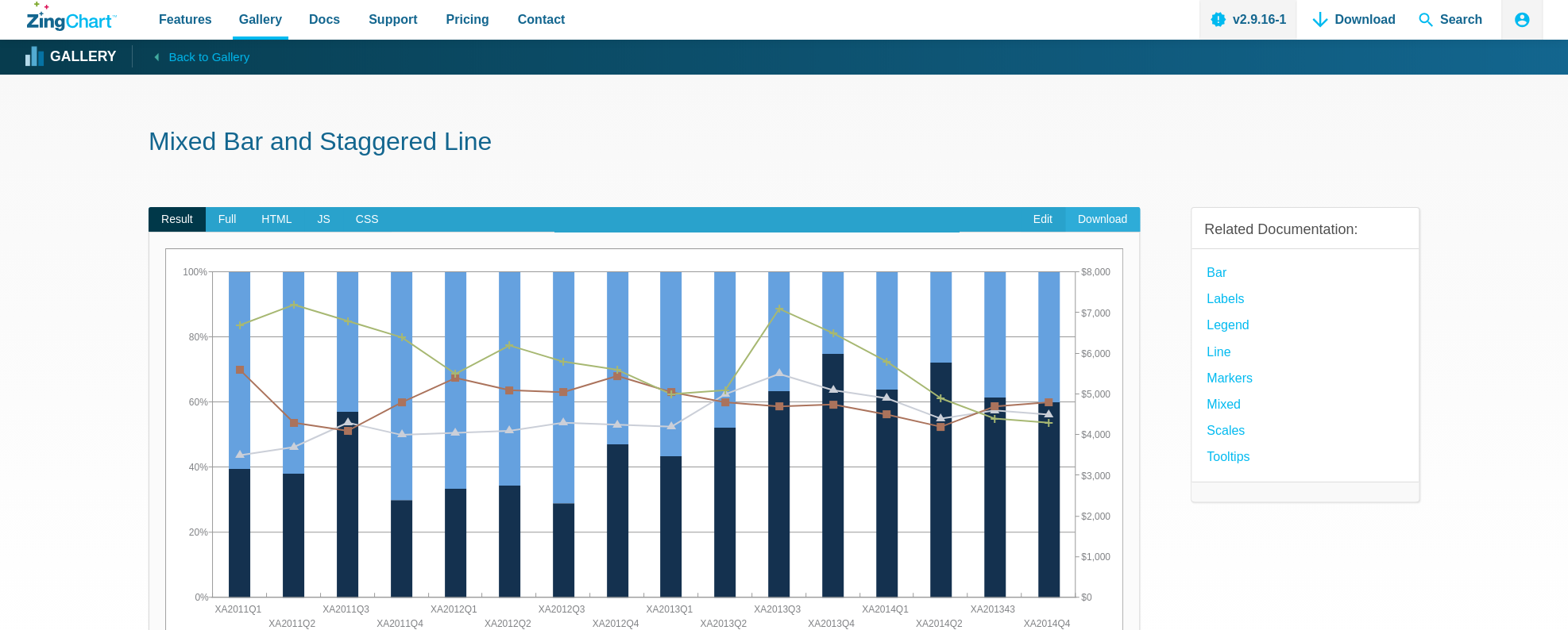
click at [1102, 216] on link "Download" at bounding box center [1102, 220] width 75 height 25
click at [78, 209] on section "Mixed Bar and Staggered Line Result Full HTML JS CSS Edit Download Powered by Z…" at bounding box center [784, 482] width 1568 height 816
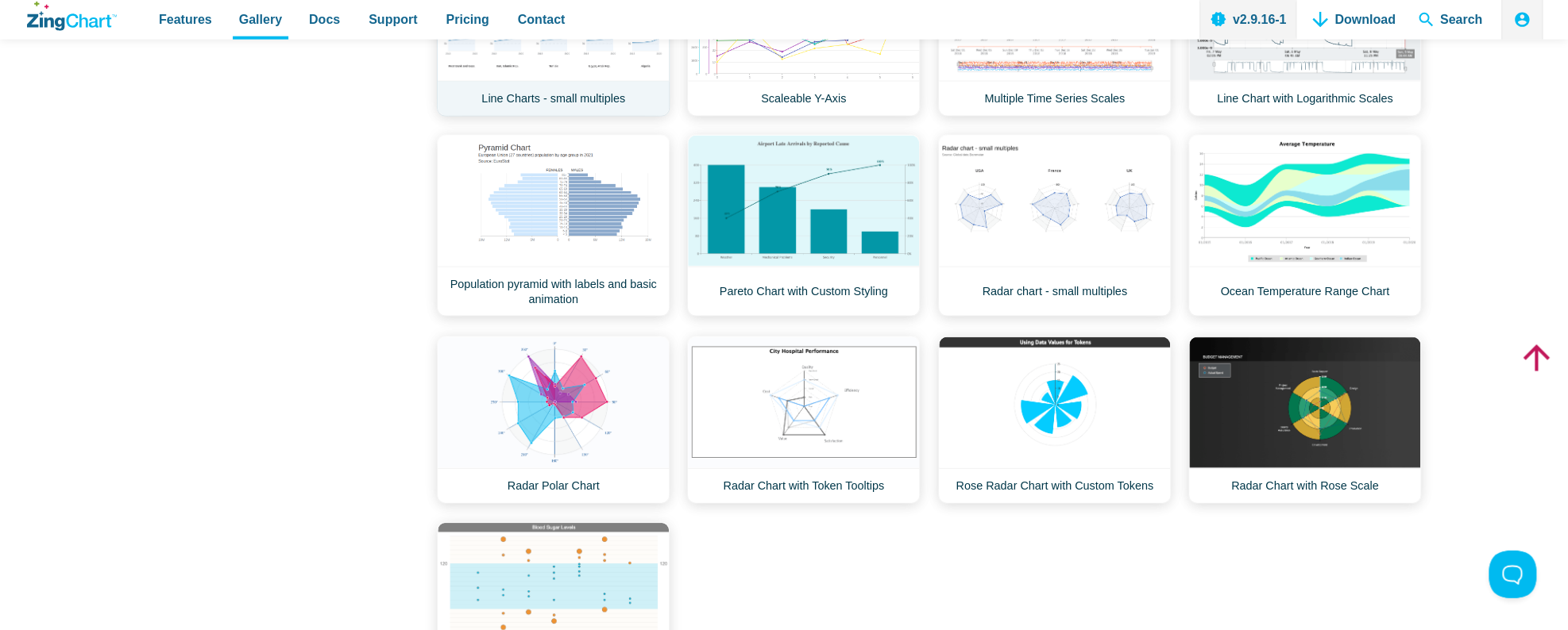
scroll to position [1982, 0]
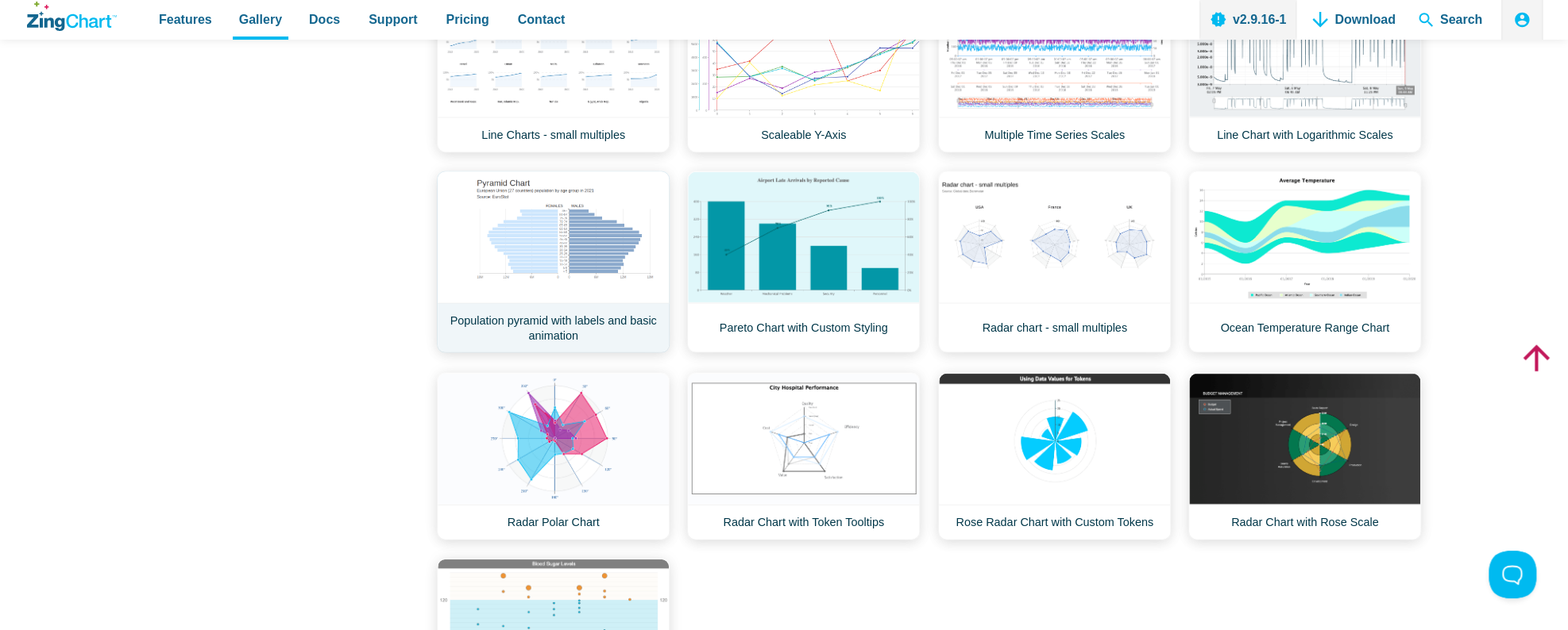
click at [579, 271] on link "Population pyramid with labels and basic animation" at bounding box center [553, 262] width 232 height 181
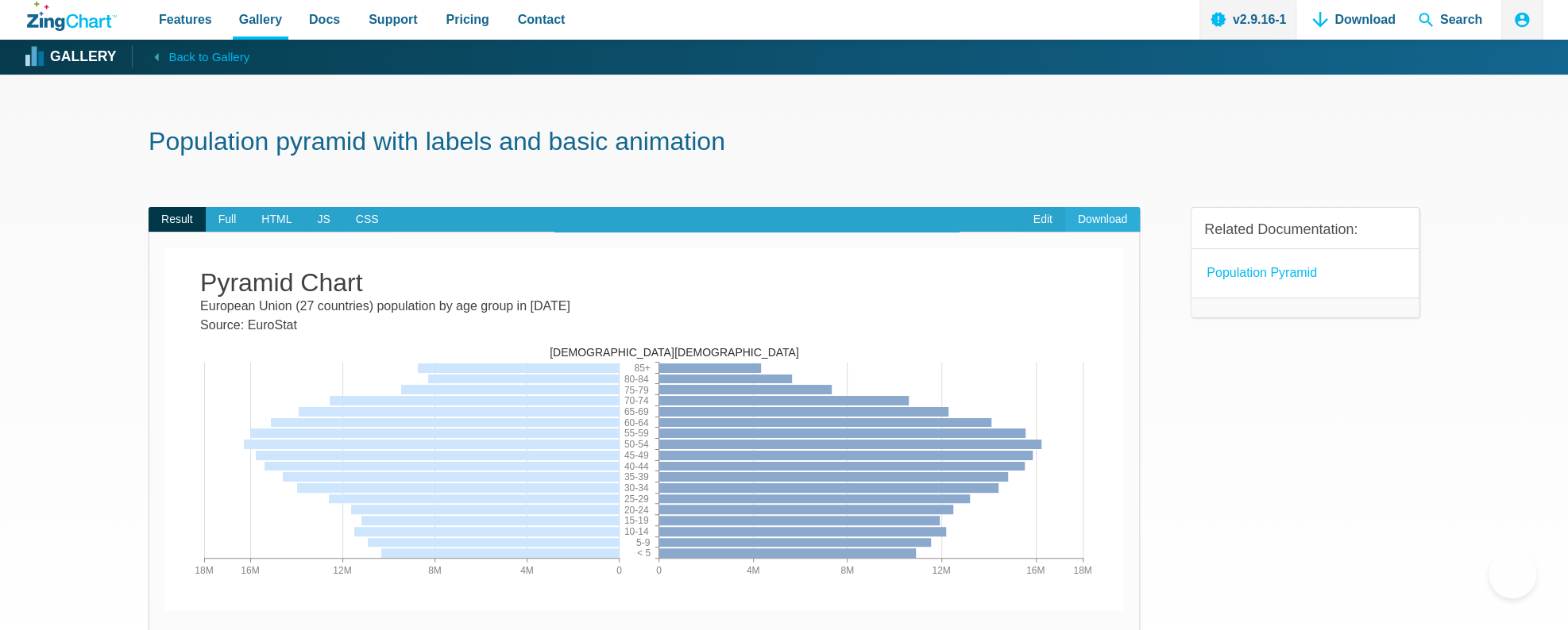
click at [1093, 216] on link "Download" at bounding box center [1102, 220] width 75 height 25
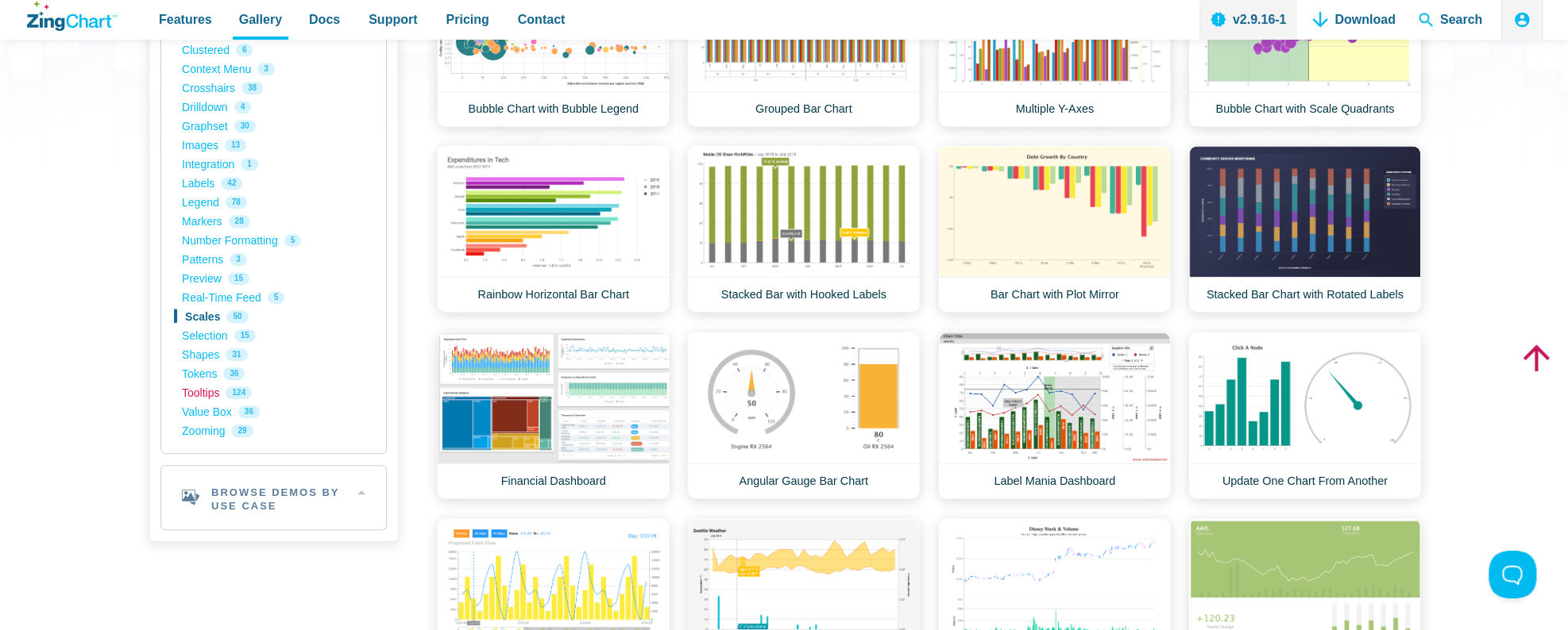
click at [205, 393] on link "Tooltips 124" at bounding box center [273, 393] width 183 height 19
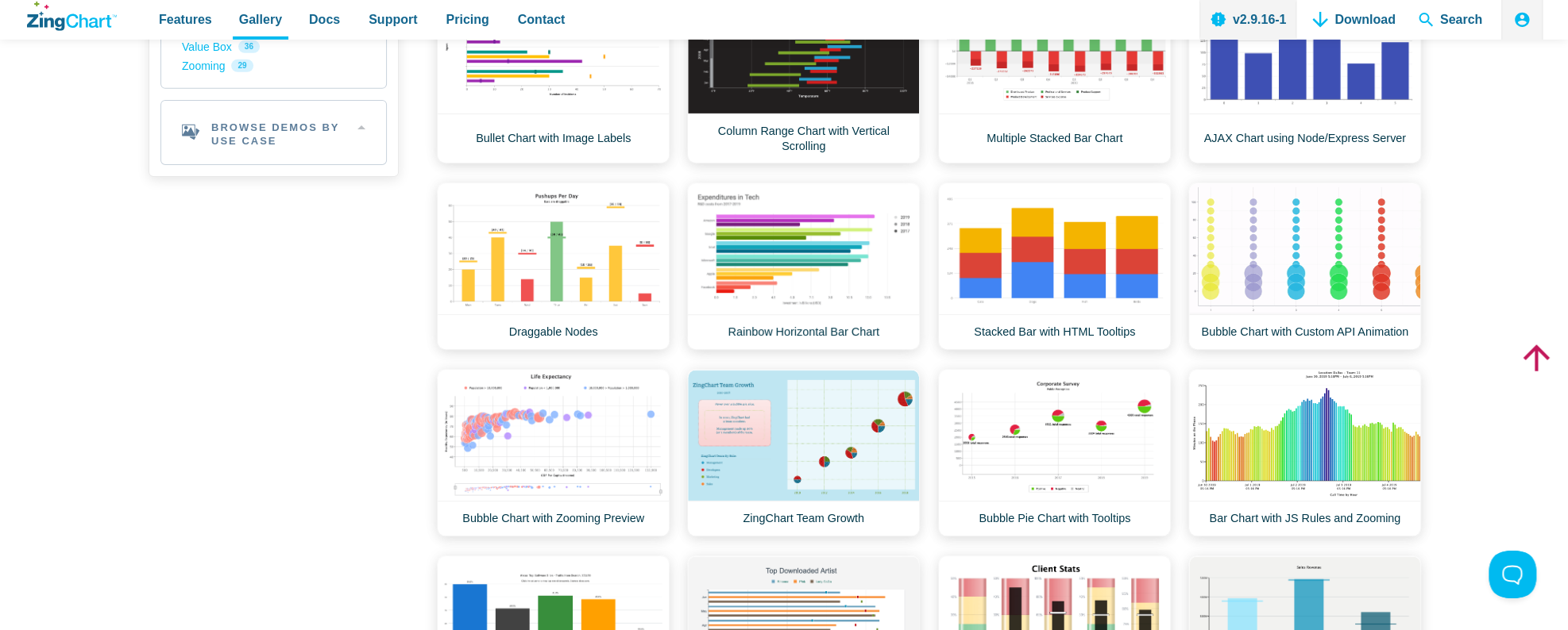
scroll to position [839, 0]
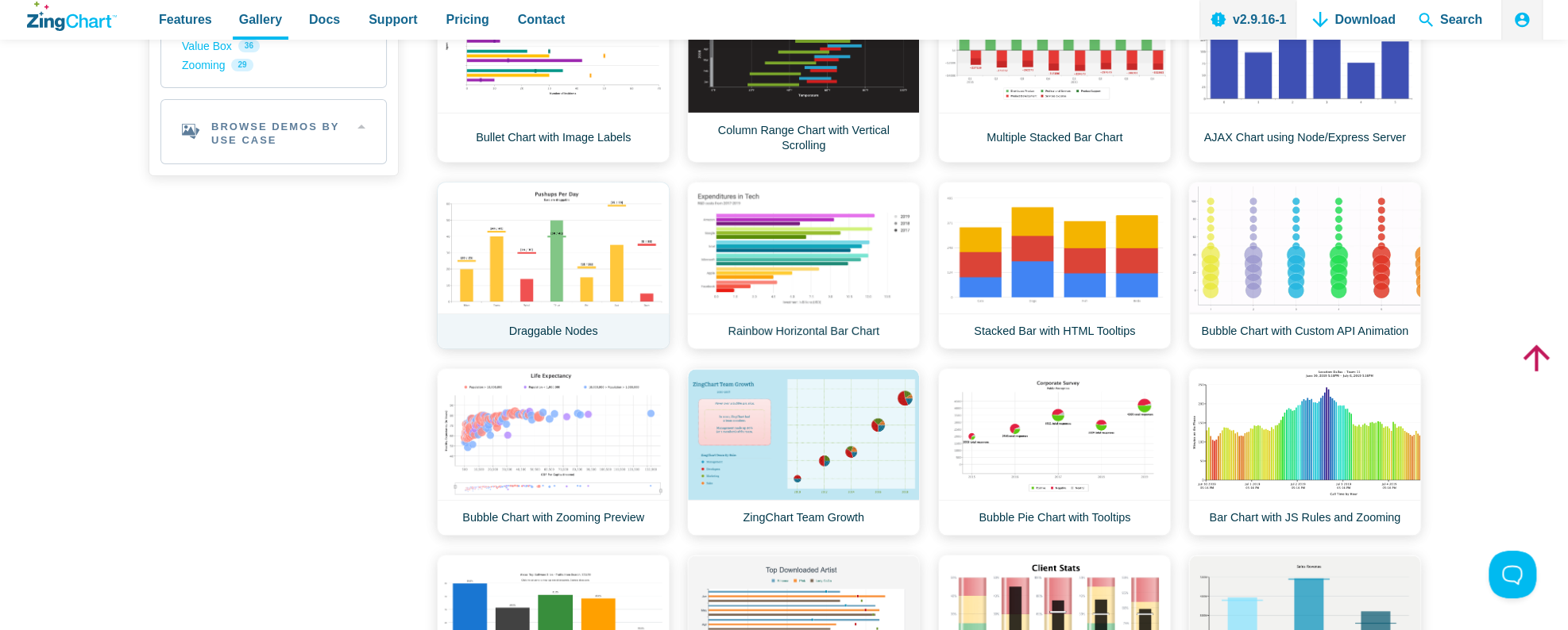
click at [599, 245] on link "Draggable Nodes" at bounding box center [553, 265] width 232 height 168
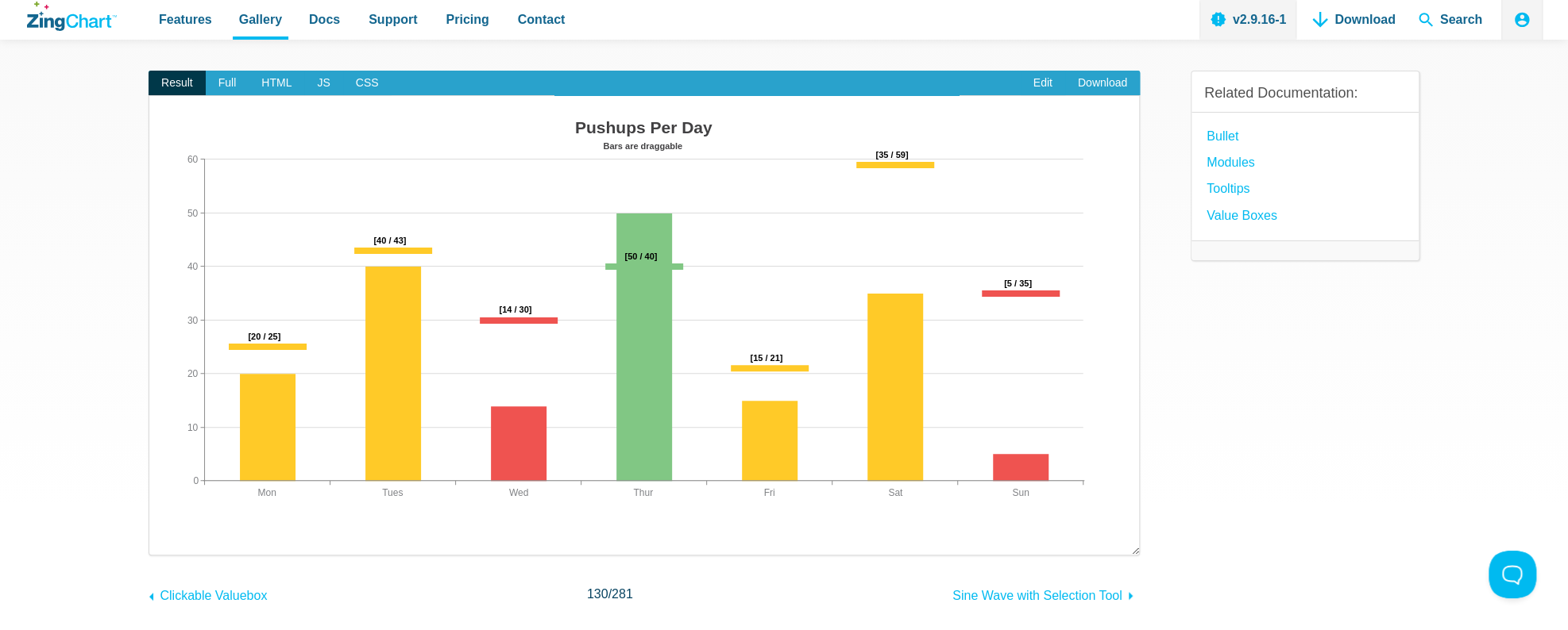
scroll to position [168, 0]
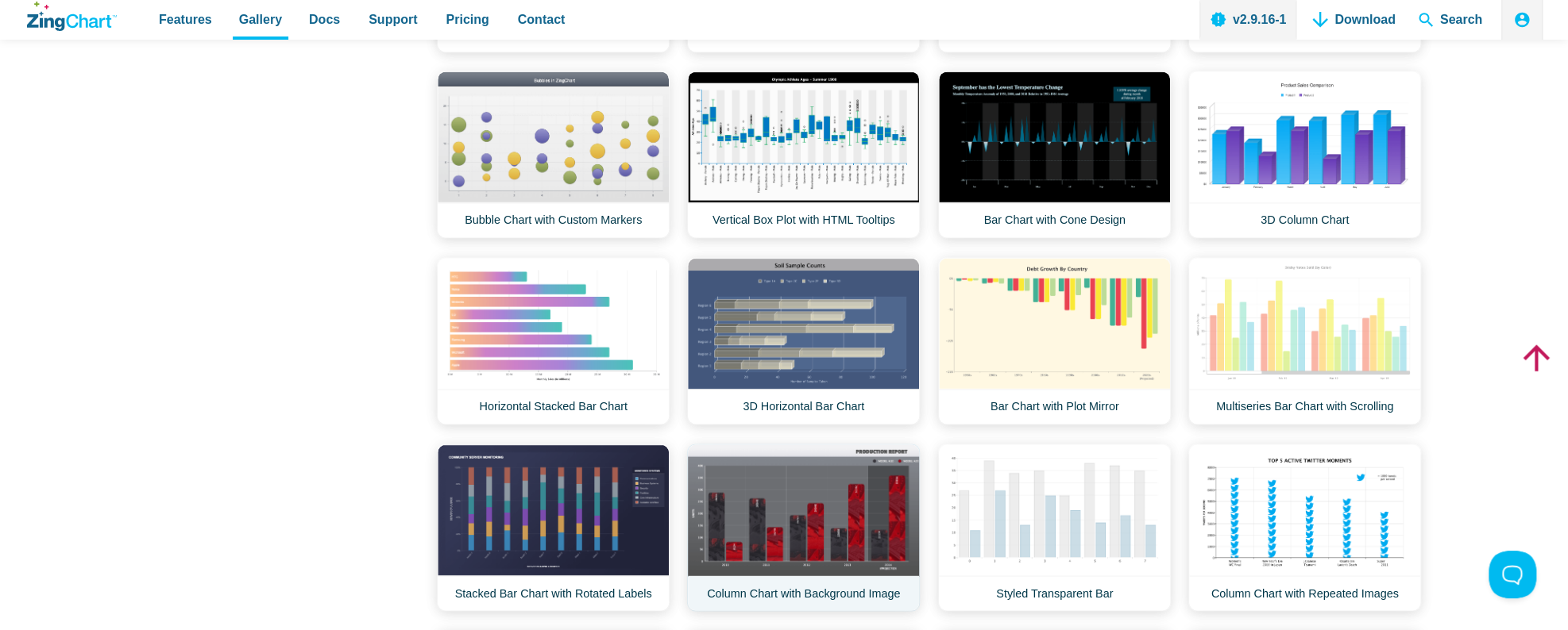
click at [854, 527] on link "Column Chart with Background Image" at bounding box center [804, 527] width 232 height 168
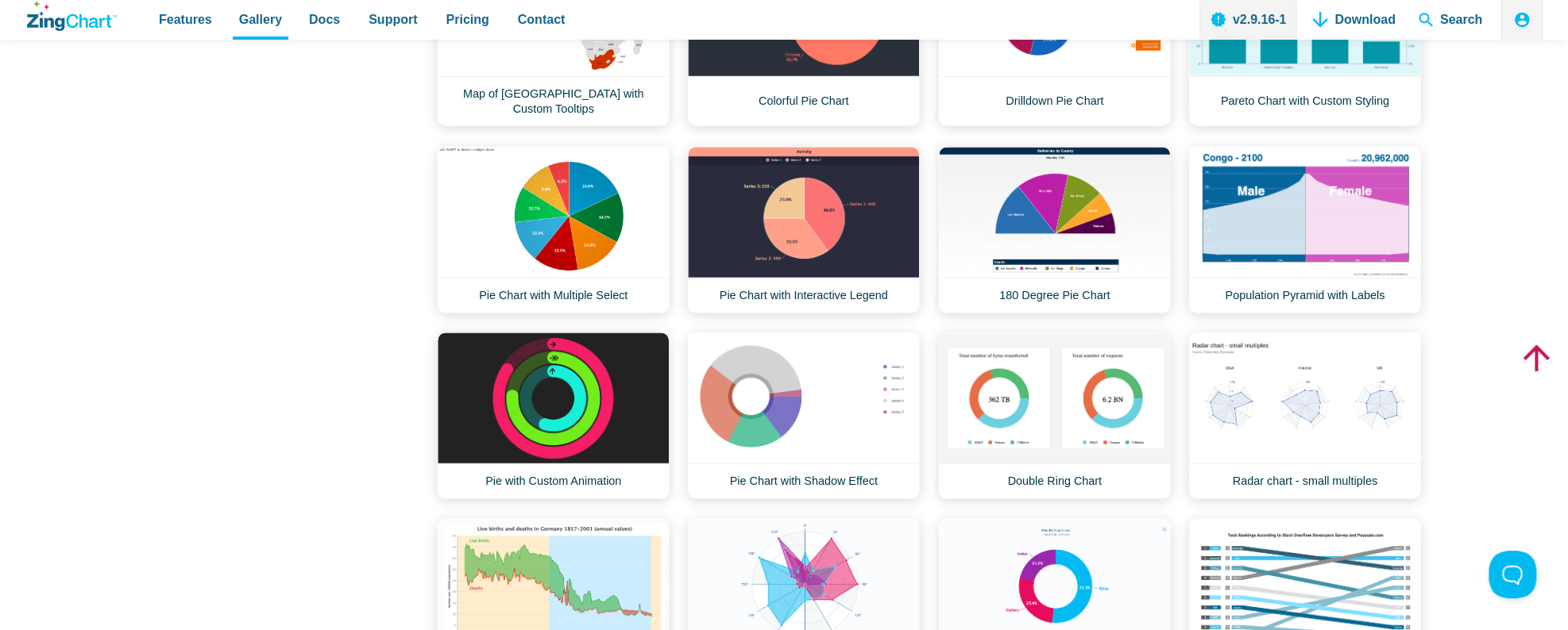
scroll to position [4824, 0]
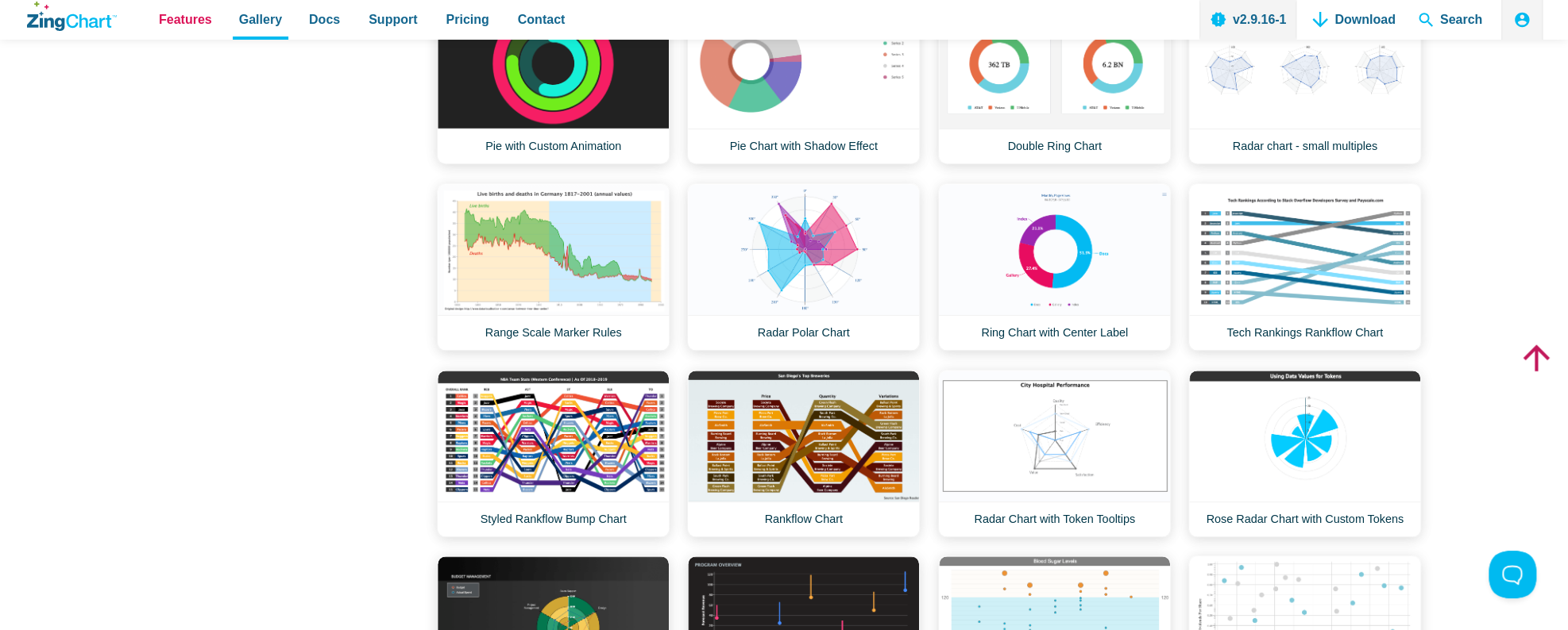
drag, startPoint x: 268, startPoint y: 183, endPoint x: 196, endPoint y: 2, distance: 194.8
